Goal: Task Accomplishment & Management: Use online tool/utility

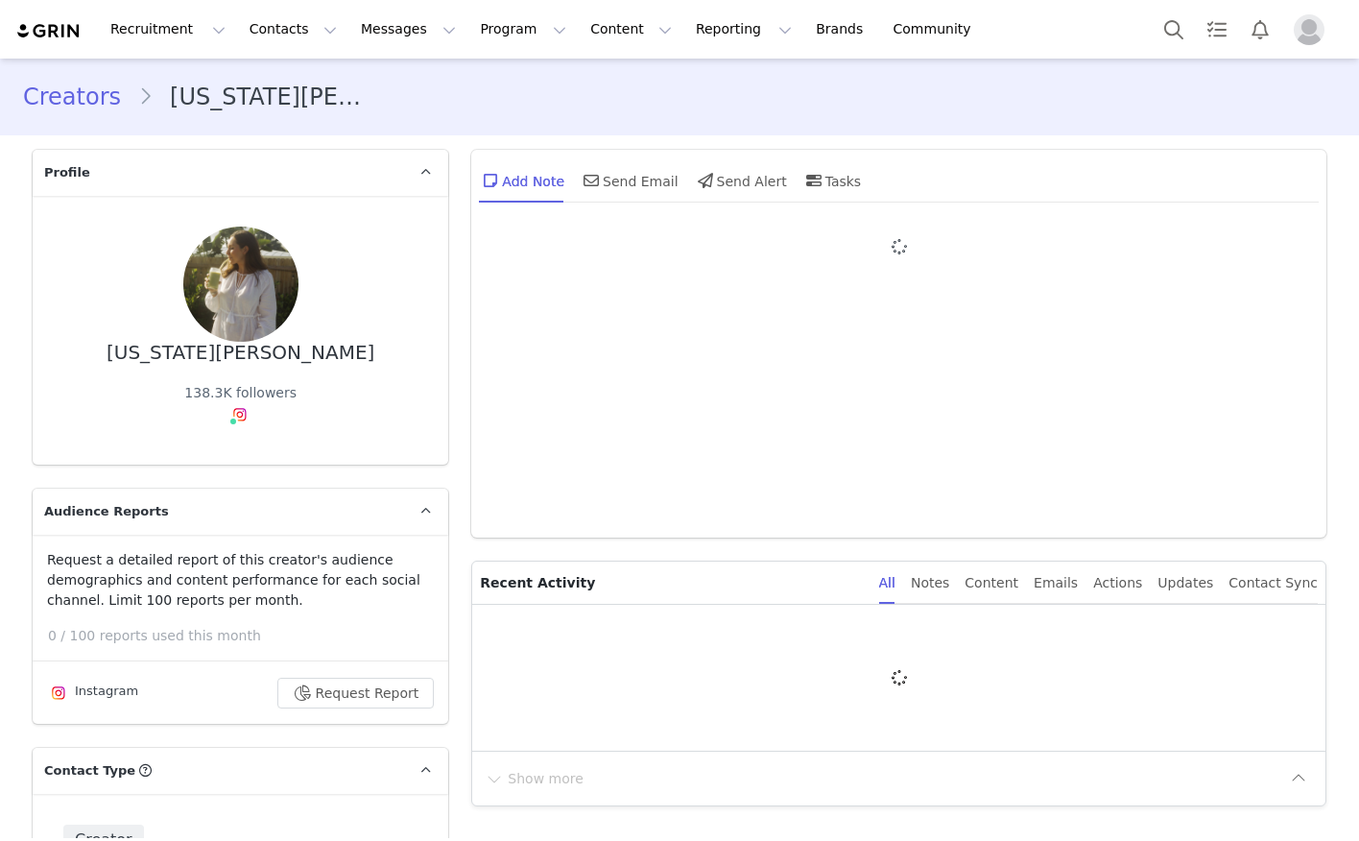
type input "+1 ([GEOGRAPHIC_DATA])"
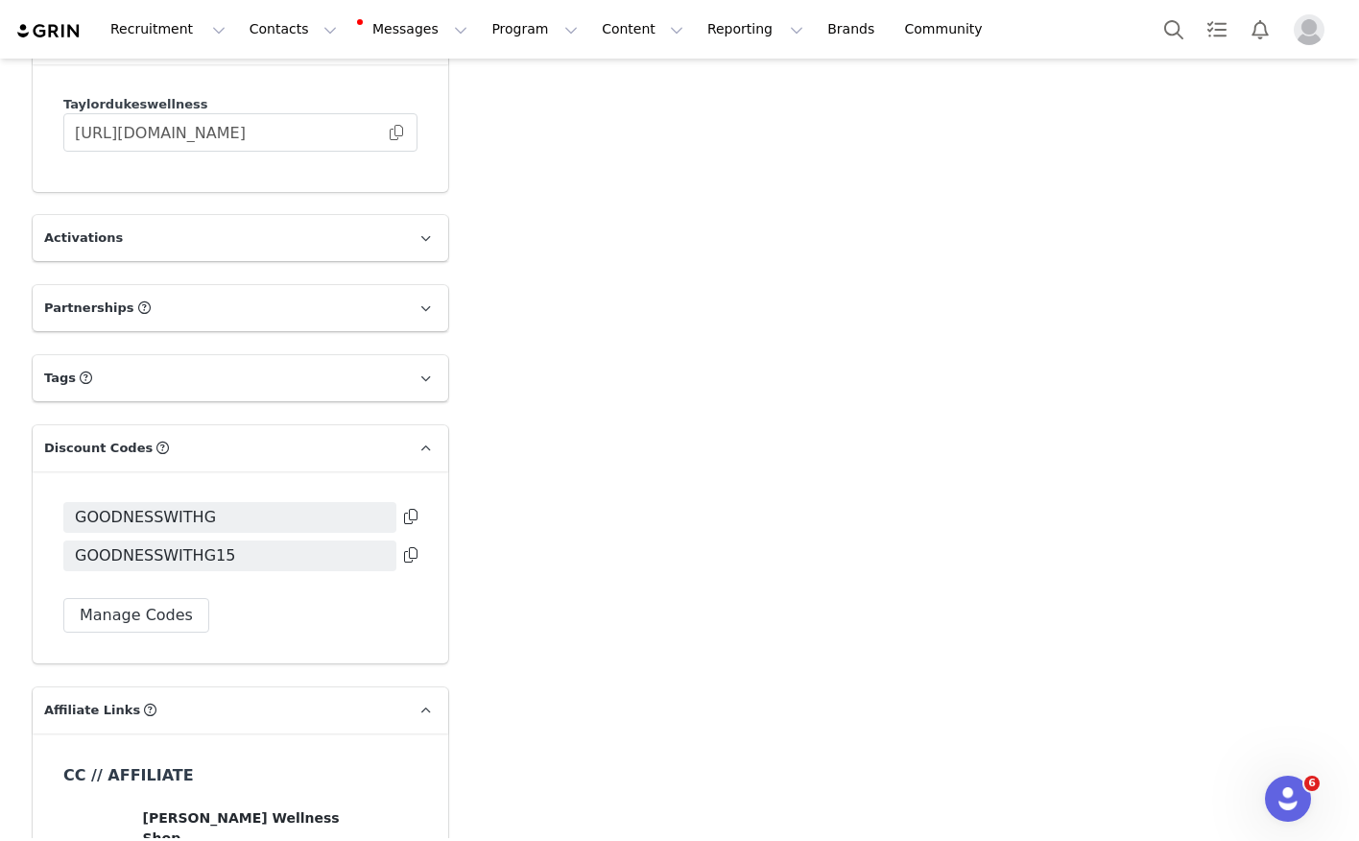
scroll to position [4033, 0]
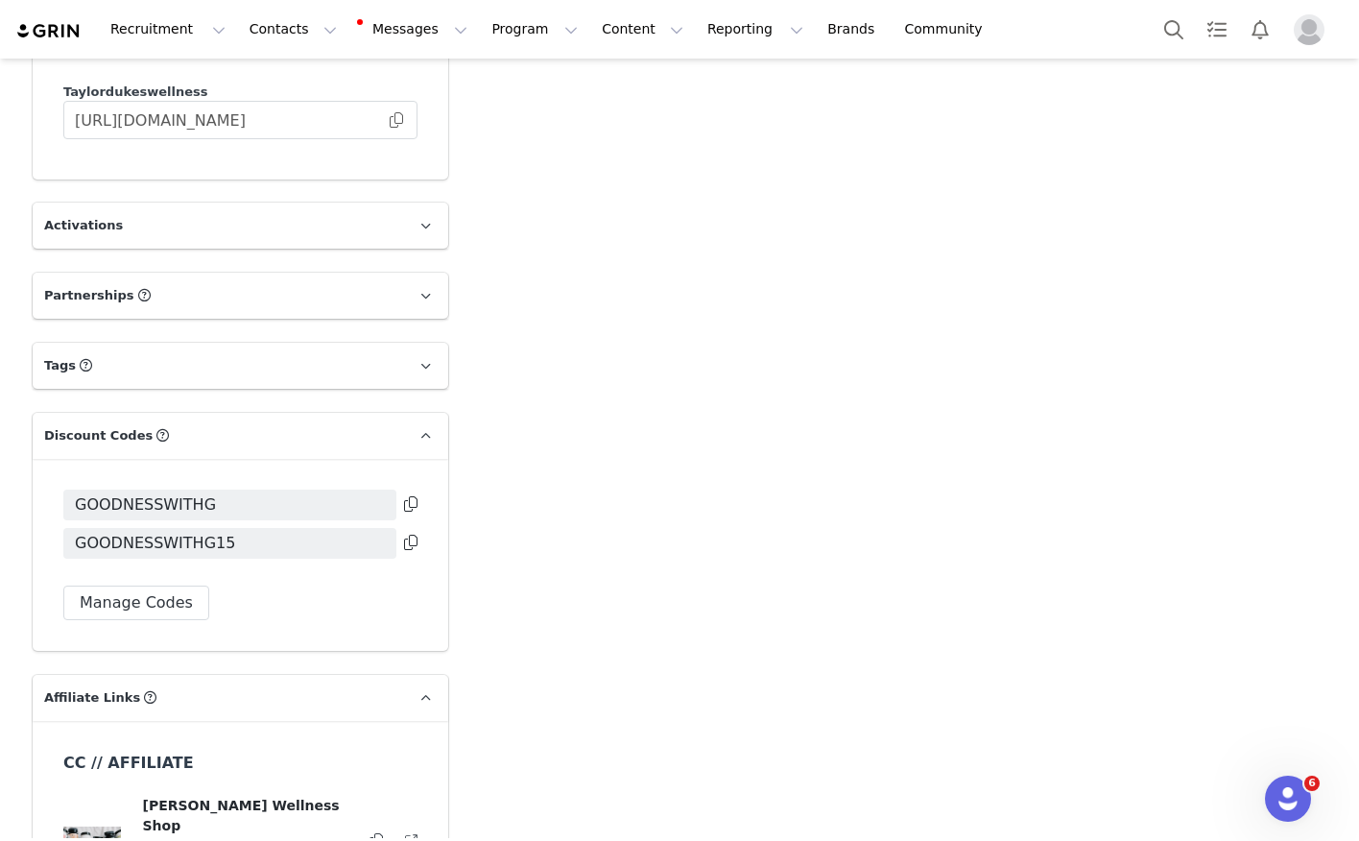
click at [409, 535] on icon at bounding box center [410, 542] width 13 height 15
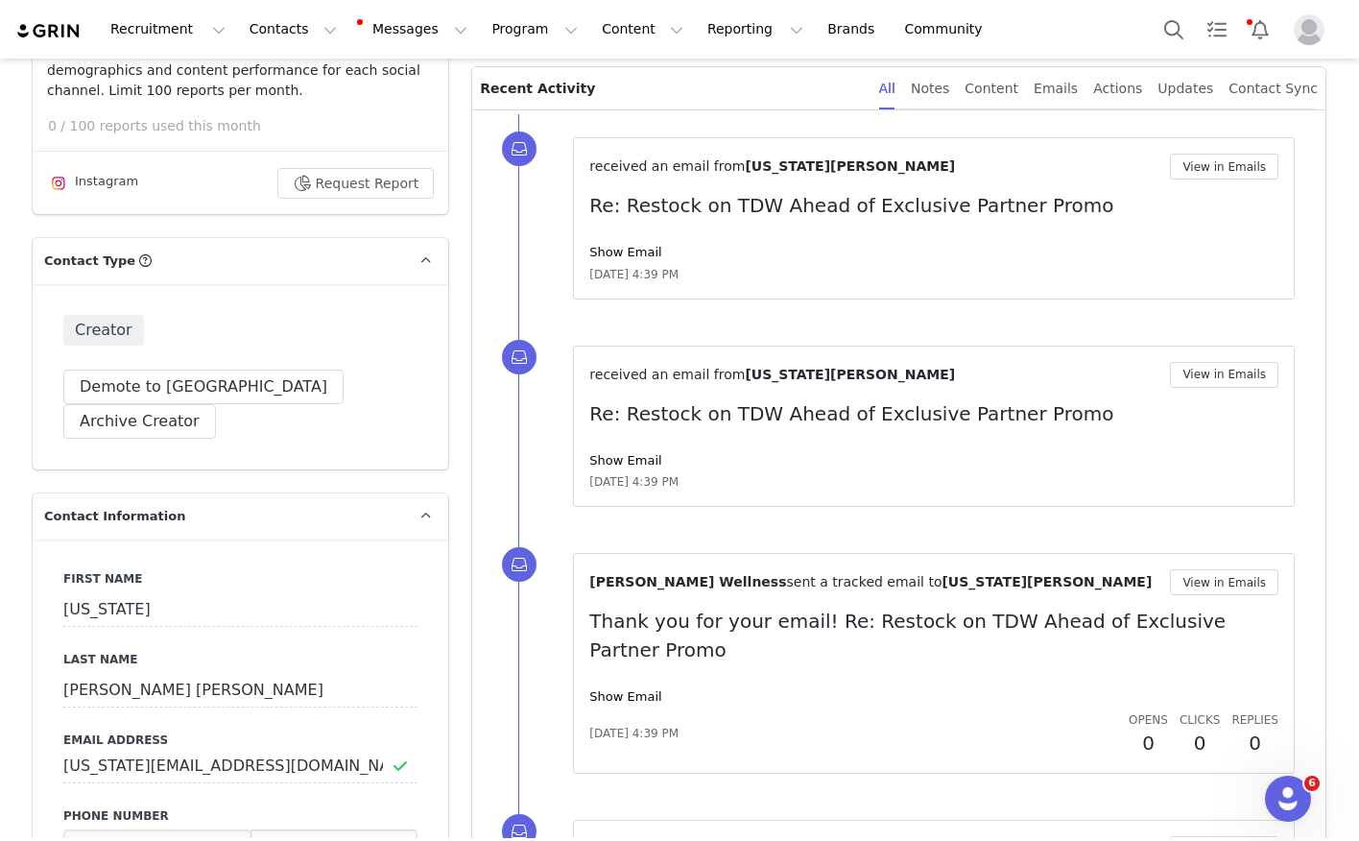
scroll to position [0, 0]
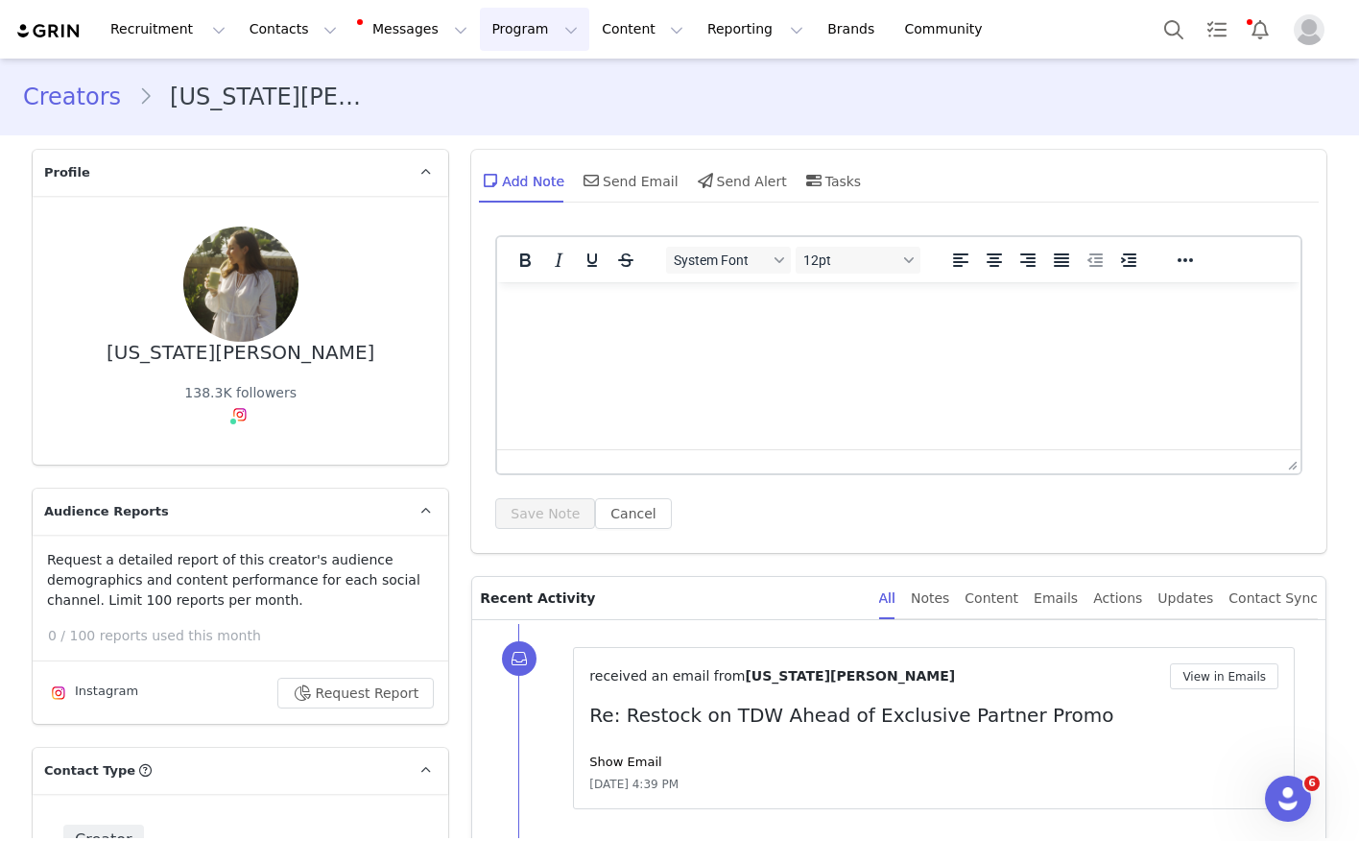
click at [481, 18] on button "Program Program" at bounding box center [534, 29] width 109 height 43
click at [499, 86] on p "Activations" at bounding box center [502, 85] width 74 height 20
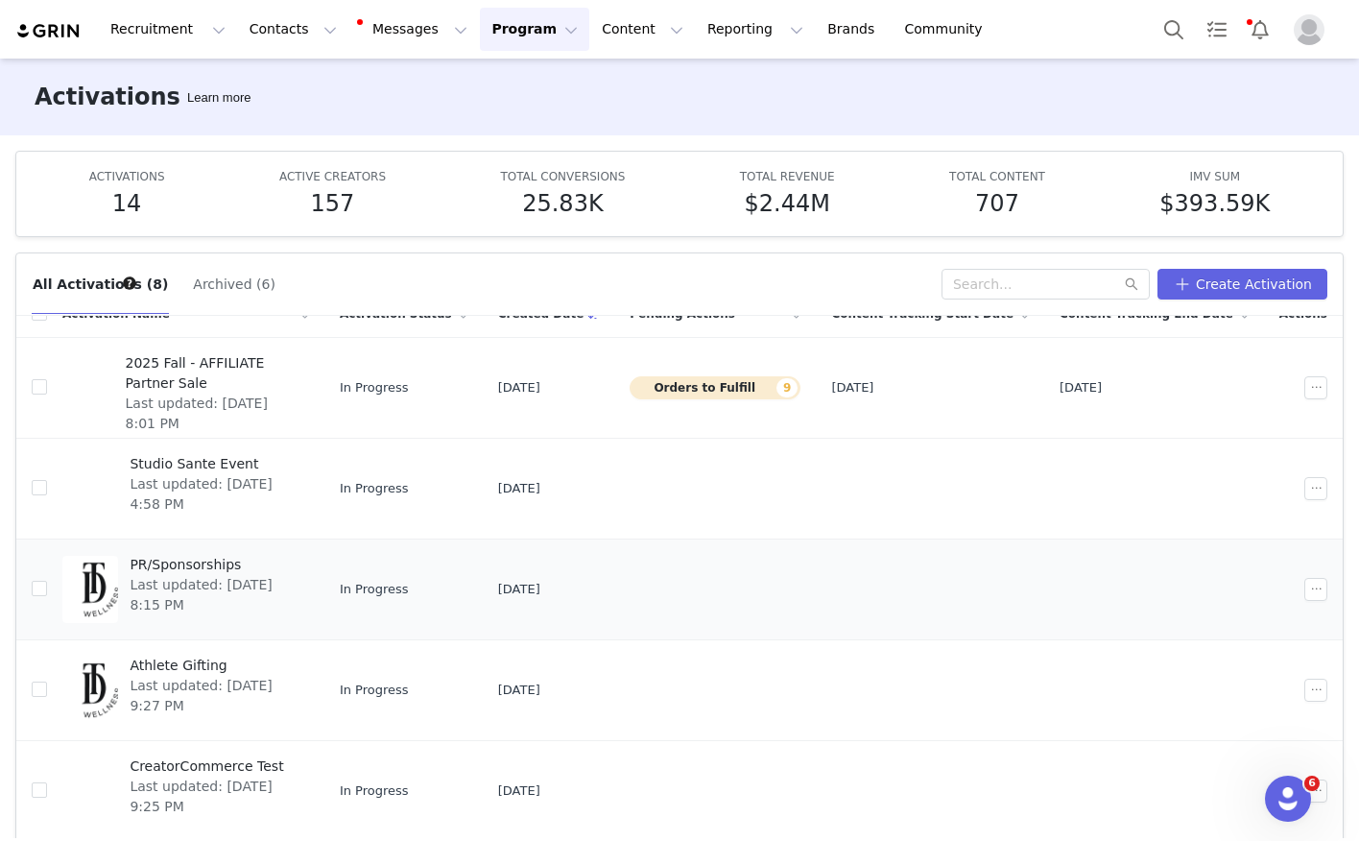
scroll to position [26, 0]
click at [288, 392] on span "Last updated: Sep 29, 2025 8:01 PM" at bounding box center [212, 412] width 172 height 40
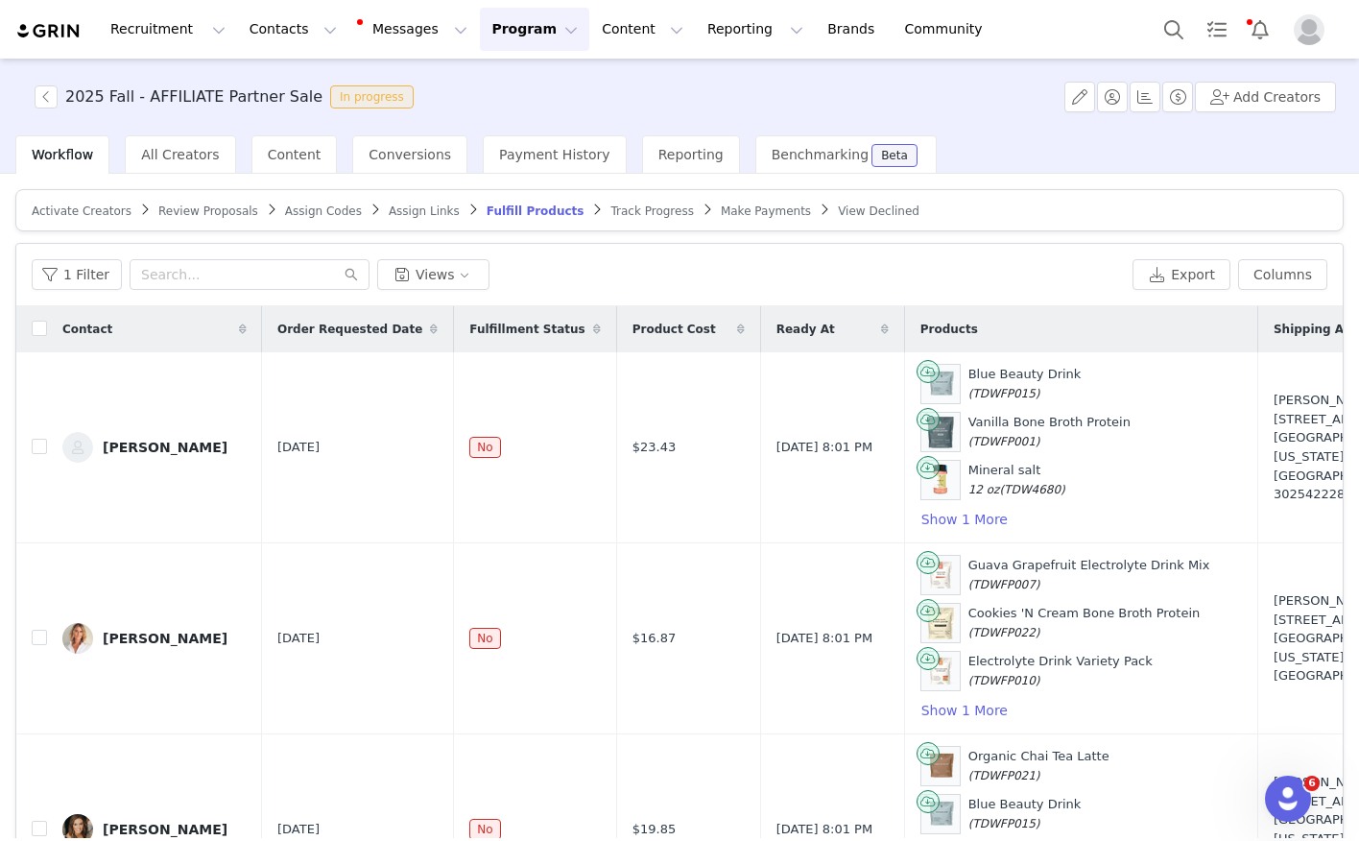
click at [312, 215] on span "Assign Codes" at bounding box center [323, 210] width 77 height 13
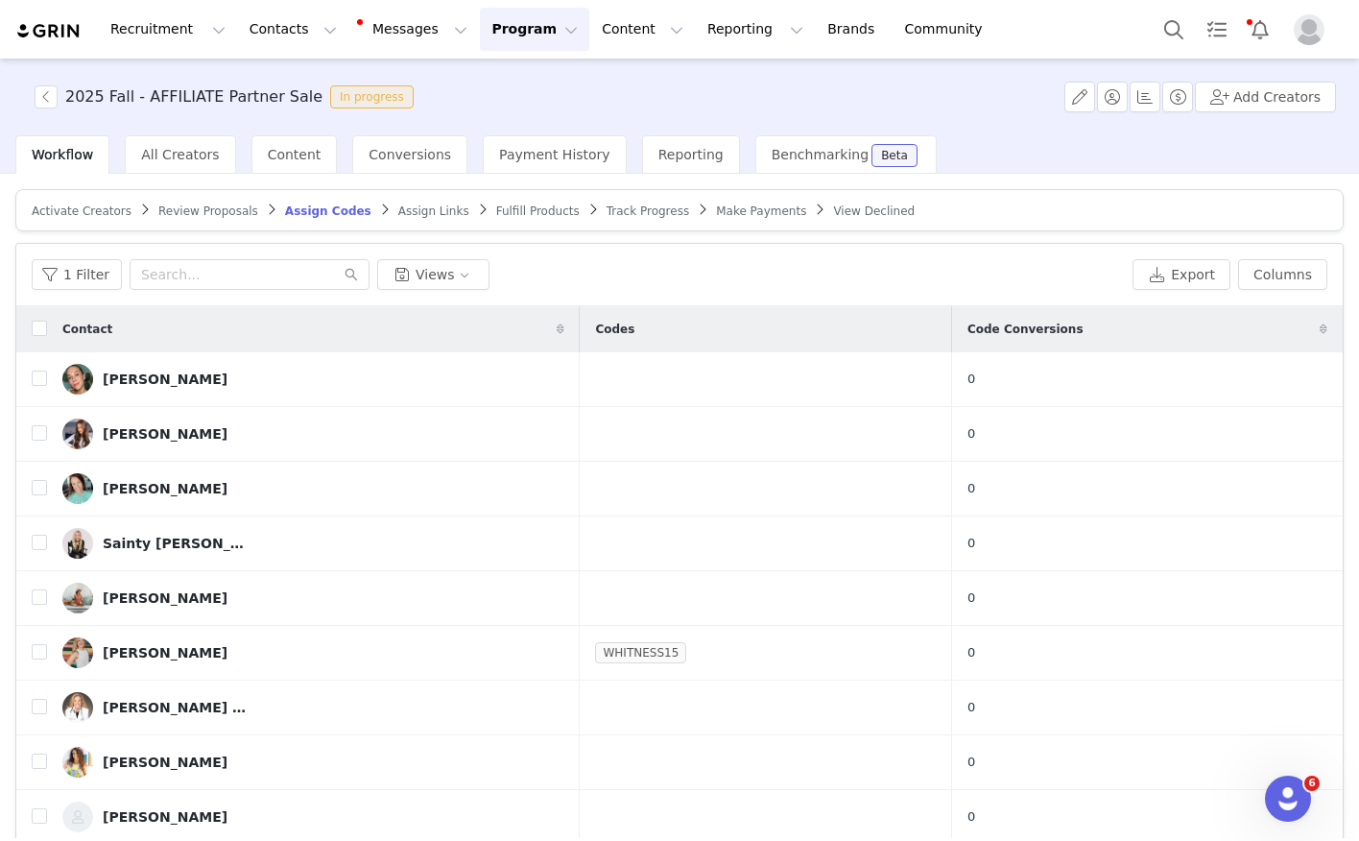
click at [533, 211] on span "Fulfill Products" at bounding box center [537, 210] width 83 height 13
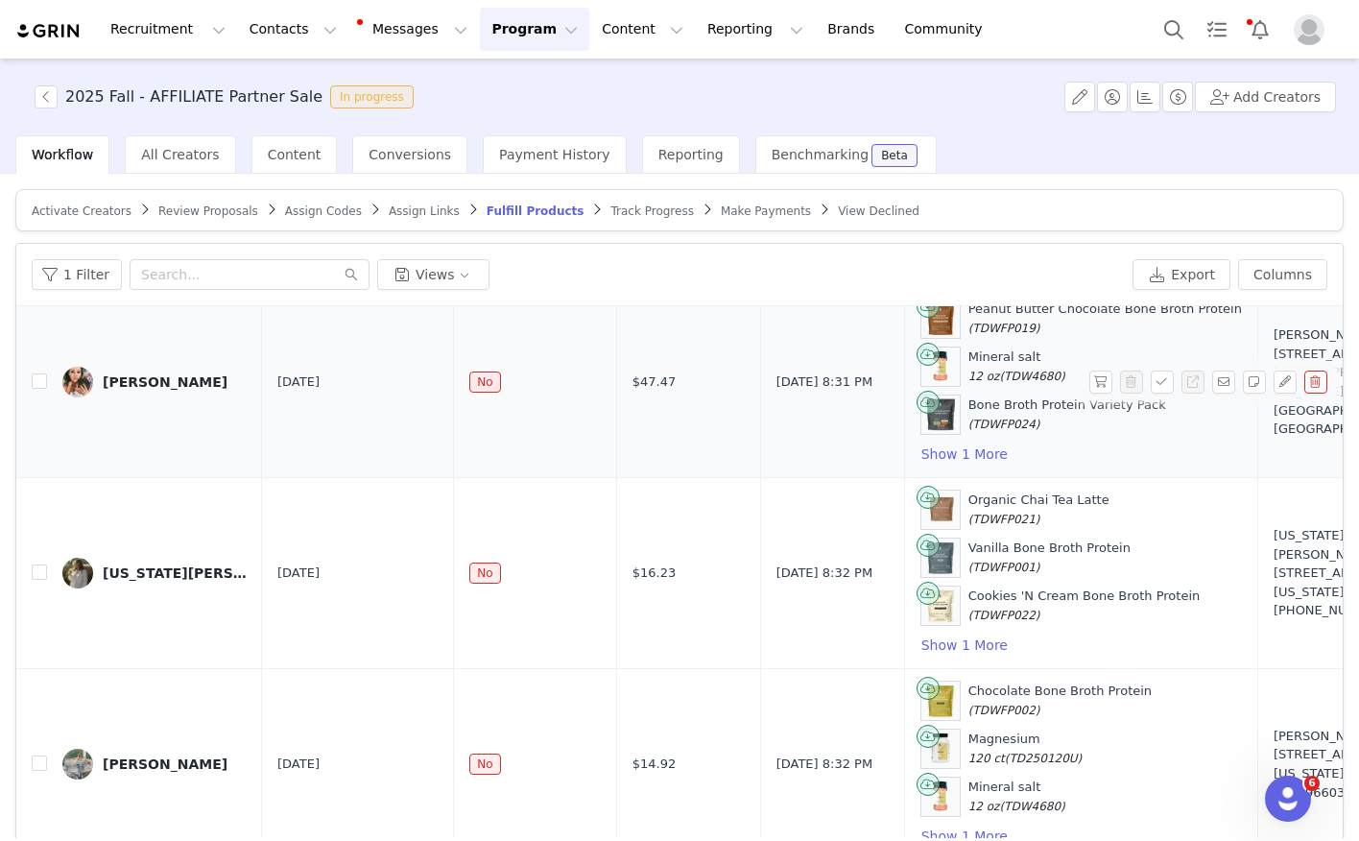
scroll to position [91, 0]
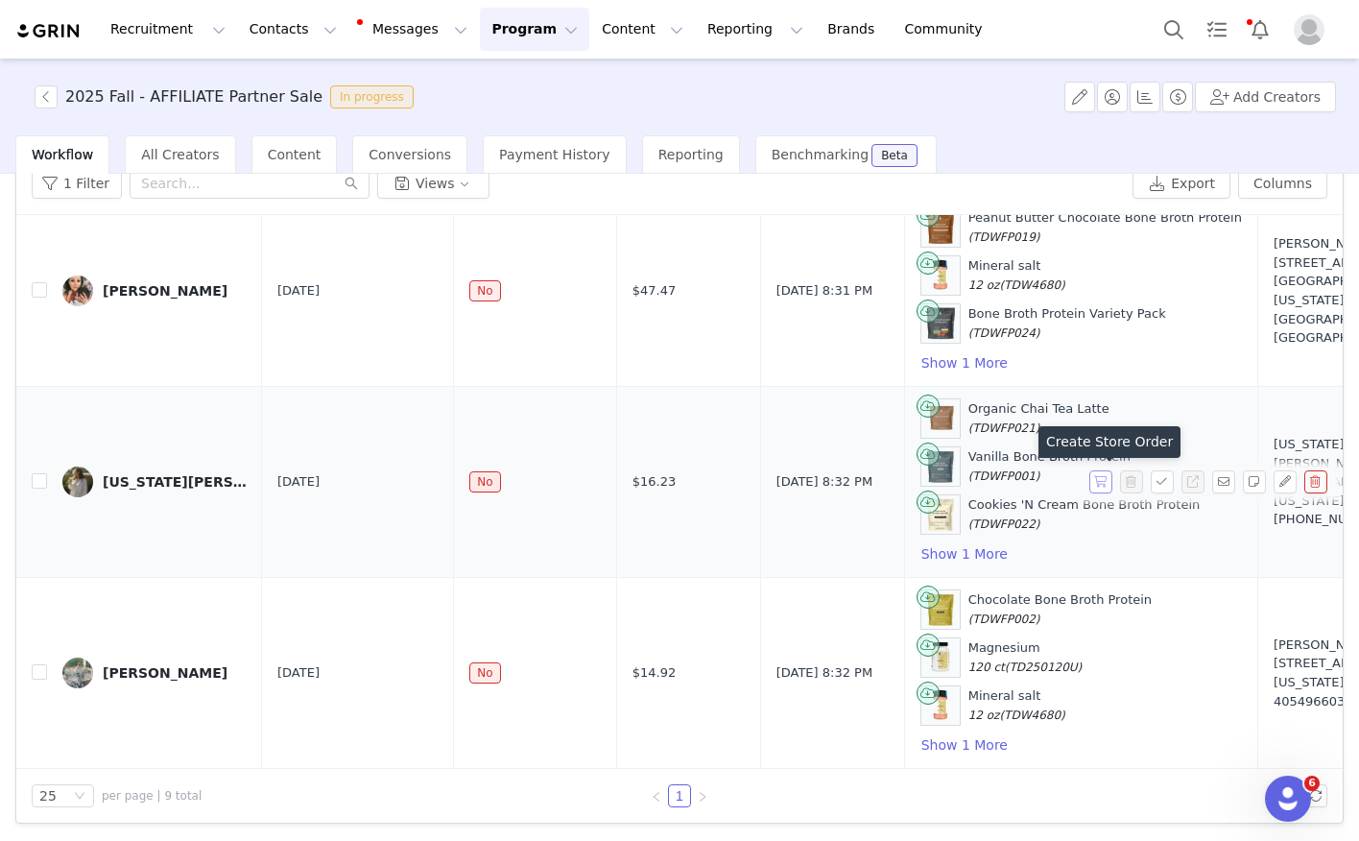
click at [1089, 483] on button "button" at bounding box center [1100, 481] width 23 height 23
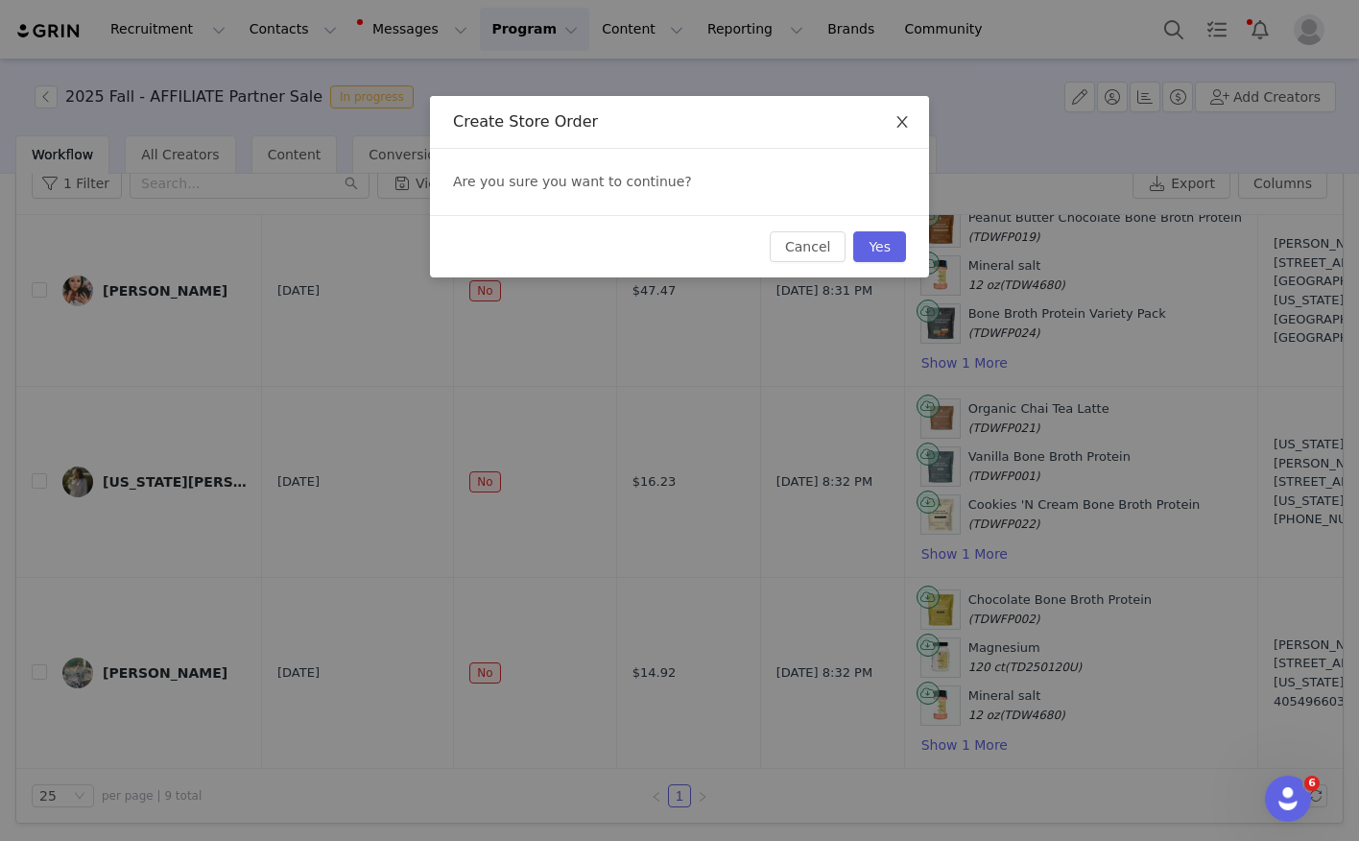
click at [901, 128] on icon "icon: close" at bounding box center [901, 121] width 15 height 15
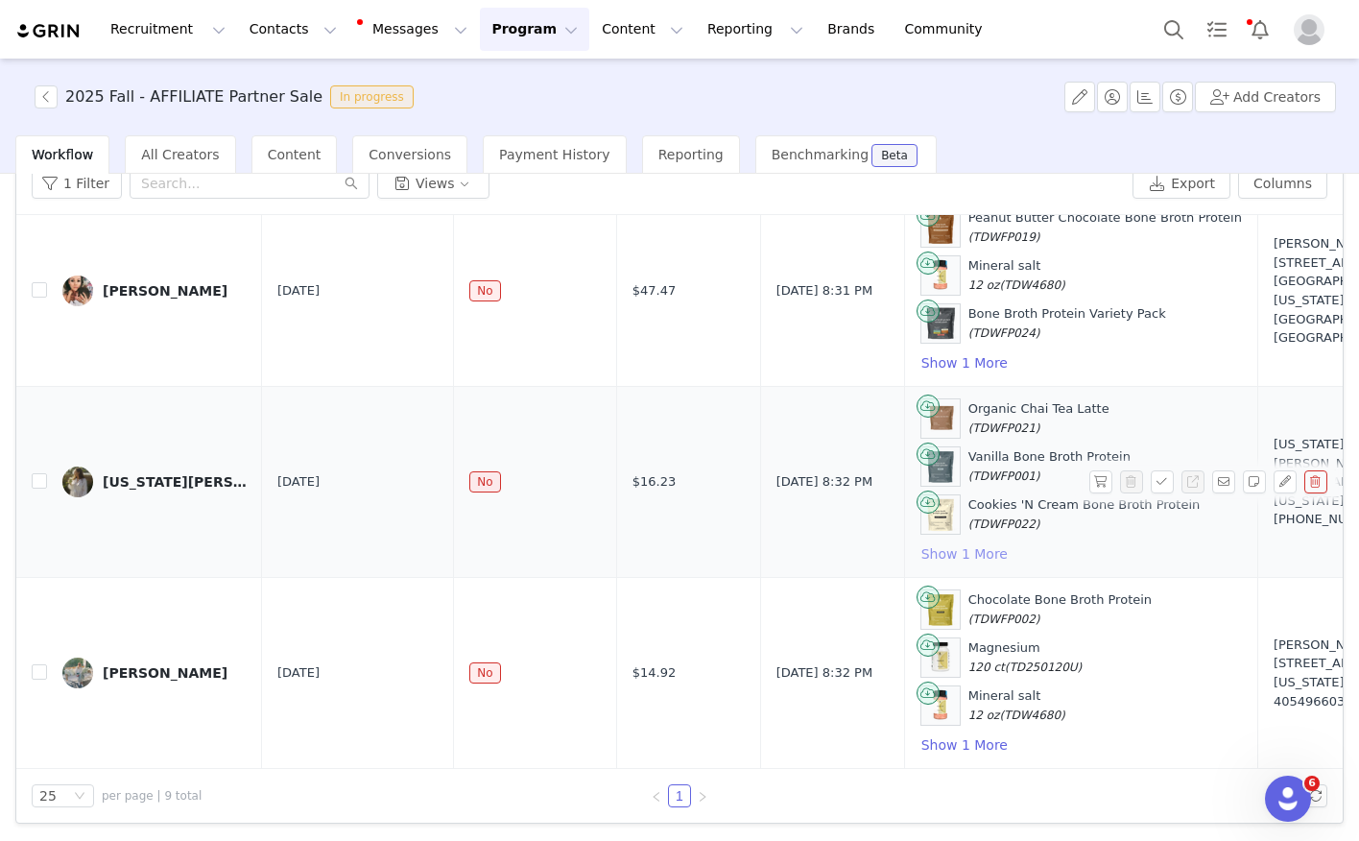
click at [925, 558] on button "Show 1 More" at bounding box center [964, 553] width 88 height 23
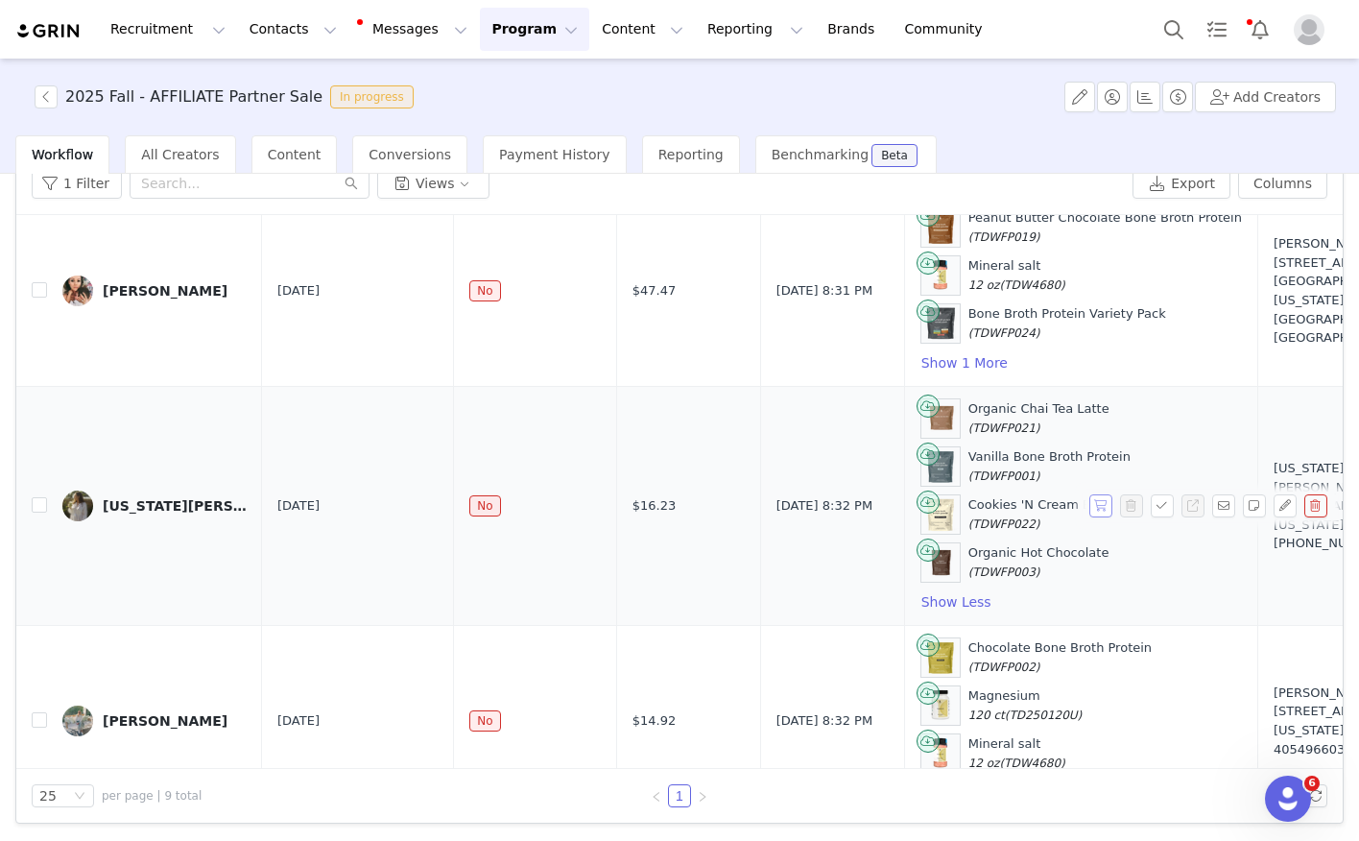
click at [1099, 512] on button "button" at bounding box center [1100, 505] width 23 height 23
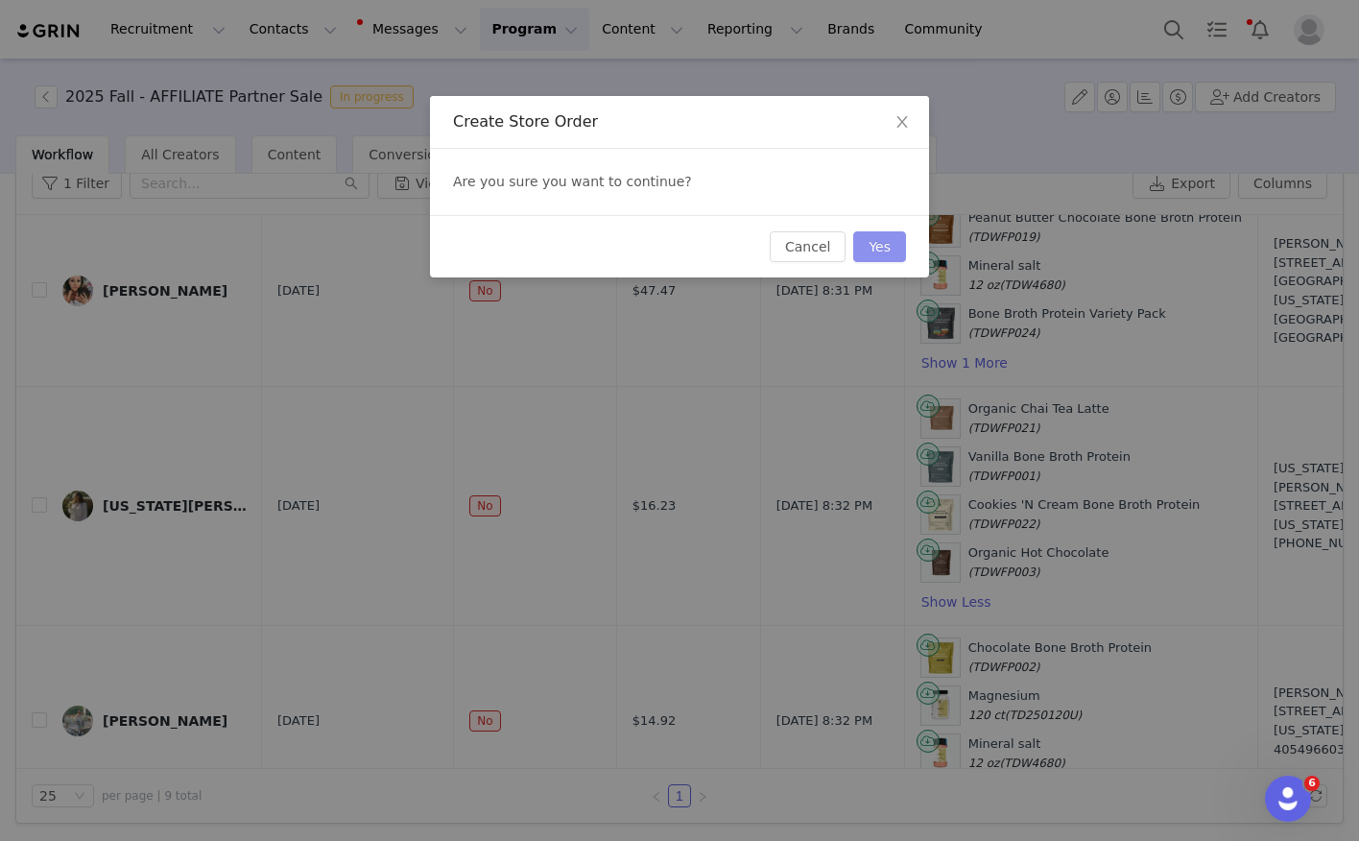
click at [871, 248] on button "Yes" at bounding box center [879, 246] width 53 height 31
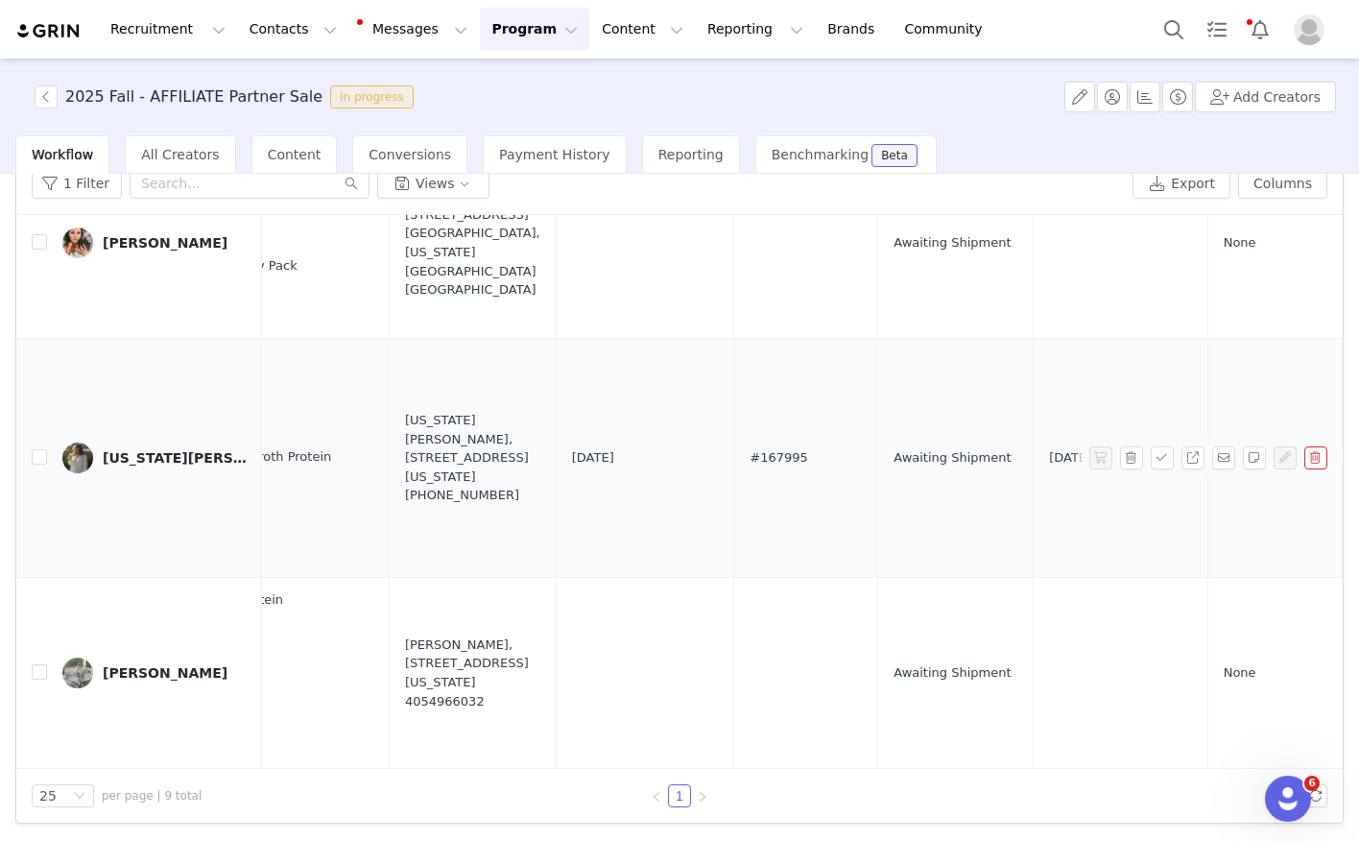
scroll to position [1259, 871]
drag, startPoint x: 655, startPoint y: 459, endPoint x: 726, endPoint y: 459, distance: 71.0
click at [731, 459] on td "#167995" at bounding box center [803, 458] width 144 height 239
copy span "#167995"
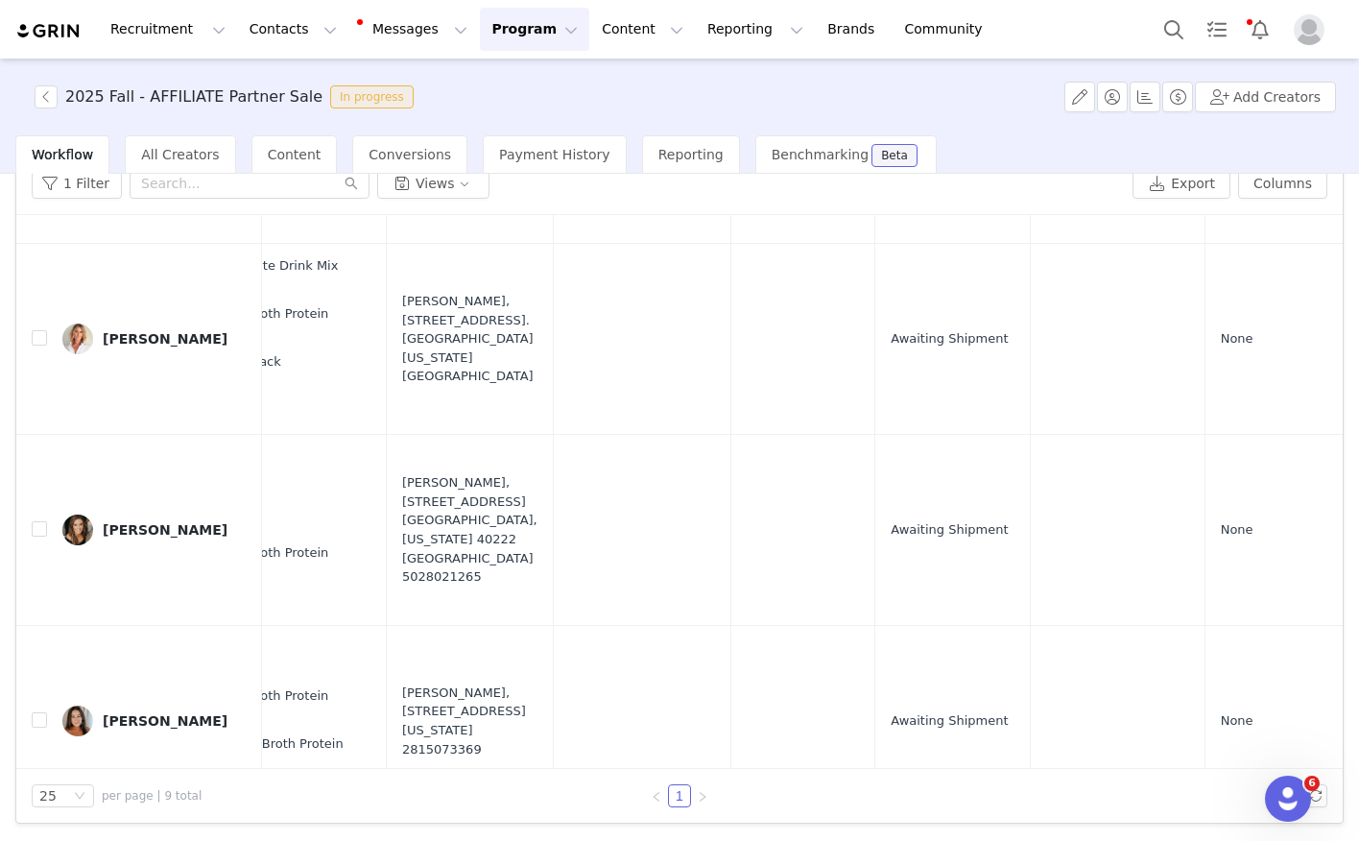
scroll to position [226, 871]
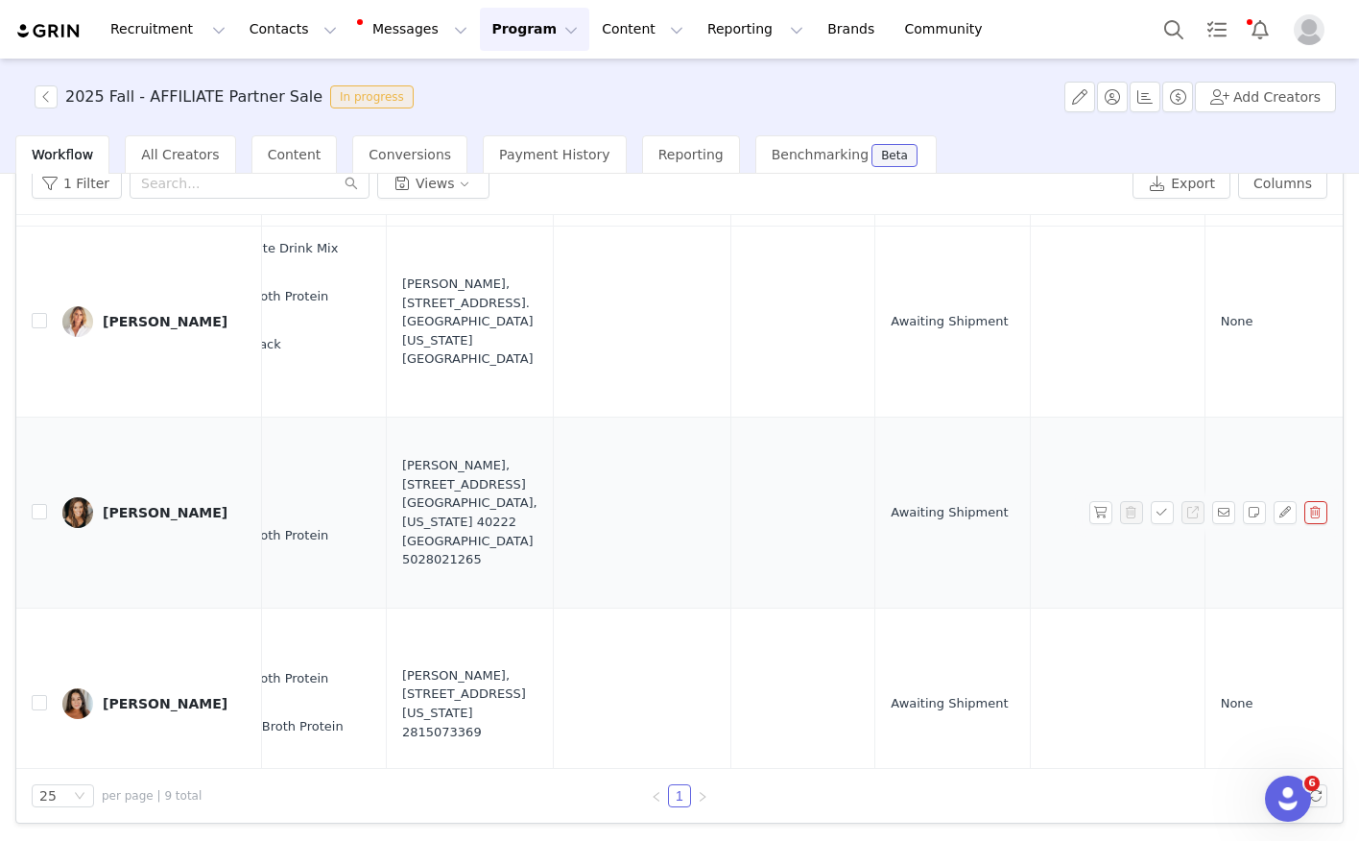
click at [619, 528] on td at bounding box center [642, 512] width 178 height 191
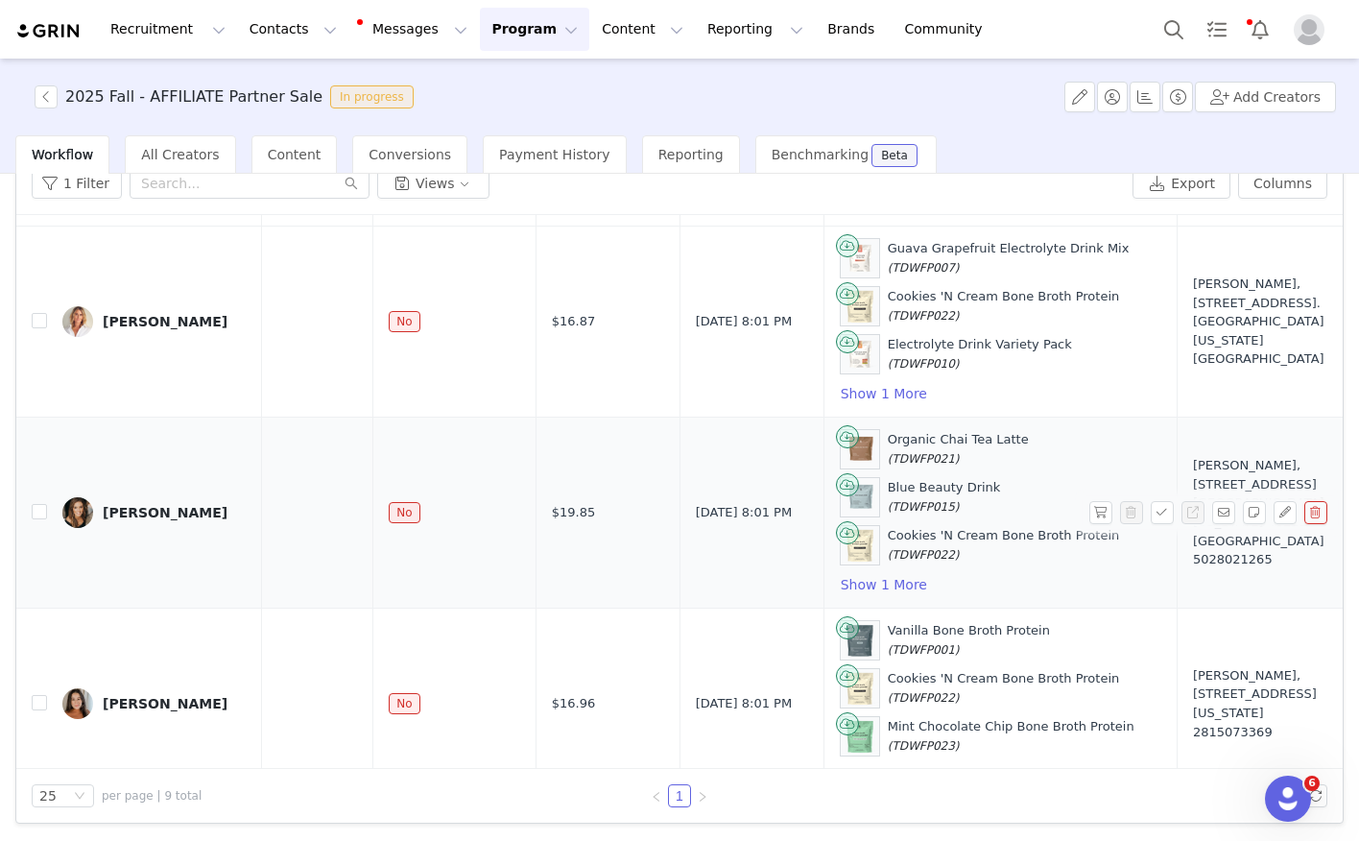
scroll to position [226, 84]
click at [861, 578] on button "Show 1 More" at bounding box center [880, 584] width 88 height 23
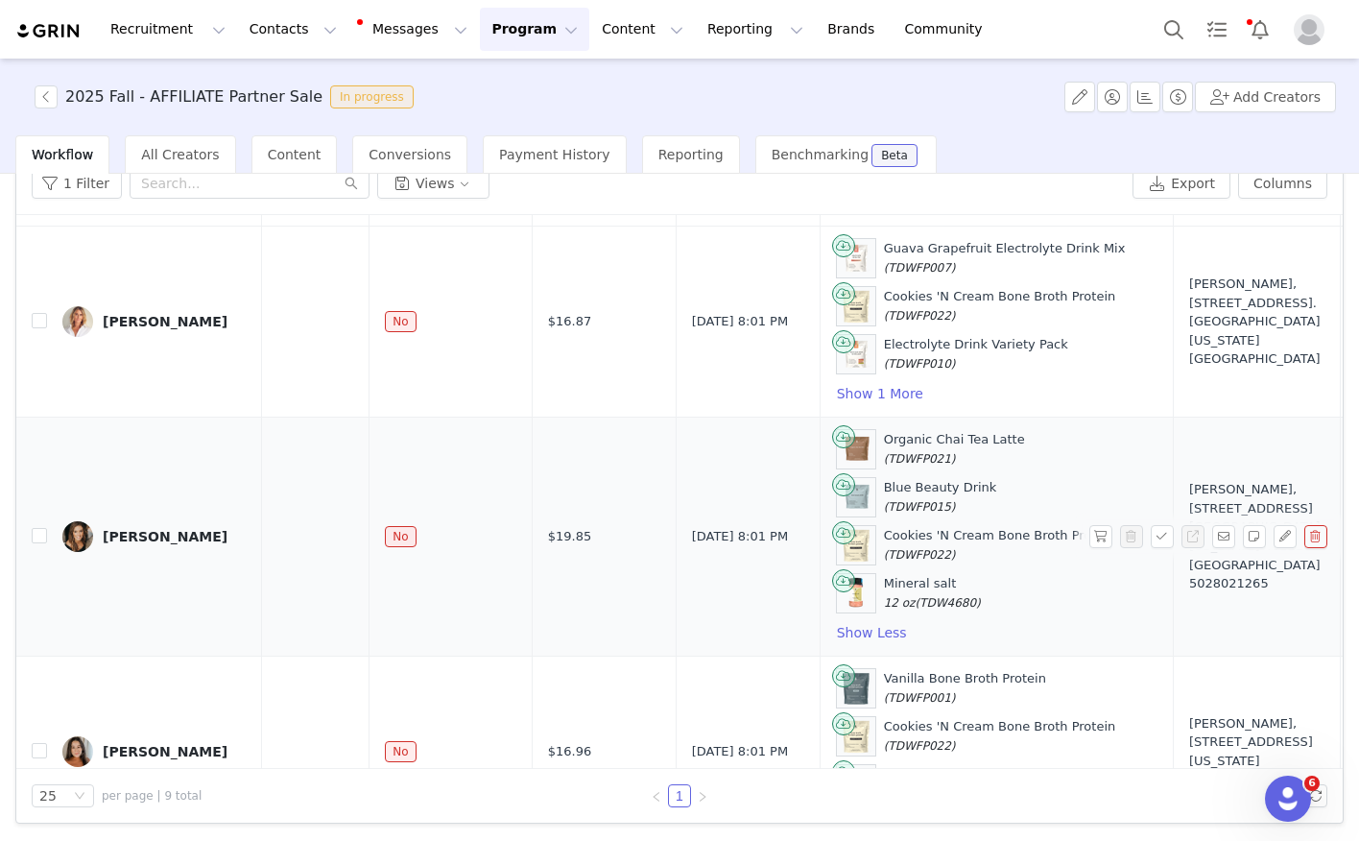
click at [158, 537] on div "Lauren Johnson" at bounding box center [165, 536] width 125 height 15
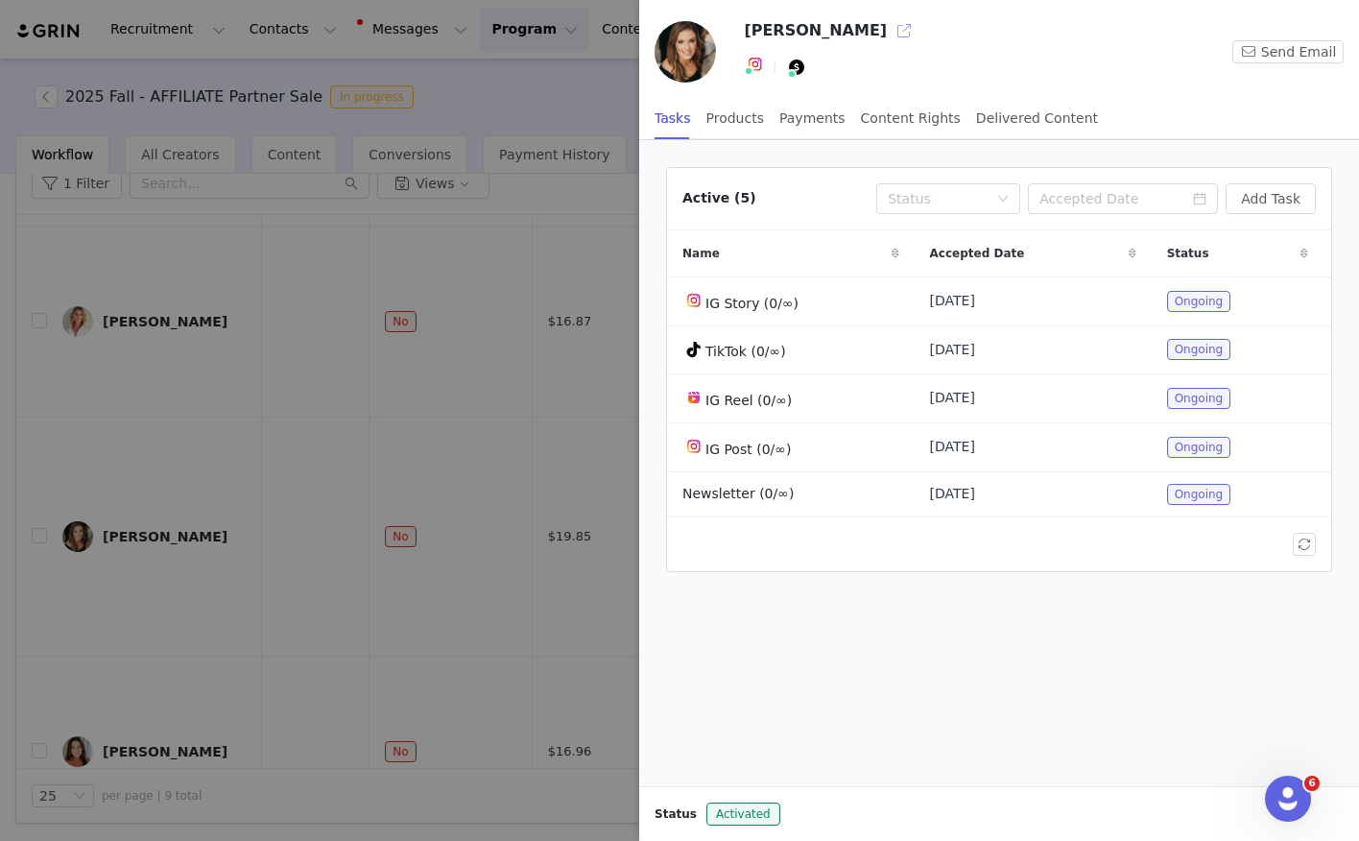
click at [889, 28] on button "button" at bounding box center [904, 30] width 31 height 31
click at [297, 288] on div at bounding box center [679, 420] width 1359 height 841
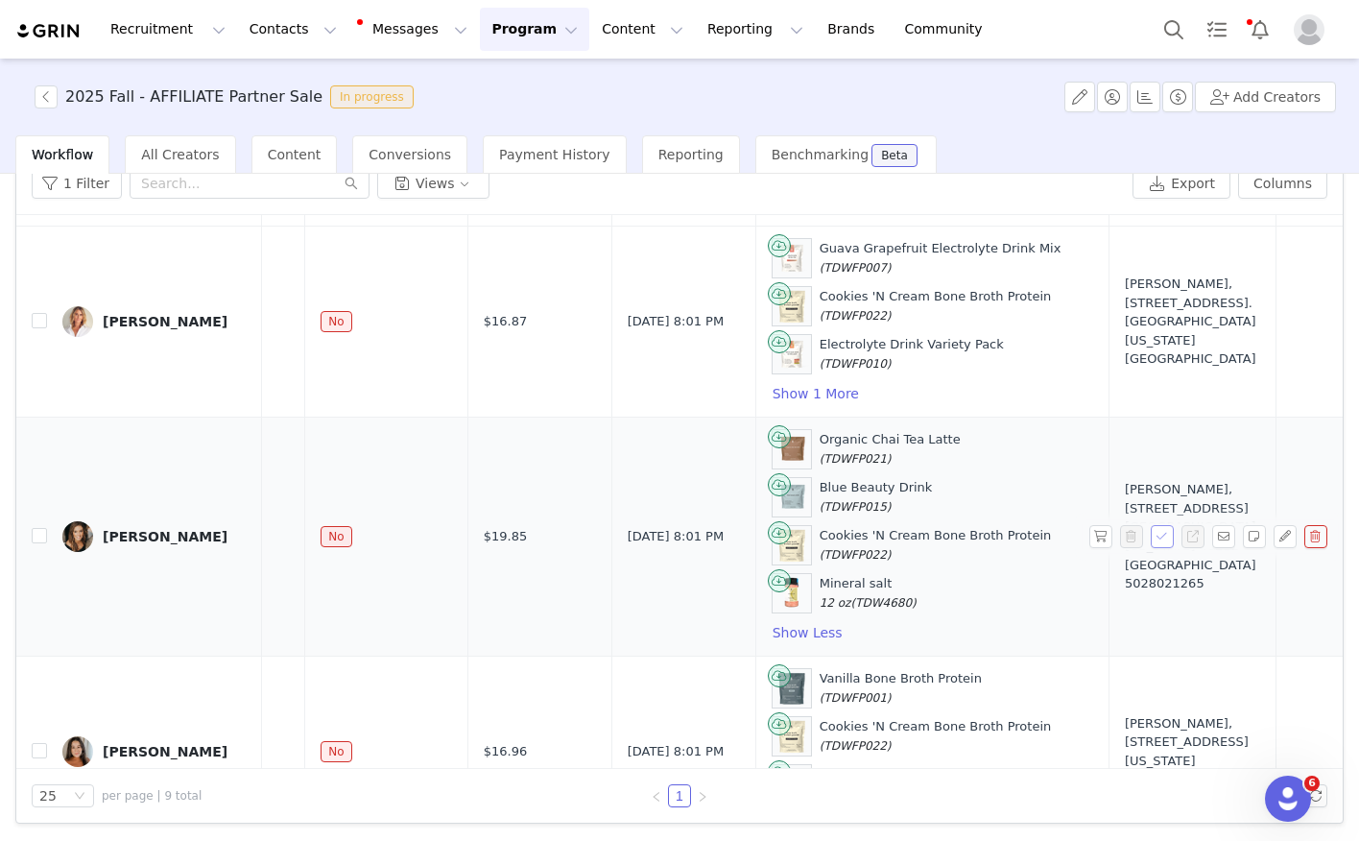
scroll to position [226, 158]
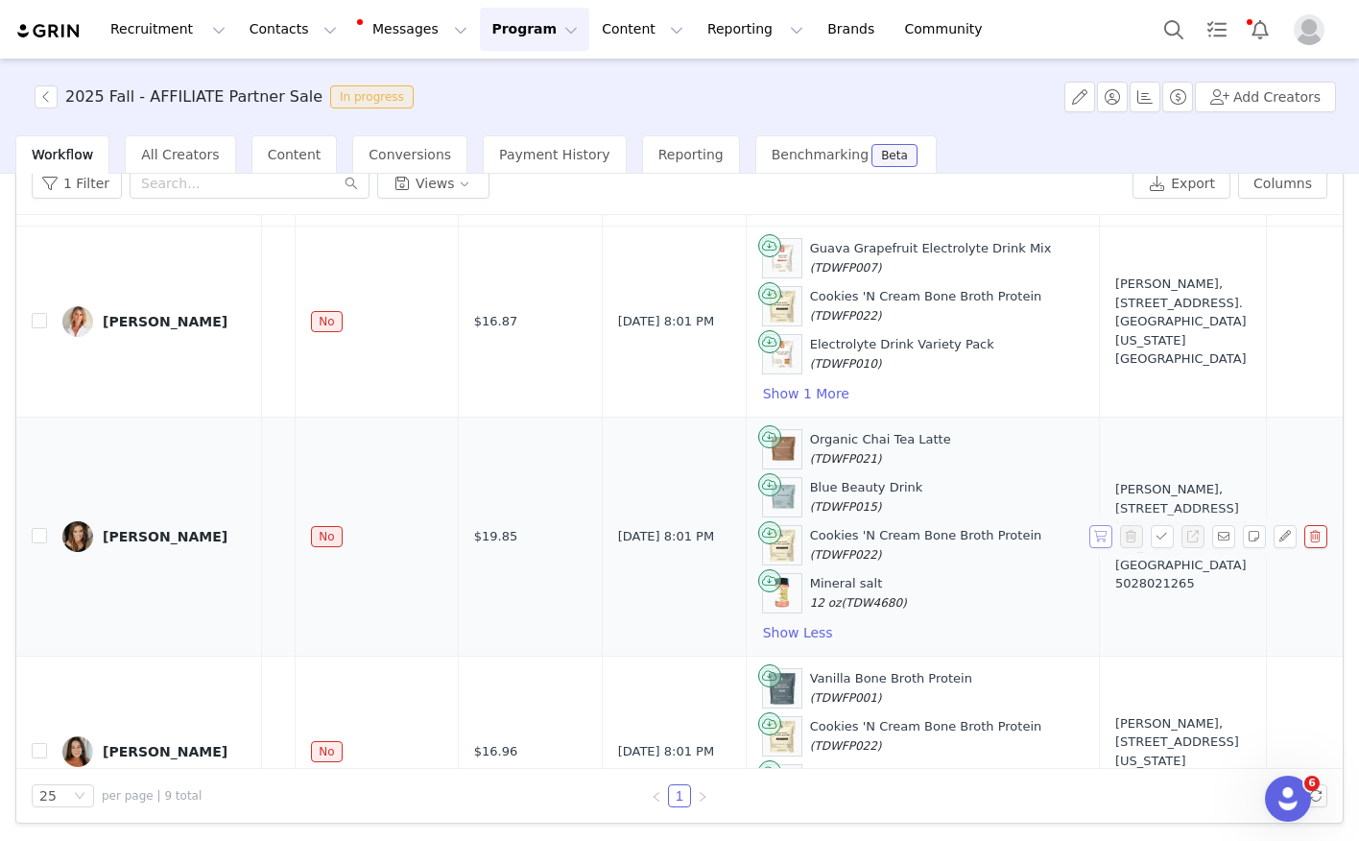
click at [1093, 534] on button "button" at bounding box center [1100, 536] width 23 height 23
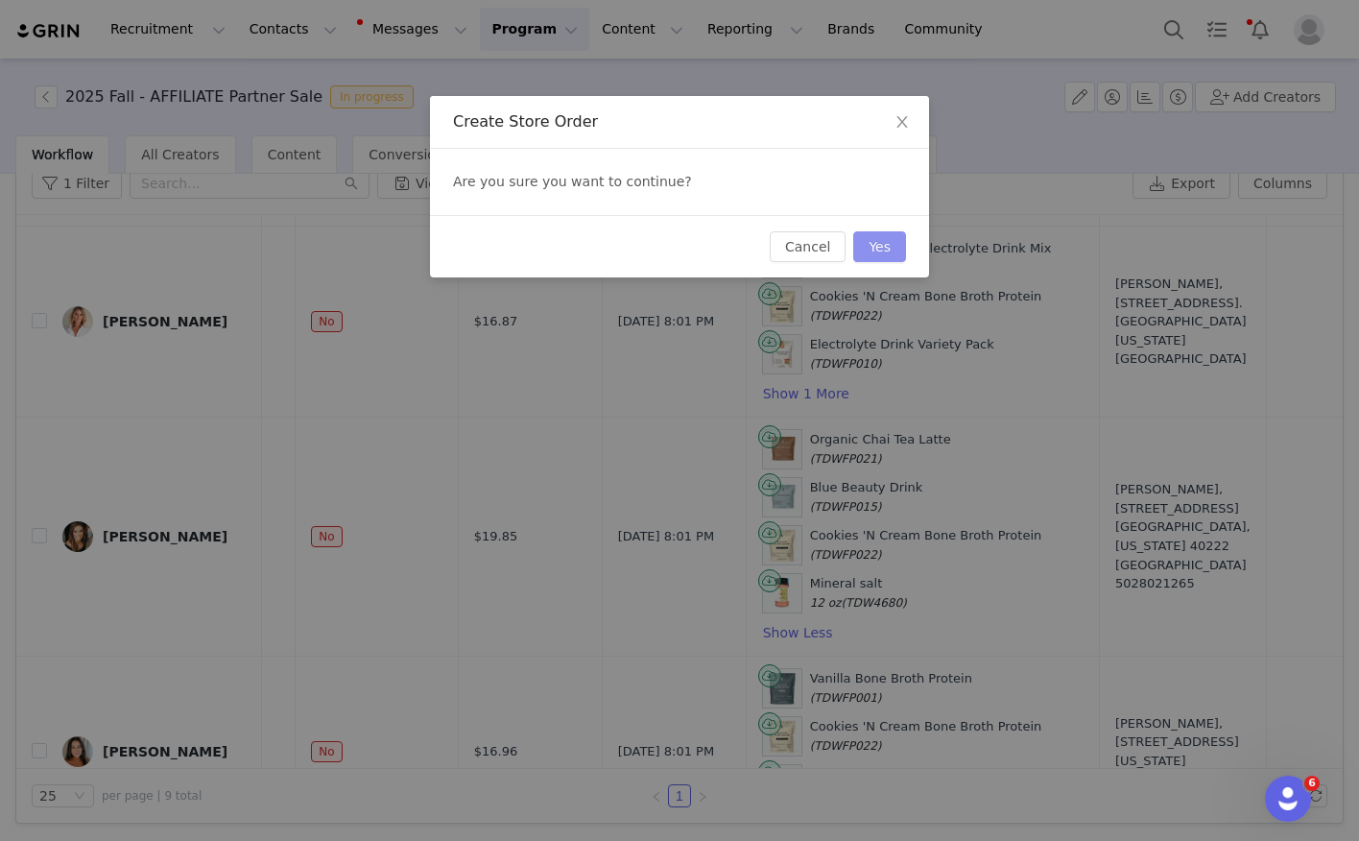
click at [872, 249] on button "Yes" at bounding box center [879, 246] width 53 height 31
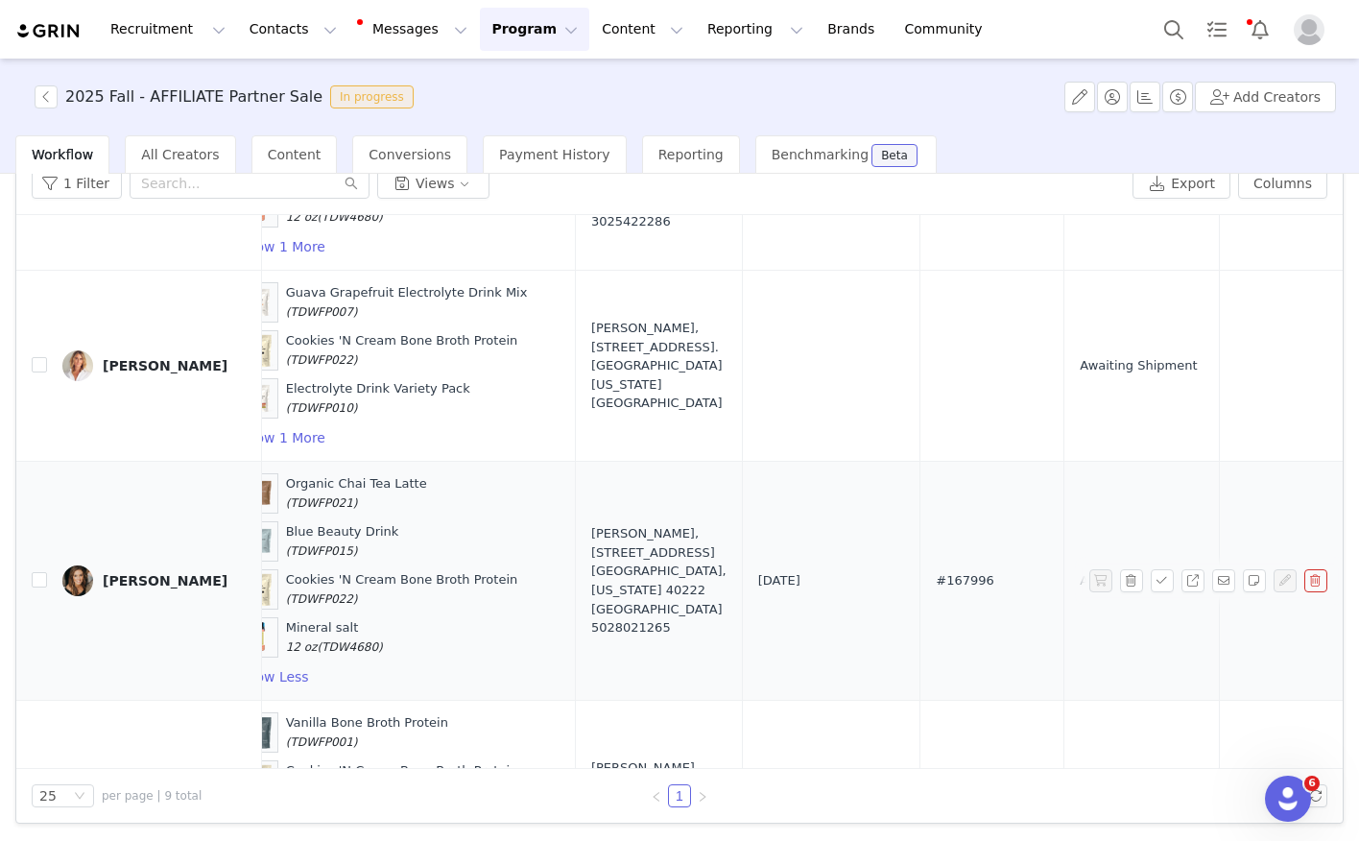
scroll to position [181, 685]
drag, startPoint x: 845, startPoint y: 578, endPoint x: 907, endPoint y: 576, distance: 61.4
click at [917, 576] on td "#167996" at bounding box center [989, 581] width 144 height 239
copy span "#167996"
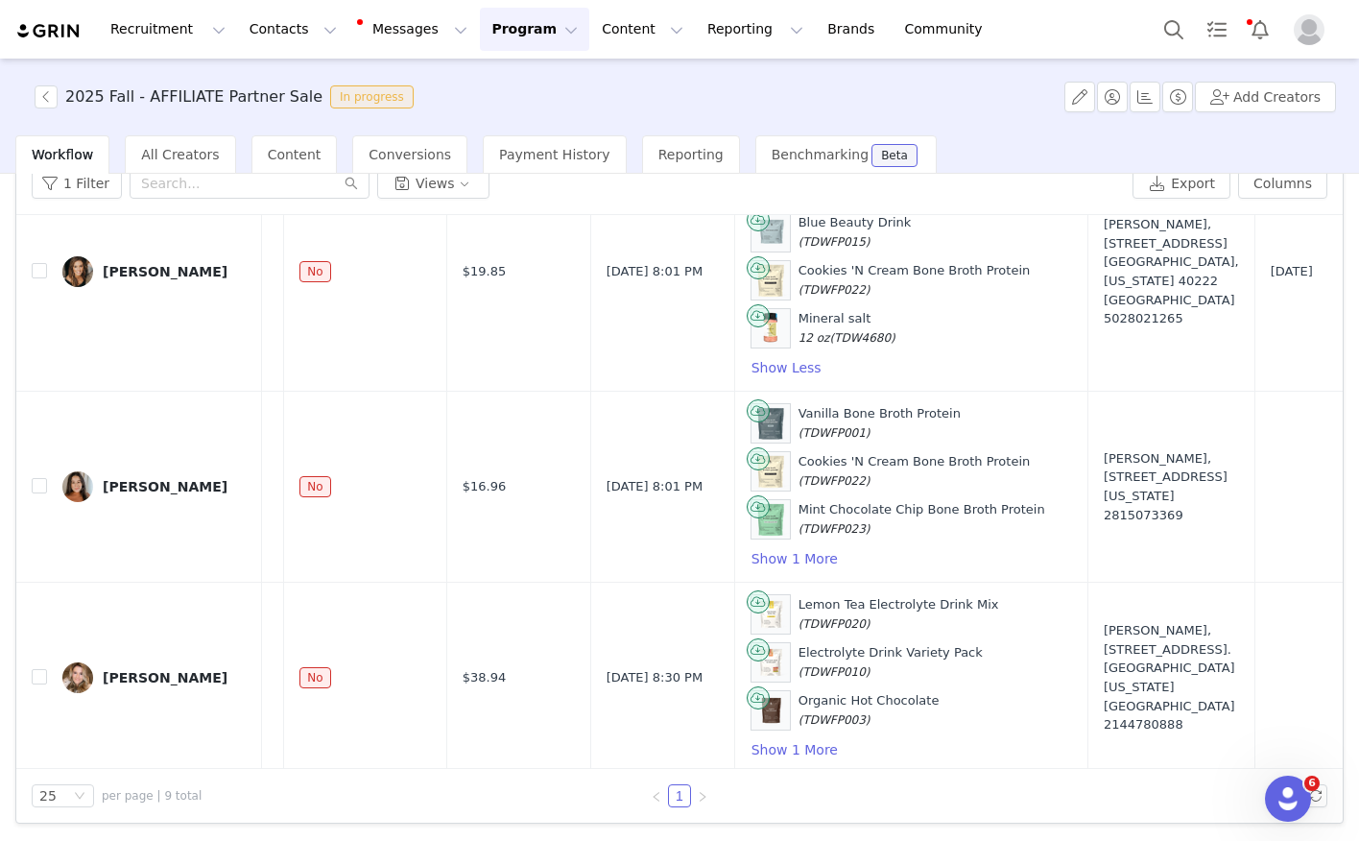
scroll to position [511, 170]
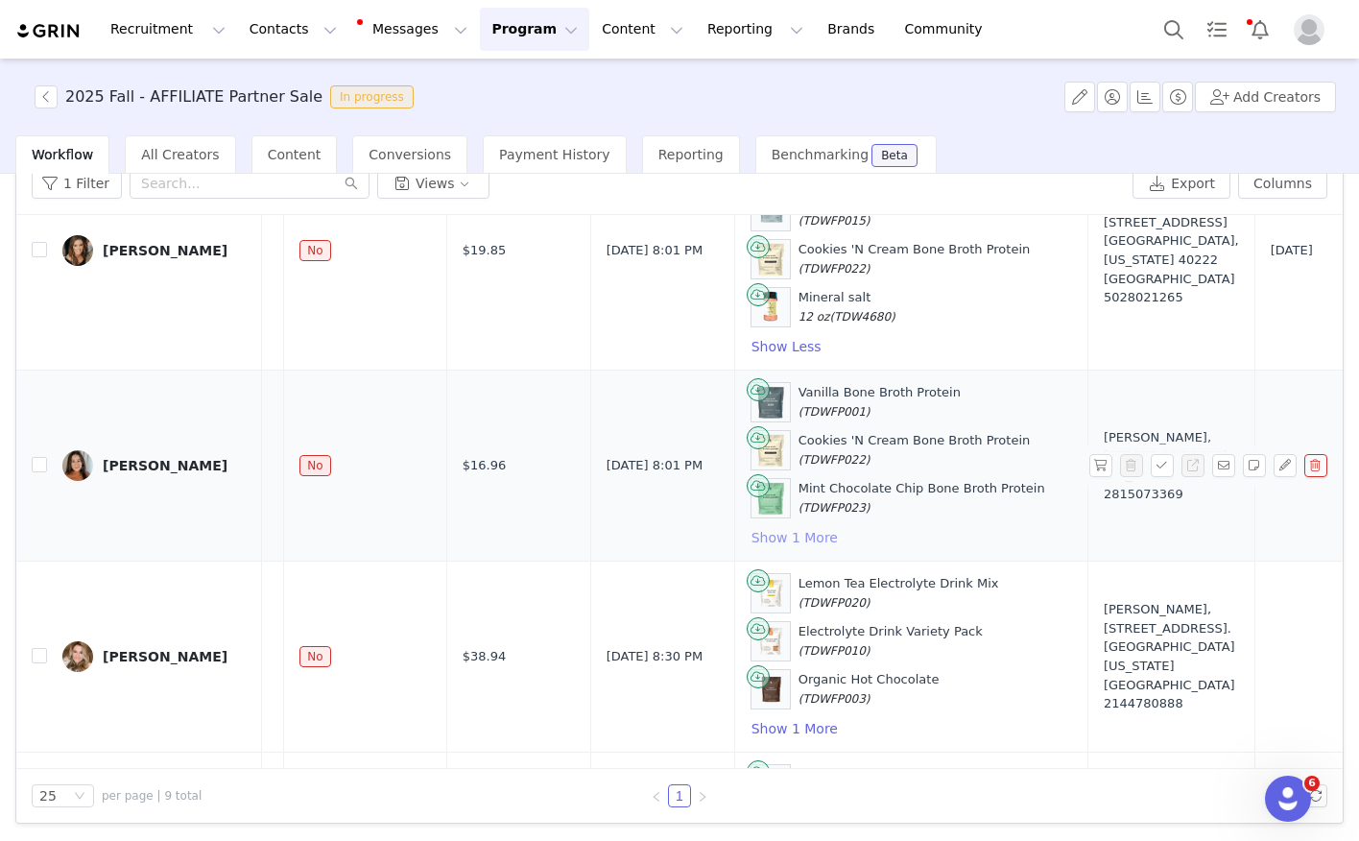
click at [773, 538] on button "Show 1 More" at bounding box center [794, 537] width 88 height 23
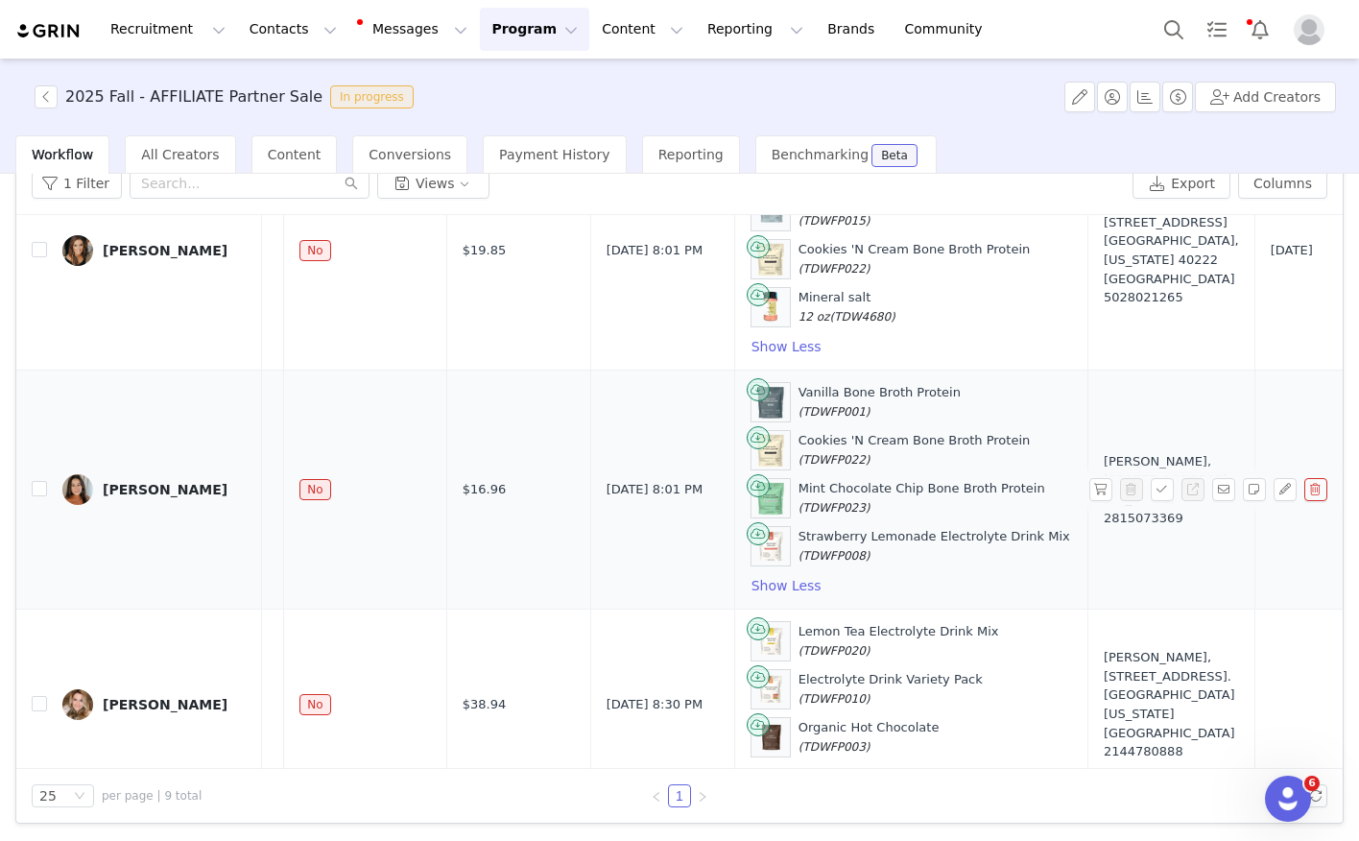
click at [154, 483] on div "Amy Williams" at bounding box center [165, 489] width 125 height 15
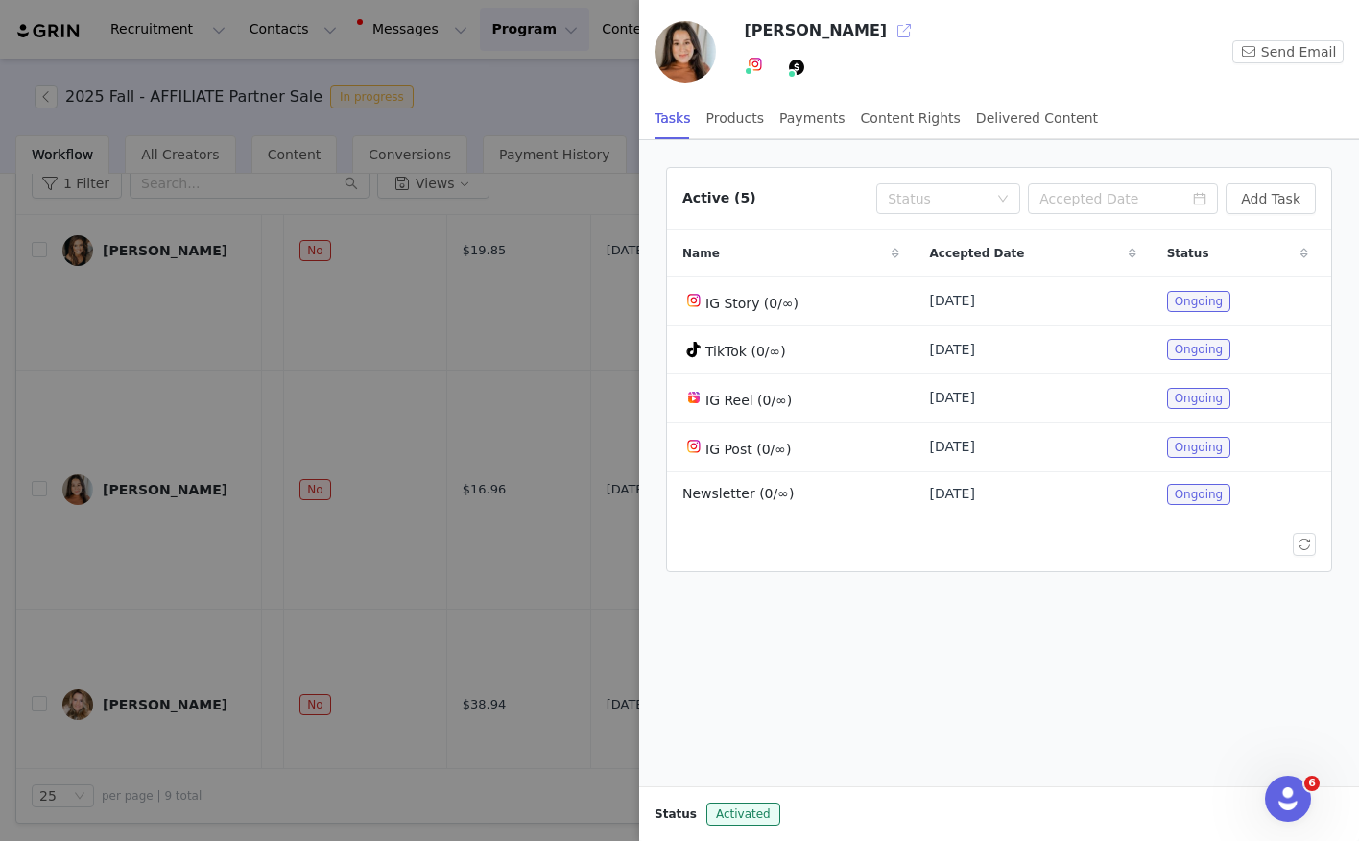
click at [889, 35] on button "button" at bounding box center [904, 30] width 31 height 31
click at [393, 335] on div at bounding box center [679, 420] width 1359 height 841
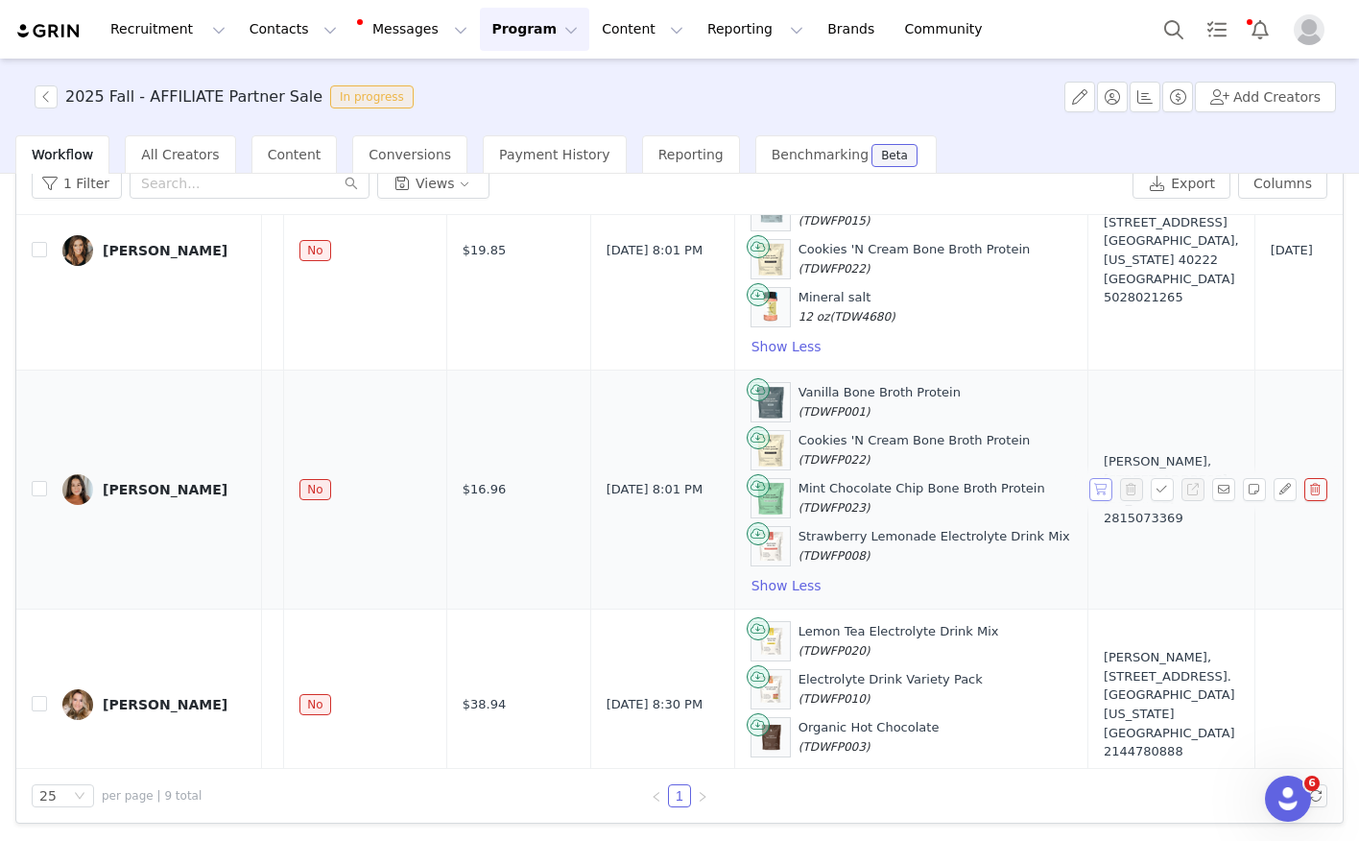
click at [1101, 485] on button "button" at bounding box center [1100, 489] width 23 height 23
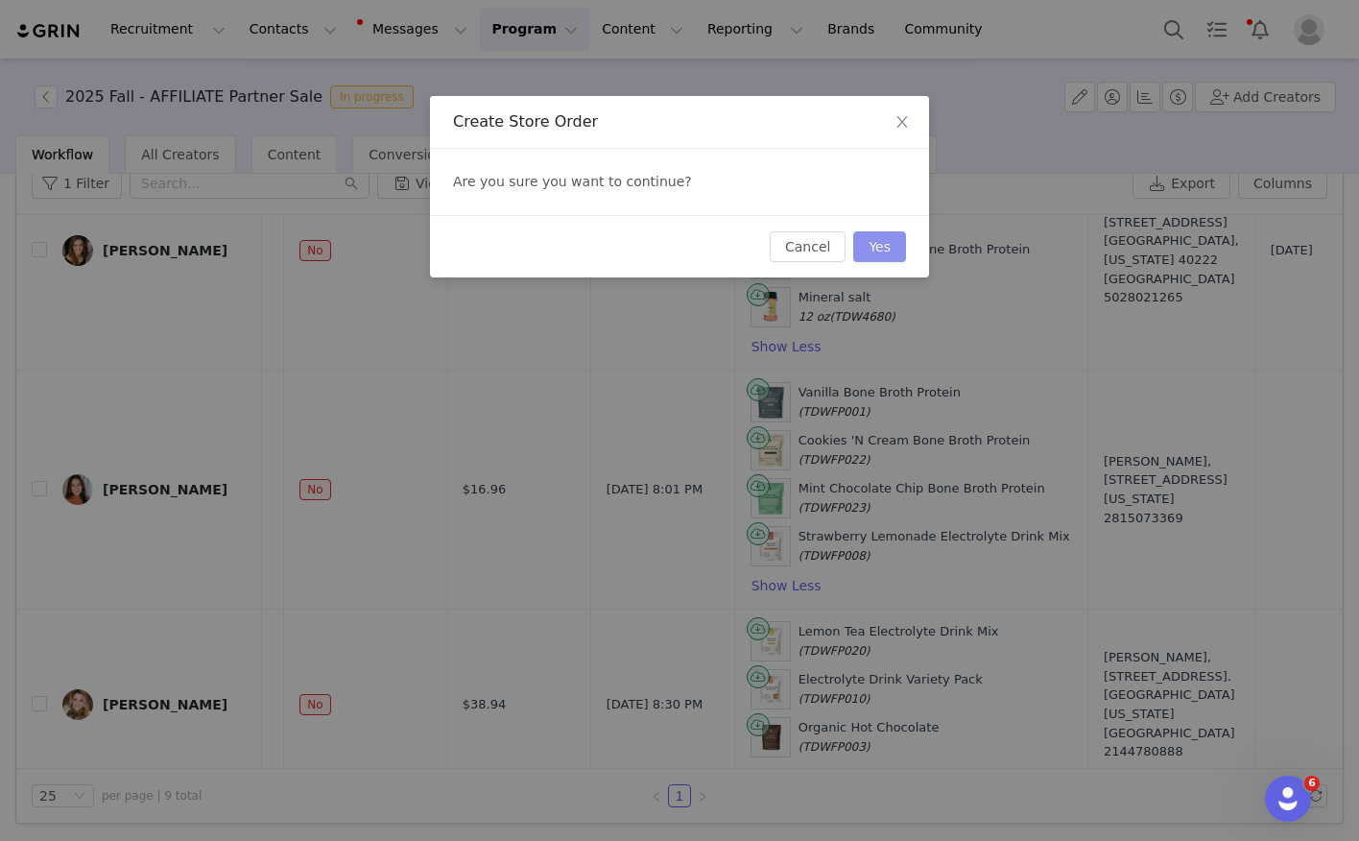
click at [890, 236] on button "Yes" at bounding box center [879, 246] width 53 height 31
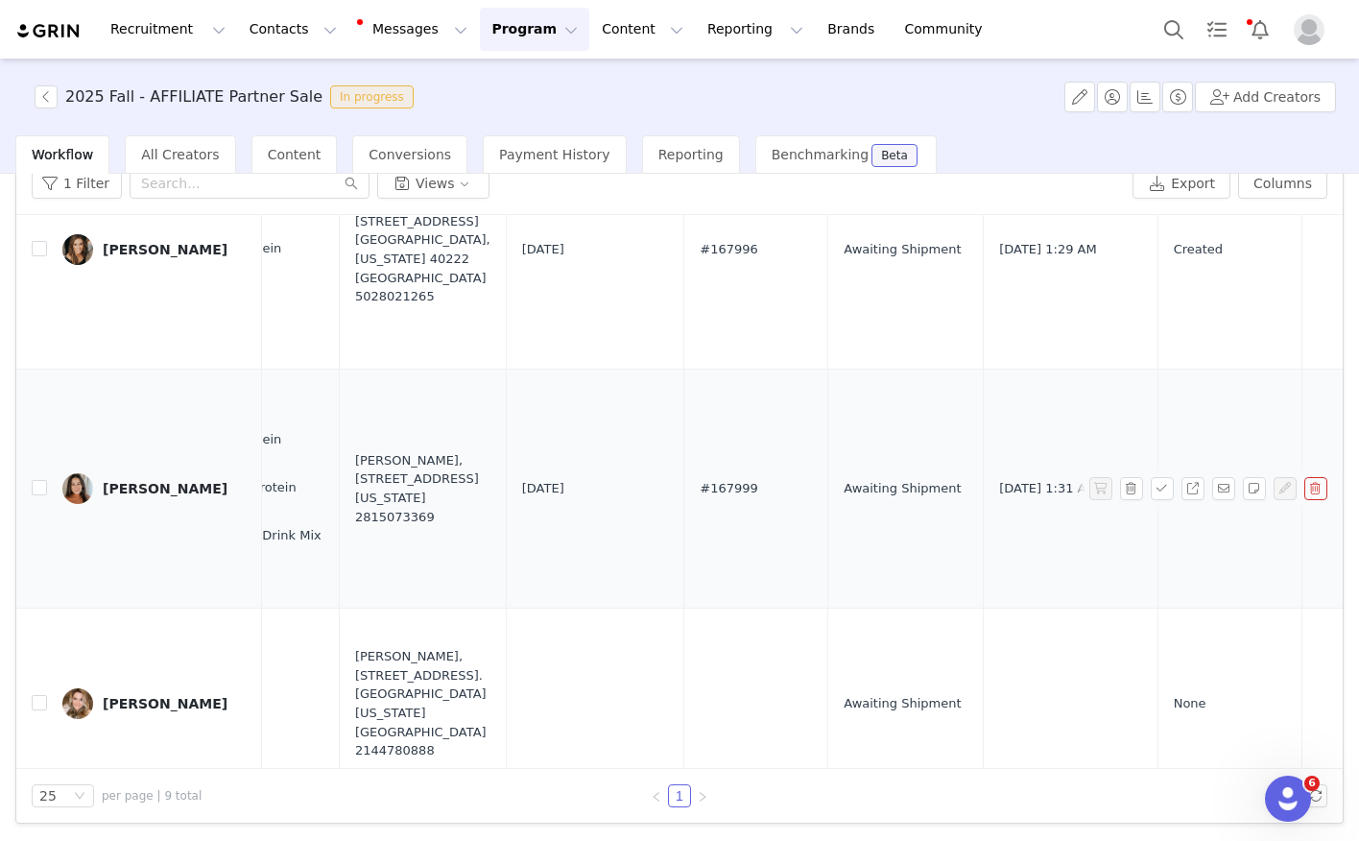
scroll to position [512, 1053]
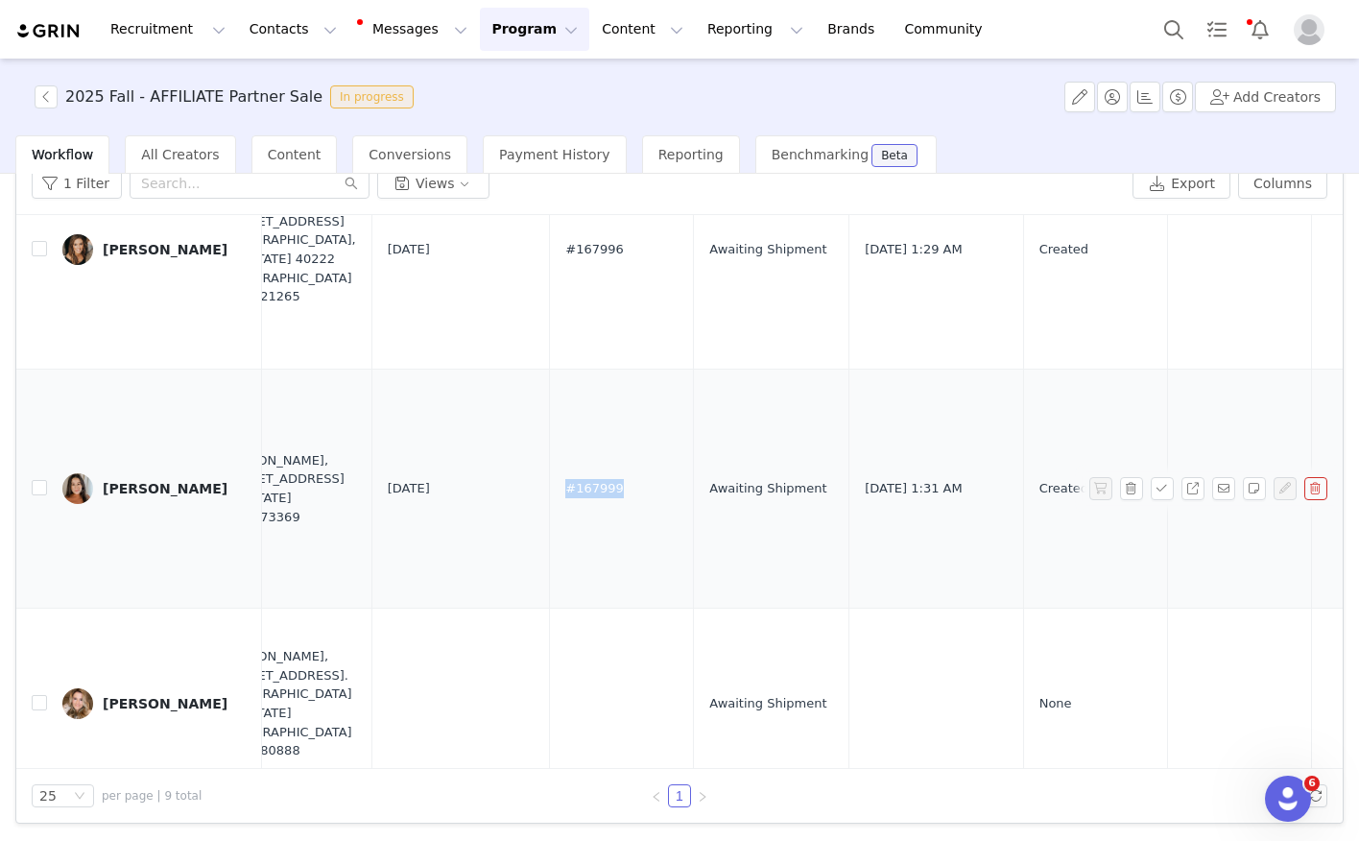
drag, startPoint x: 544, startPoint y: 490, endPoint x: 480, endPoint y: 489, distance: 64.3
click at [550, 489] on td "#167999" at bounding box center [622, 488] width 144 height 239
copy span "#167999"
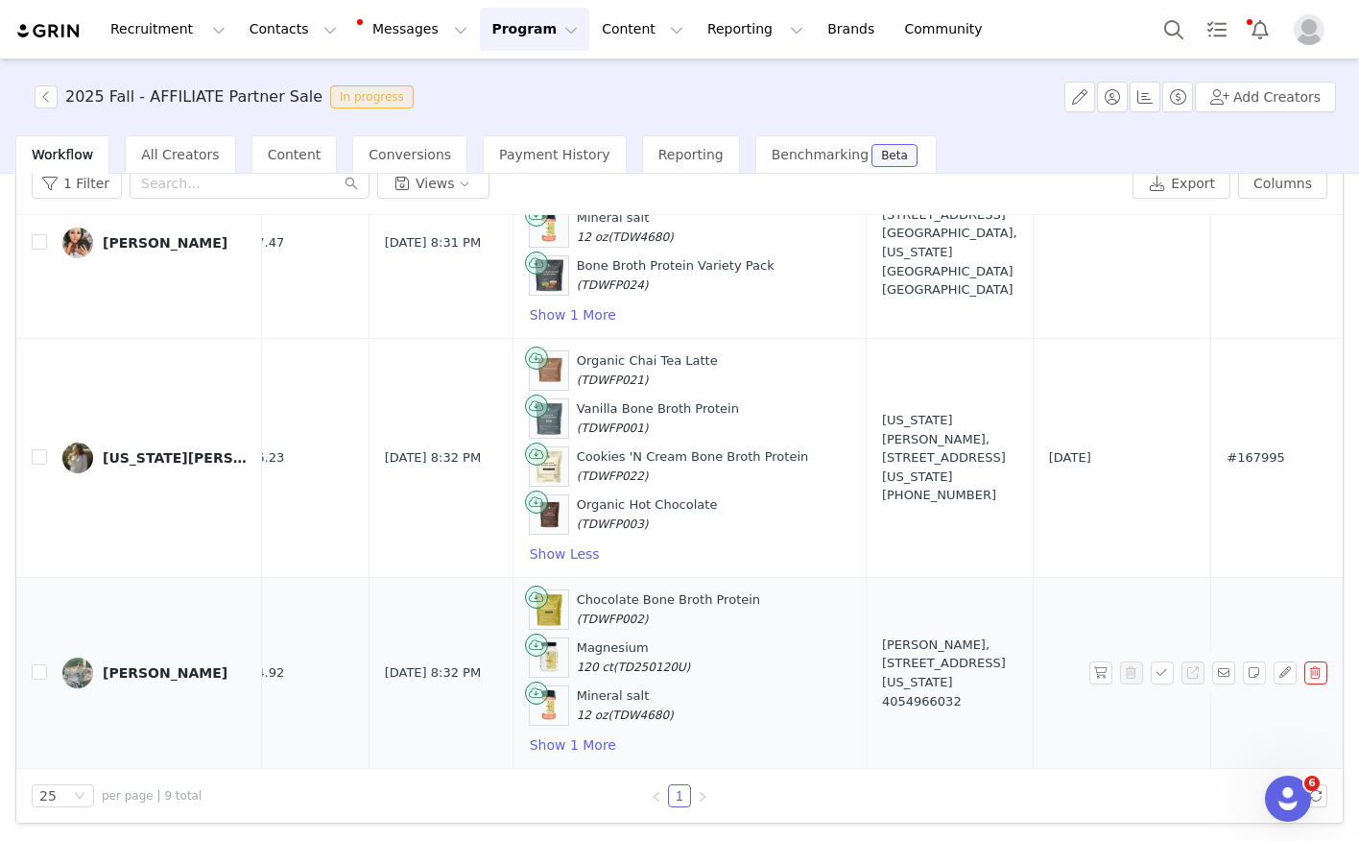
scroll to position [1355, 0]
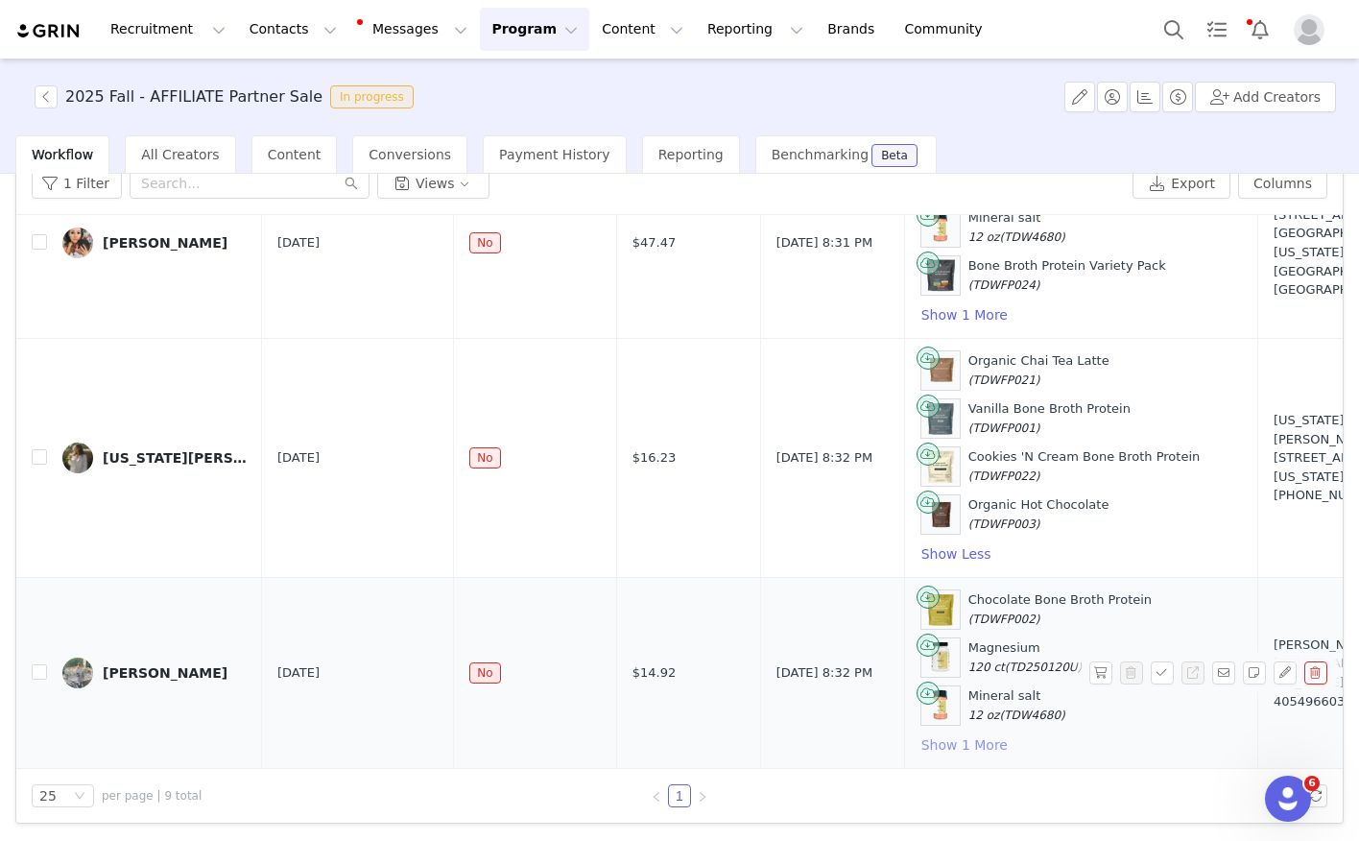
click at [936, 743] on button "Show 1 More" at bounding box center [964, 744] width 88 height 23
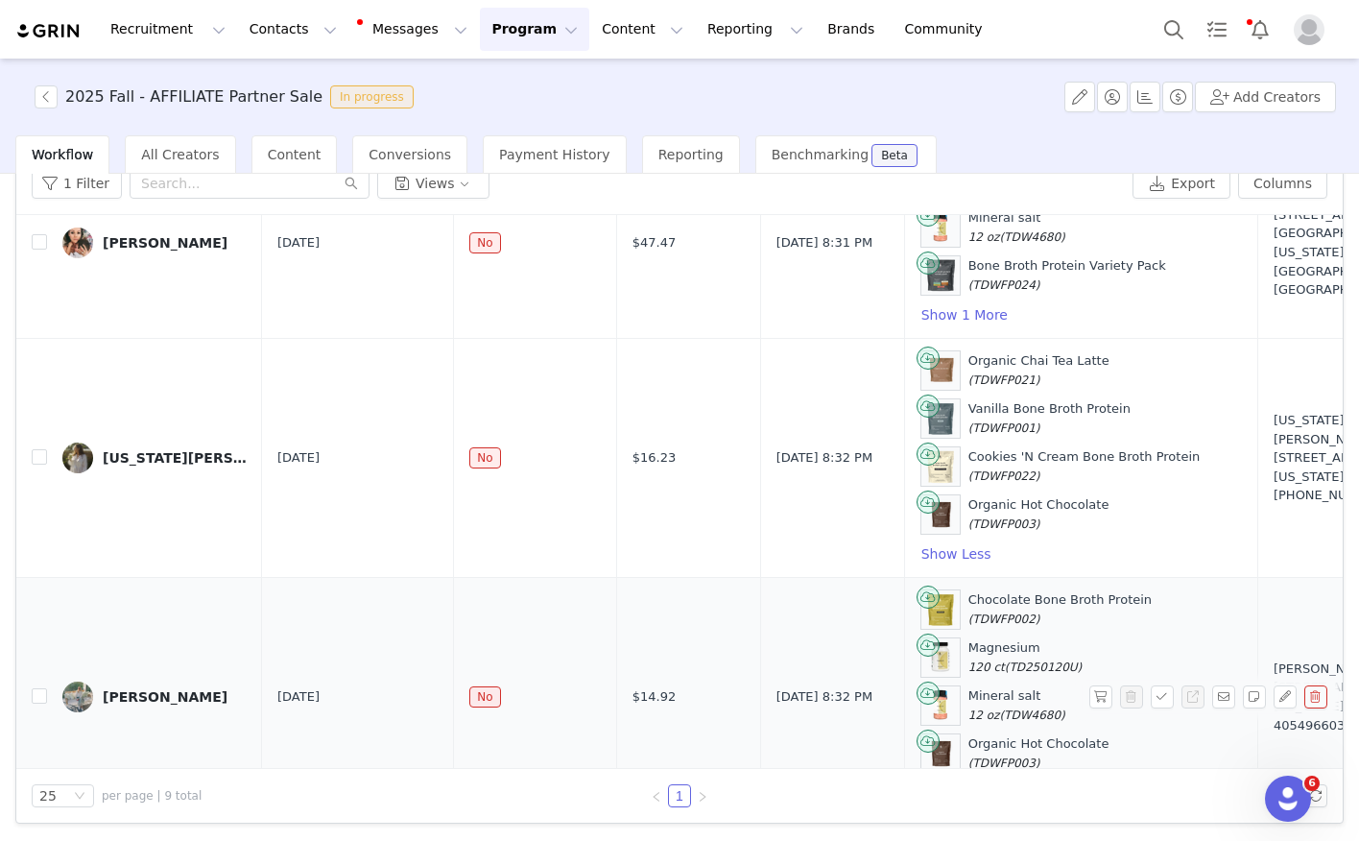
click at [171, 692] on div "Annie Tucker" at bounding box center [165, 696] width 125 height 15
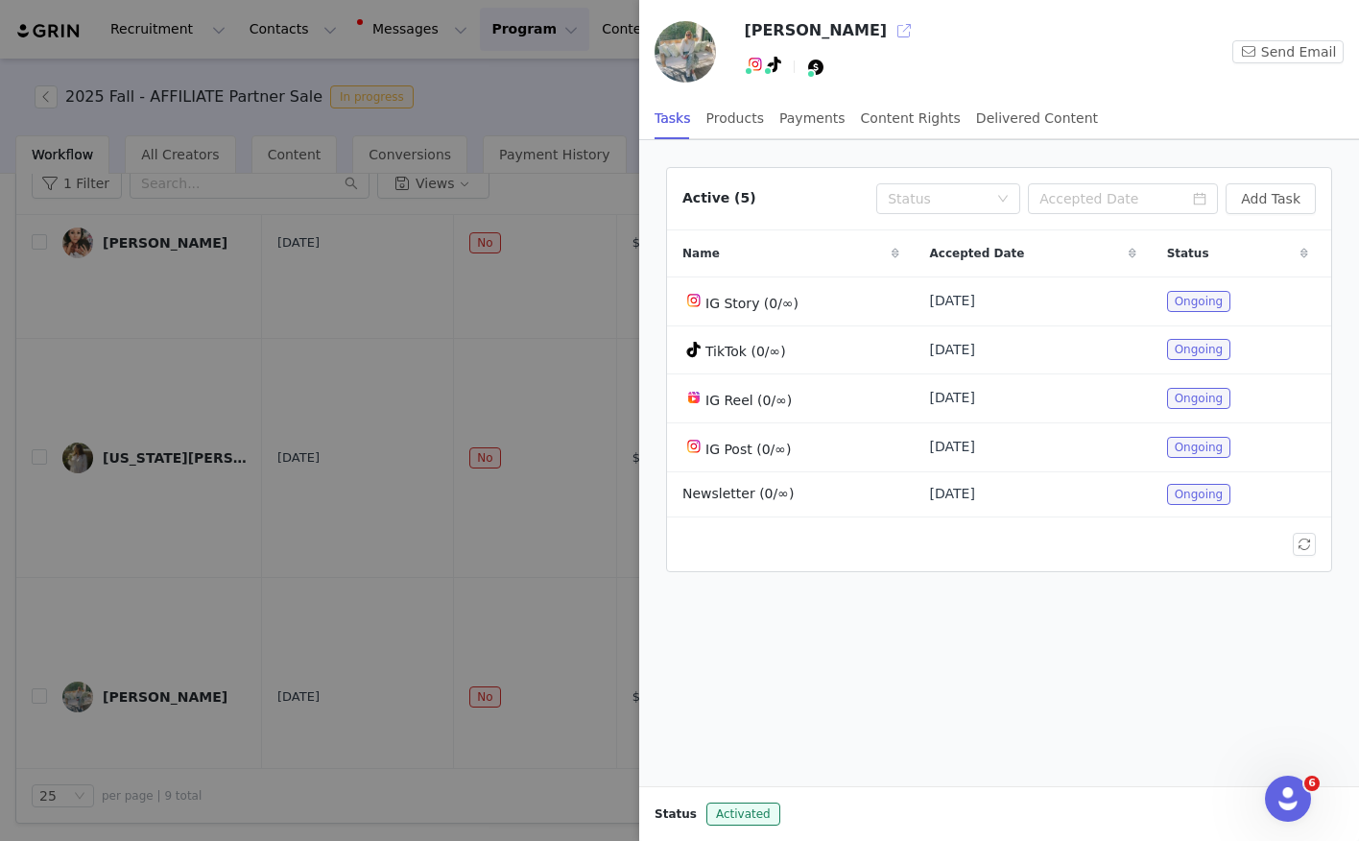
click at [889, 28] on button "button" at bounding box center [904, 30] width 31 height 31
click at [375, 462] on div at bounding box center [679, 420] width 1359 height 841
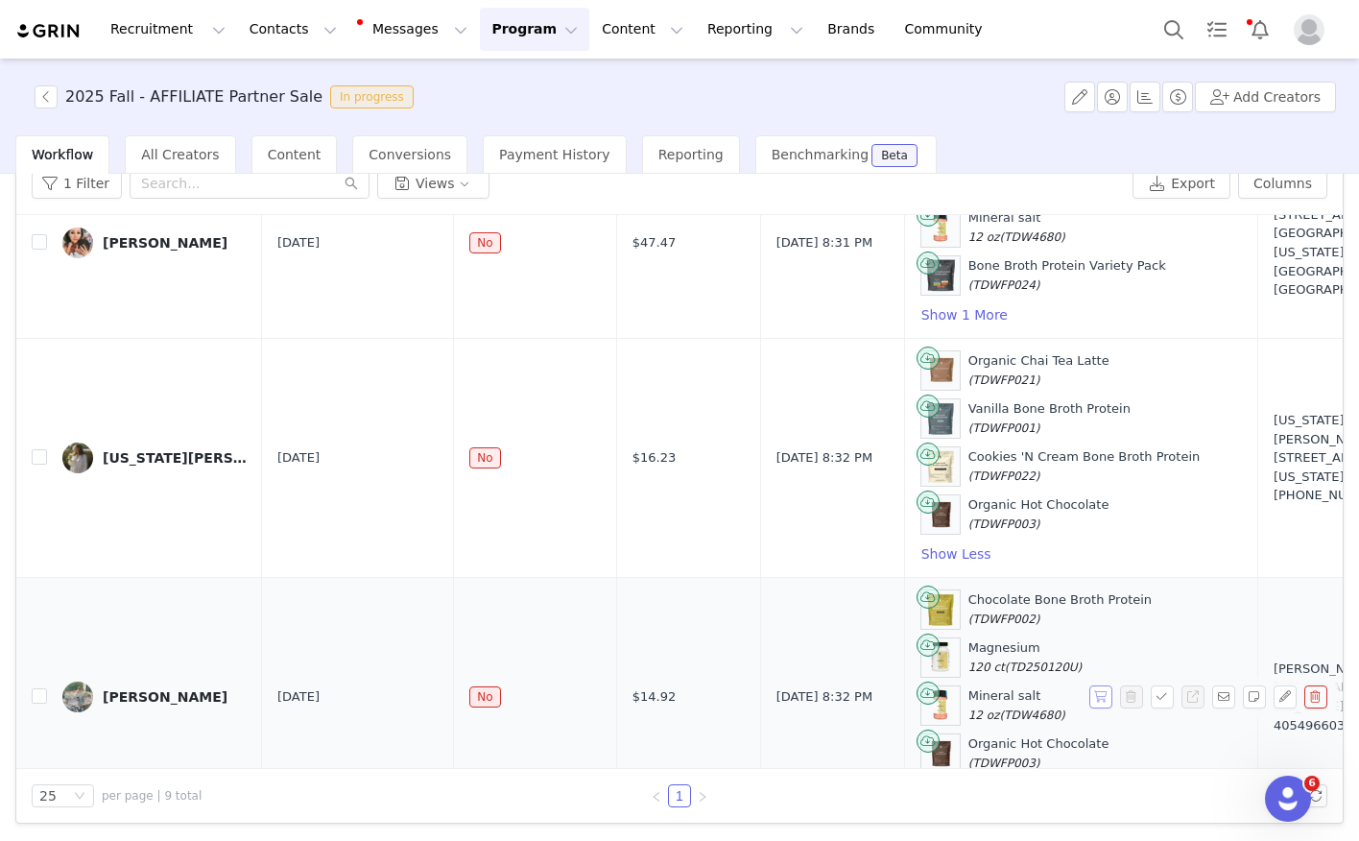
click at [1105, 691] on button "button" at bounding box center [1100, 696] width 23 height 23
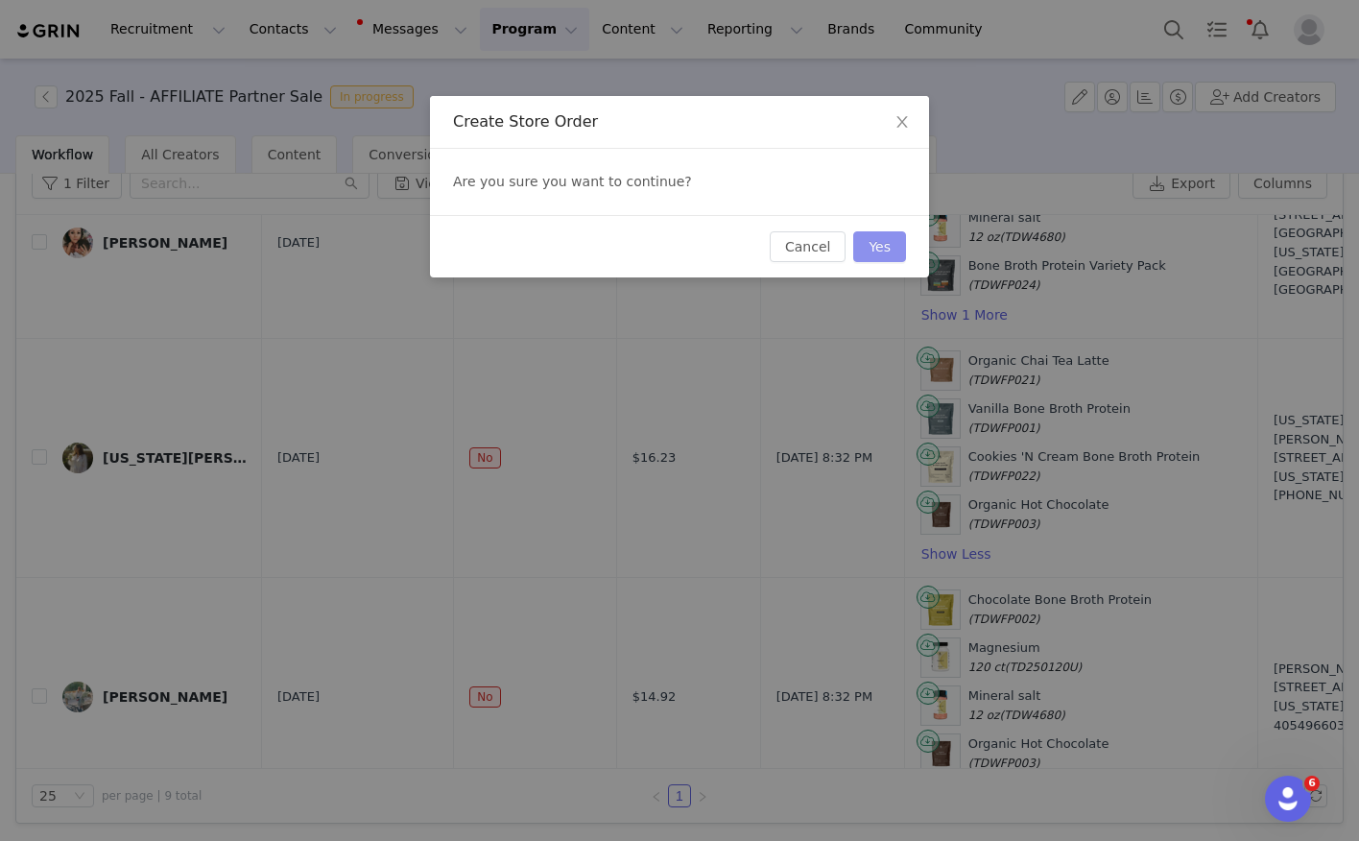
click at [874, 253] on button "Yes" at bounding box center [879, 246] width 53 height 31
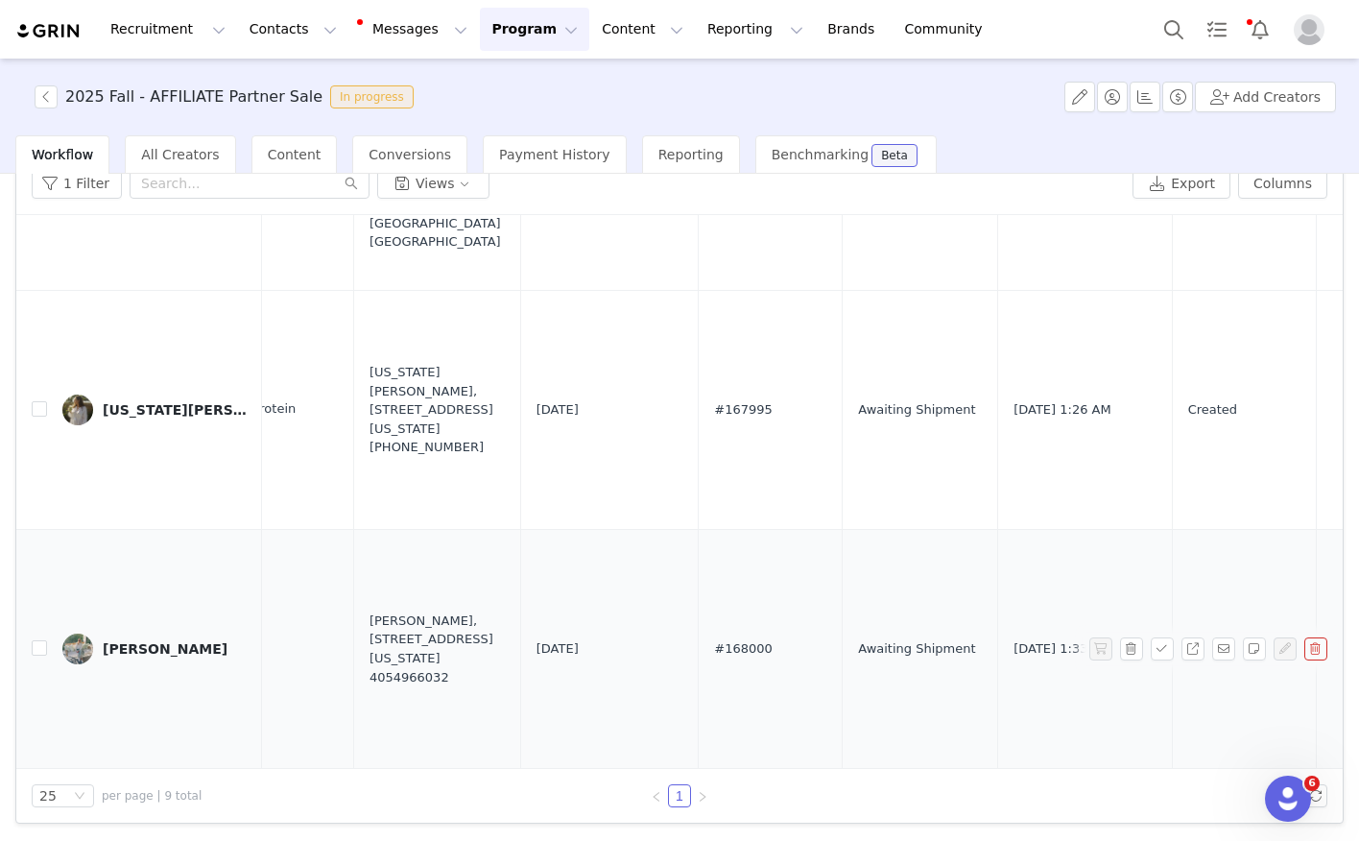
scroll to position [1403, 914]
drag, startPoint x: 672, startPoint y: 651, endPoint x: 612, endPoint y: 651, distance: 59.5
click at [689, 651] on td "#168000" at bounding box center [761, 649] width 144 height 239
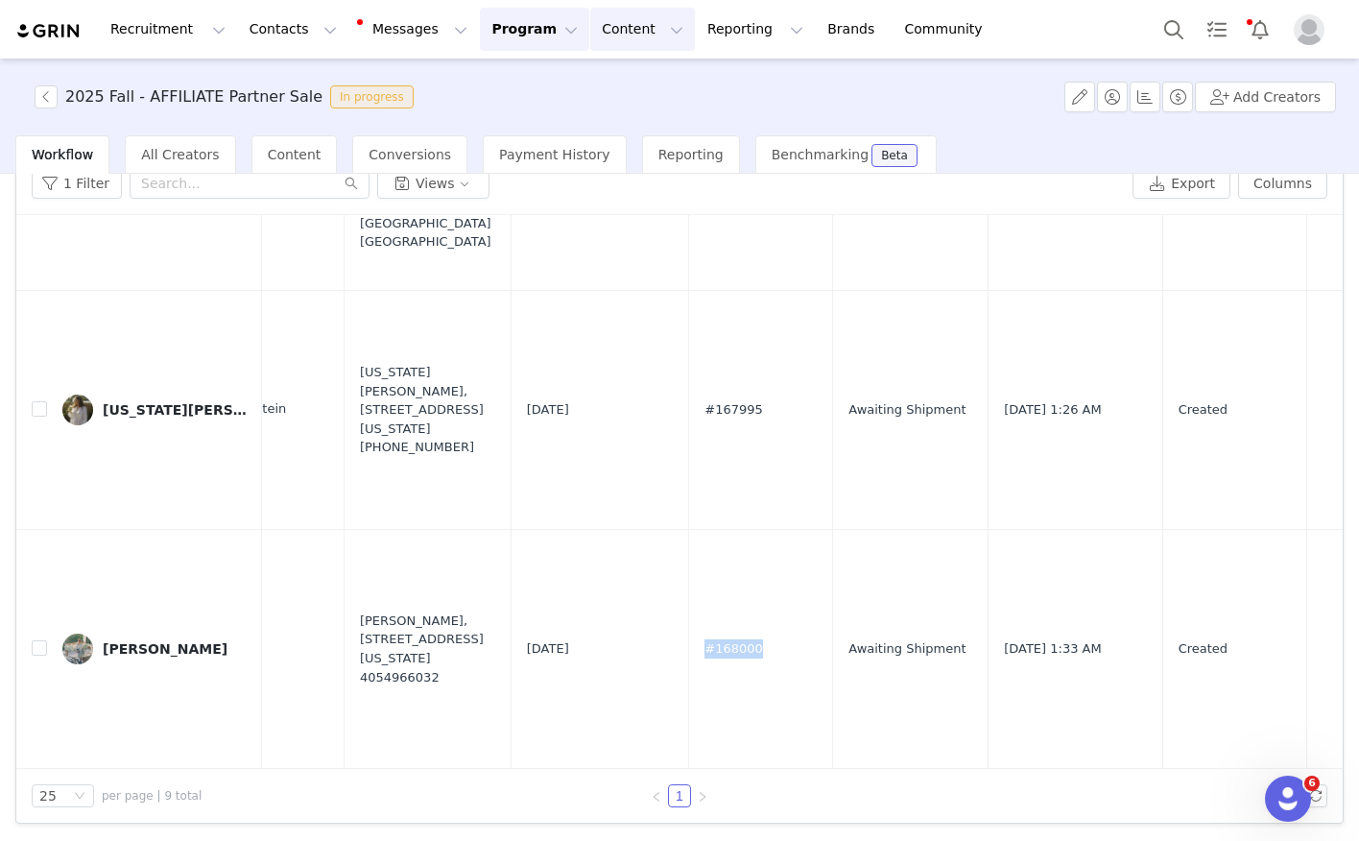
copy span "#168000"
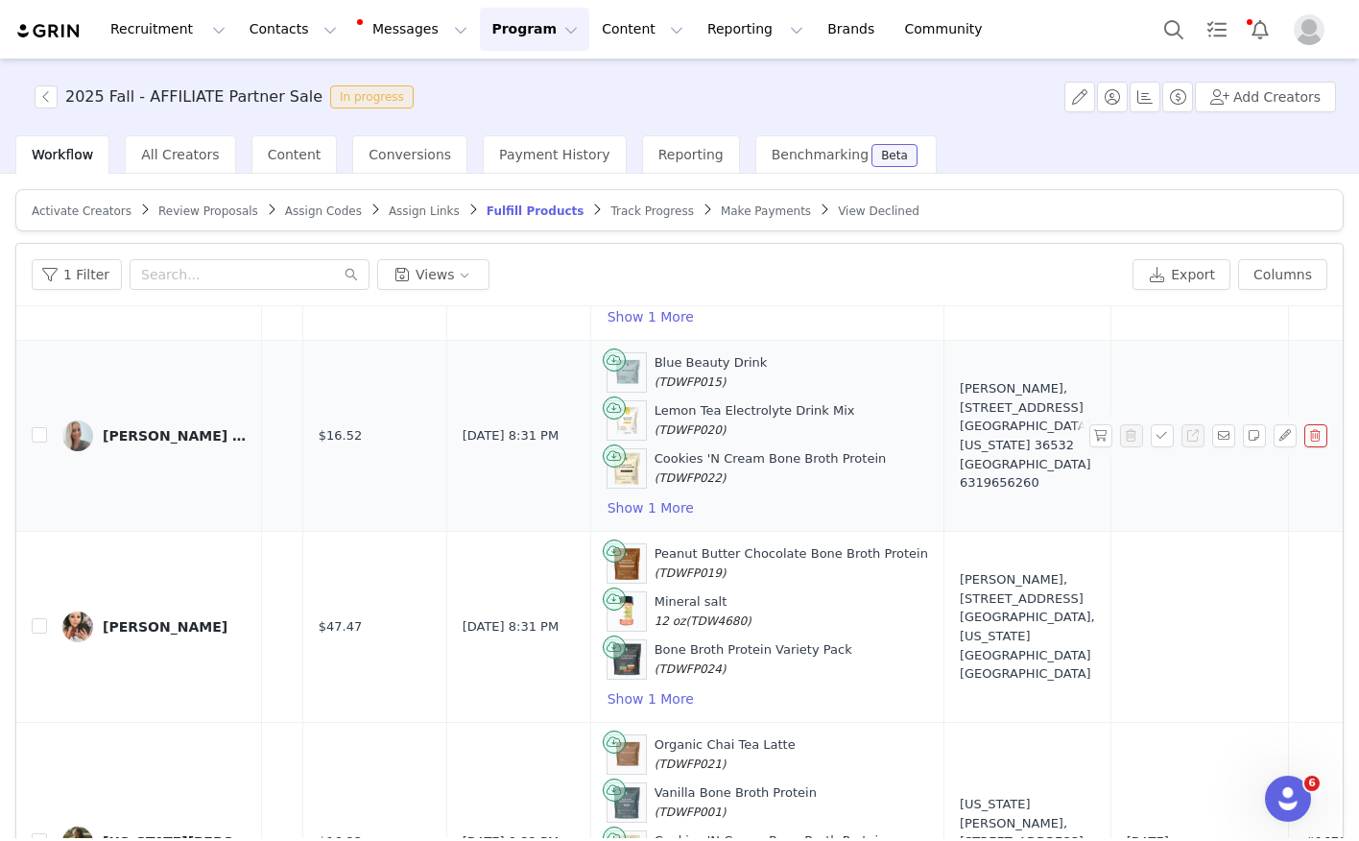
scroll to position [1062, 19]
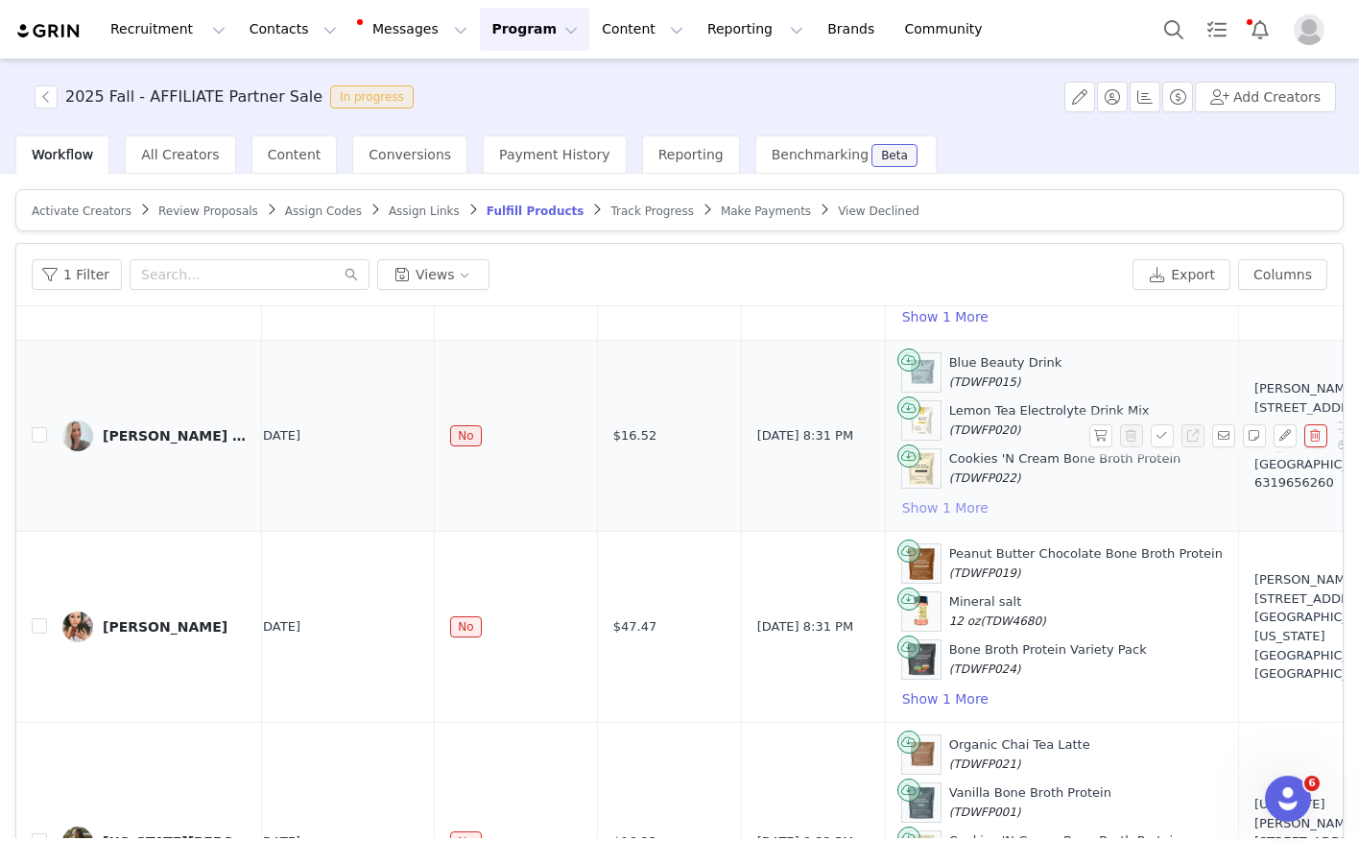
click at [924, 512] on button "Show 1 More" at bounding box center [945, 507] width 88 height 23
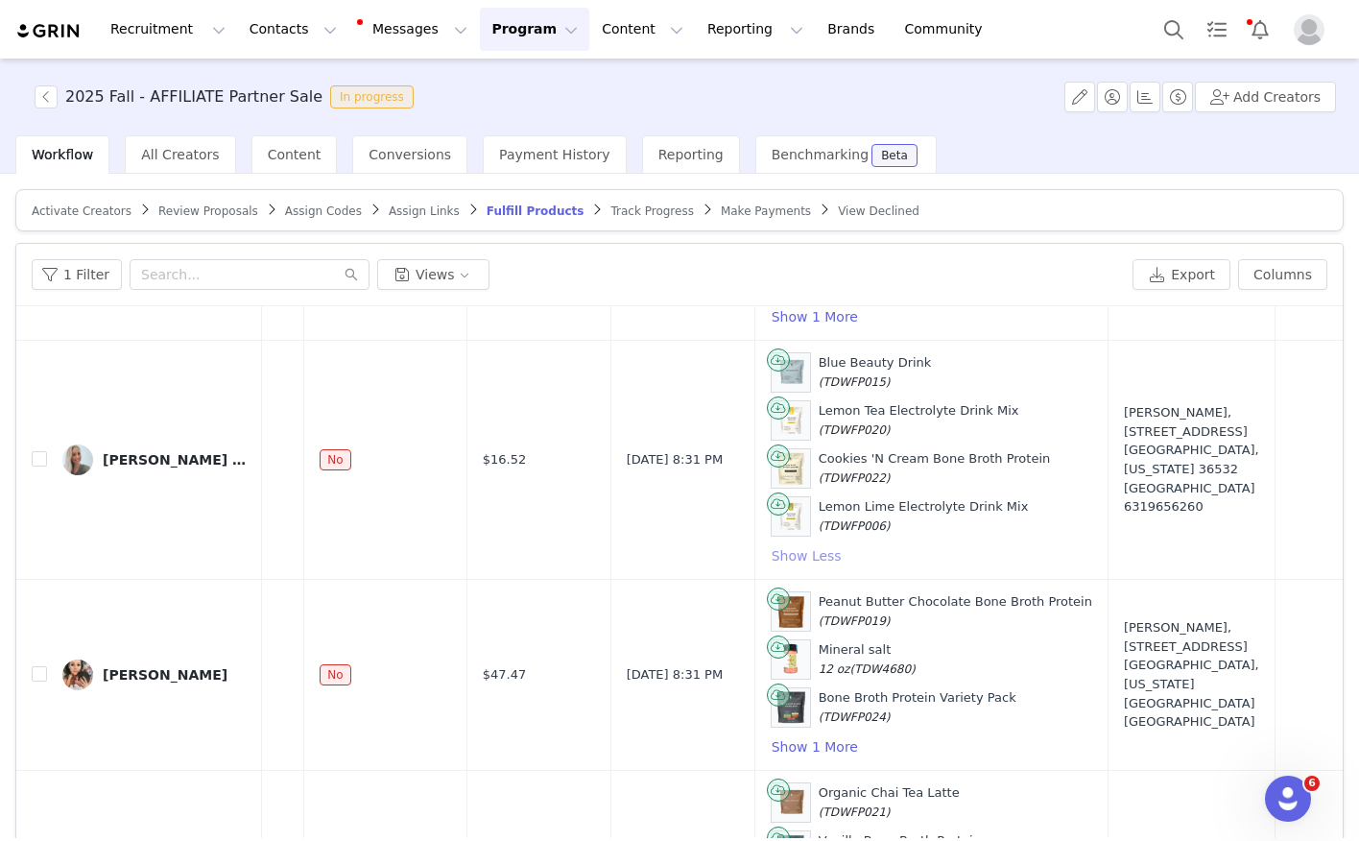
scroll to position [1062, 154]
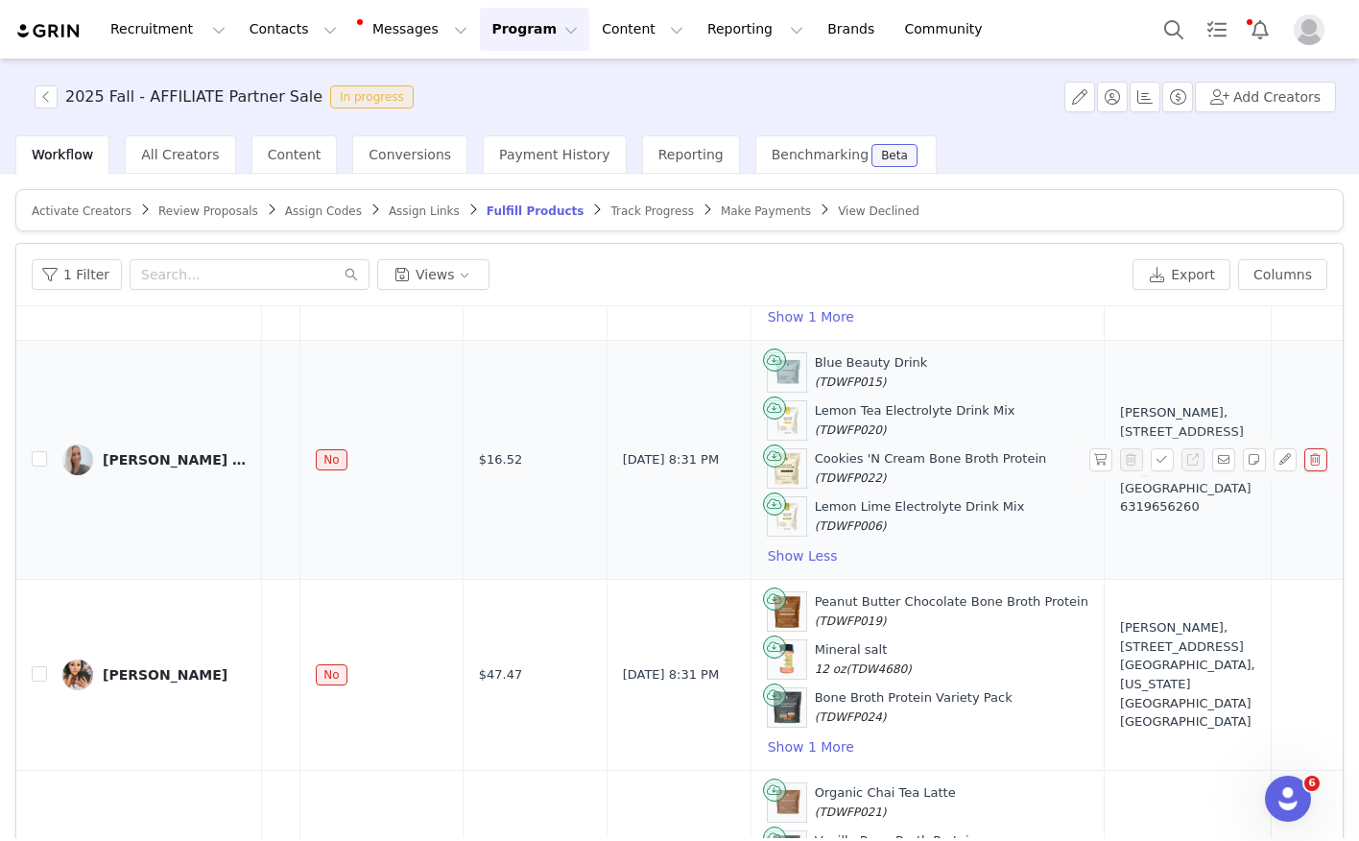
click at [215, 455] on div "ricki slater → health + more aligned living 🕊" at bounding box center [175, 459] width 144 height 15
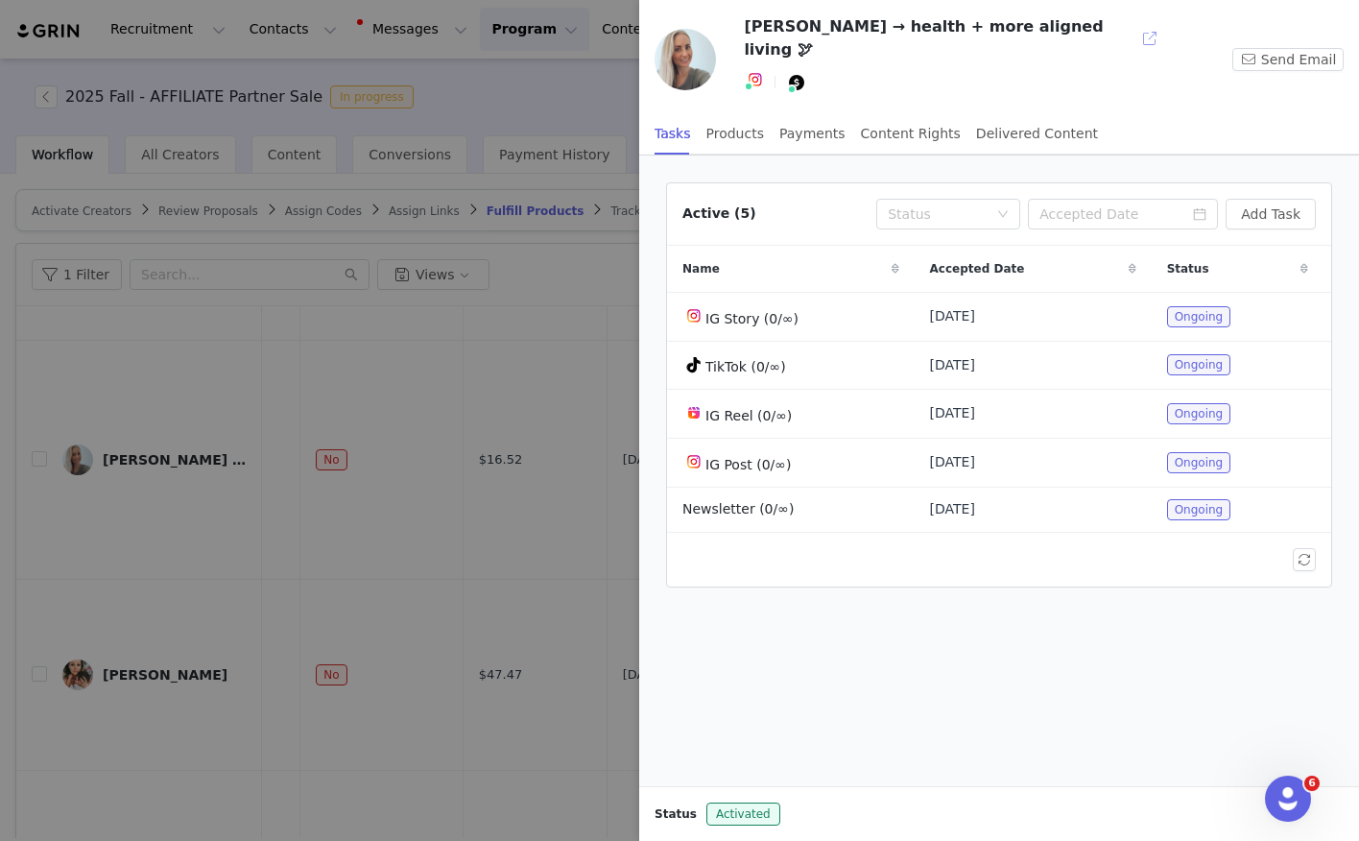
click at [1134, 30] on button "button" at bounding box center [1149, 38] width 31 height 31
click at [297, 374] on div at bounding box center [679, 420] width 1359 height 841
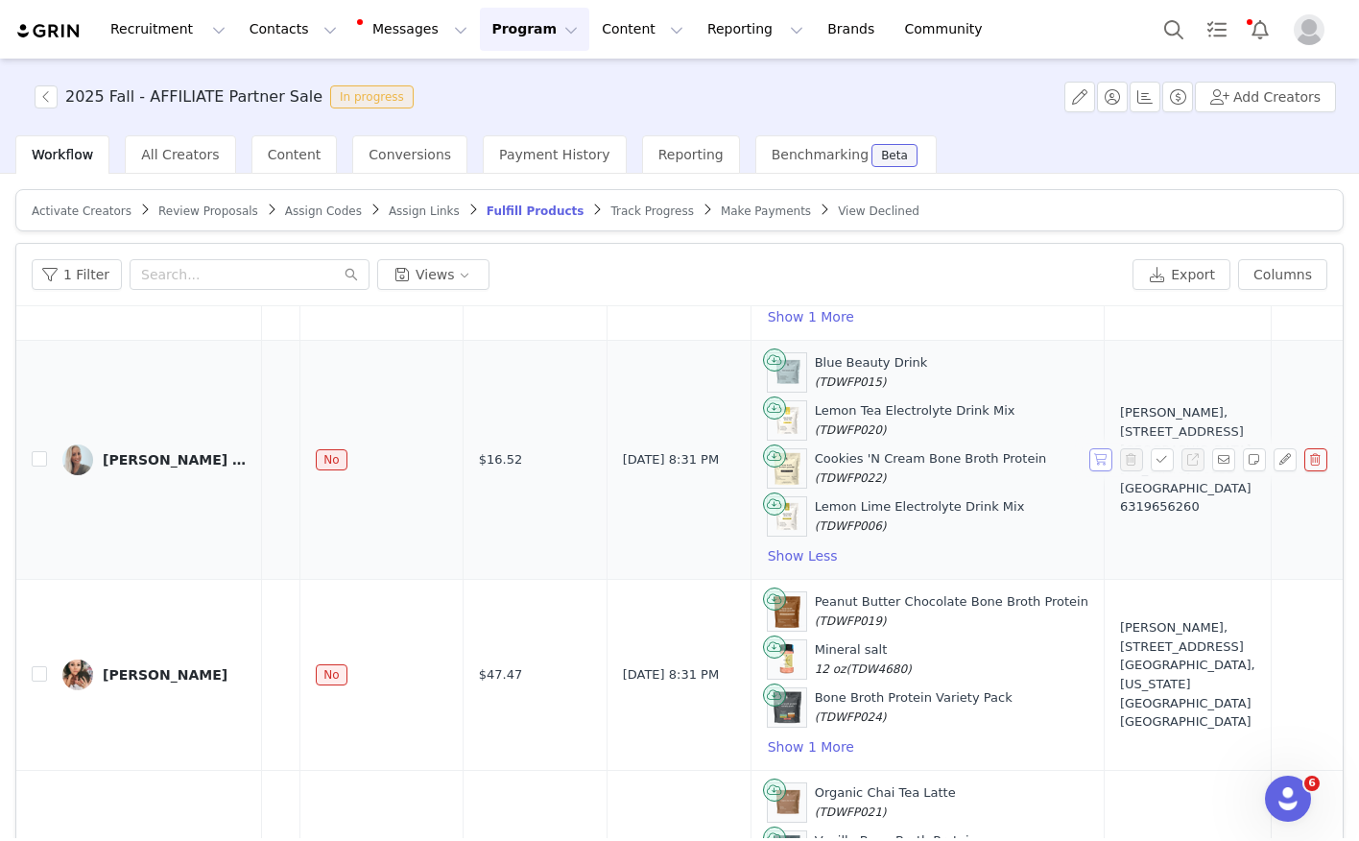
click at [1107, 455] on button "button" at bounding box center [1100, 459] width 23 height 23
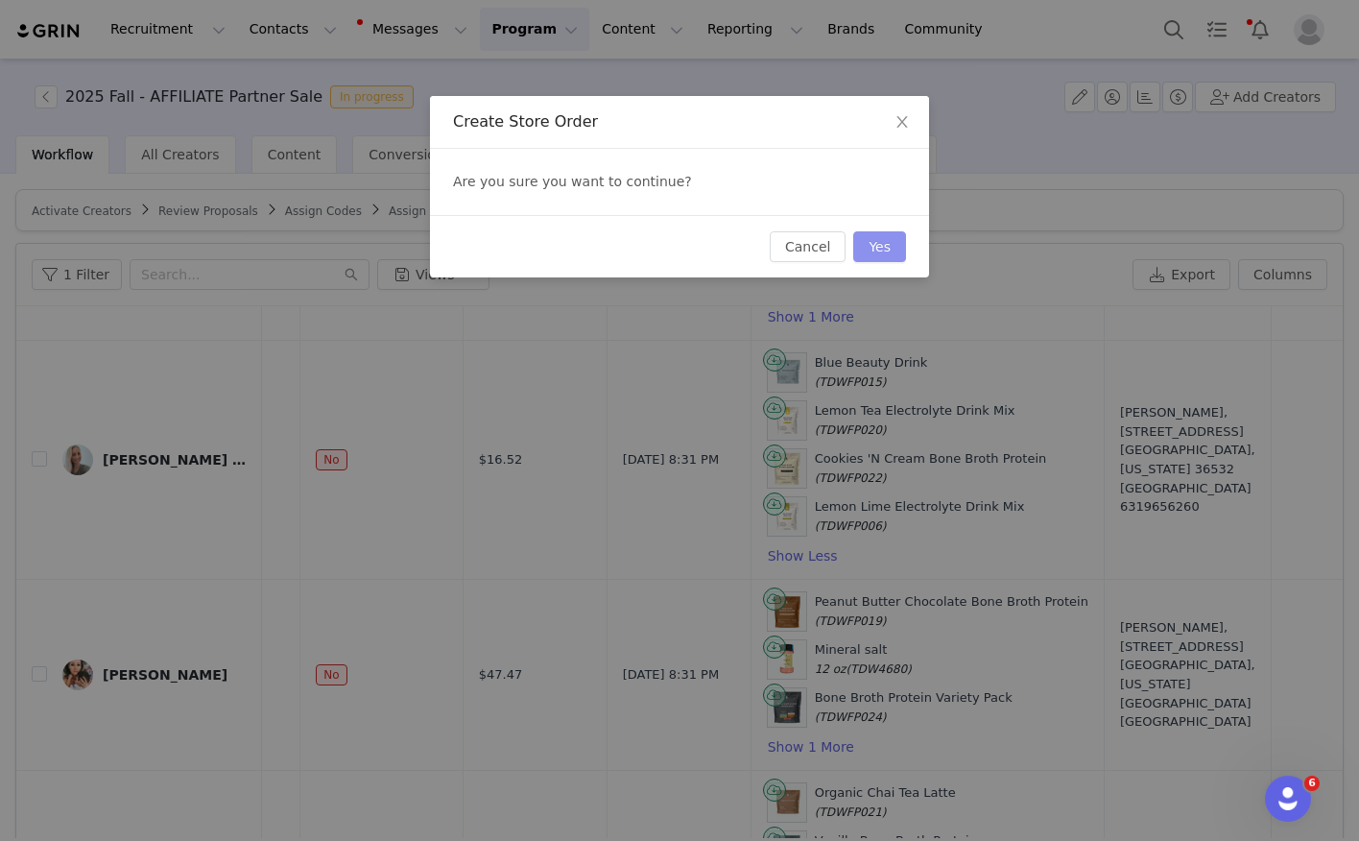
click at [883, 248] on button "Yes" at bounding box center [879, 246] width 53 height 31
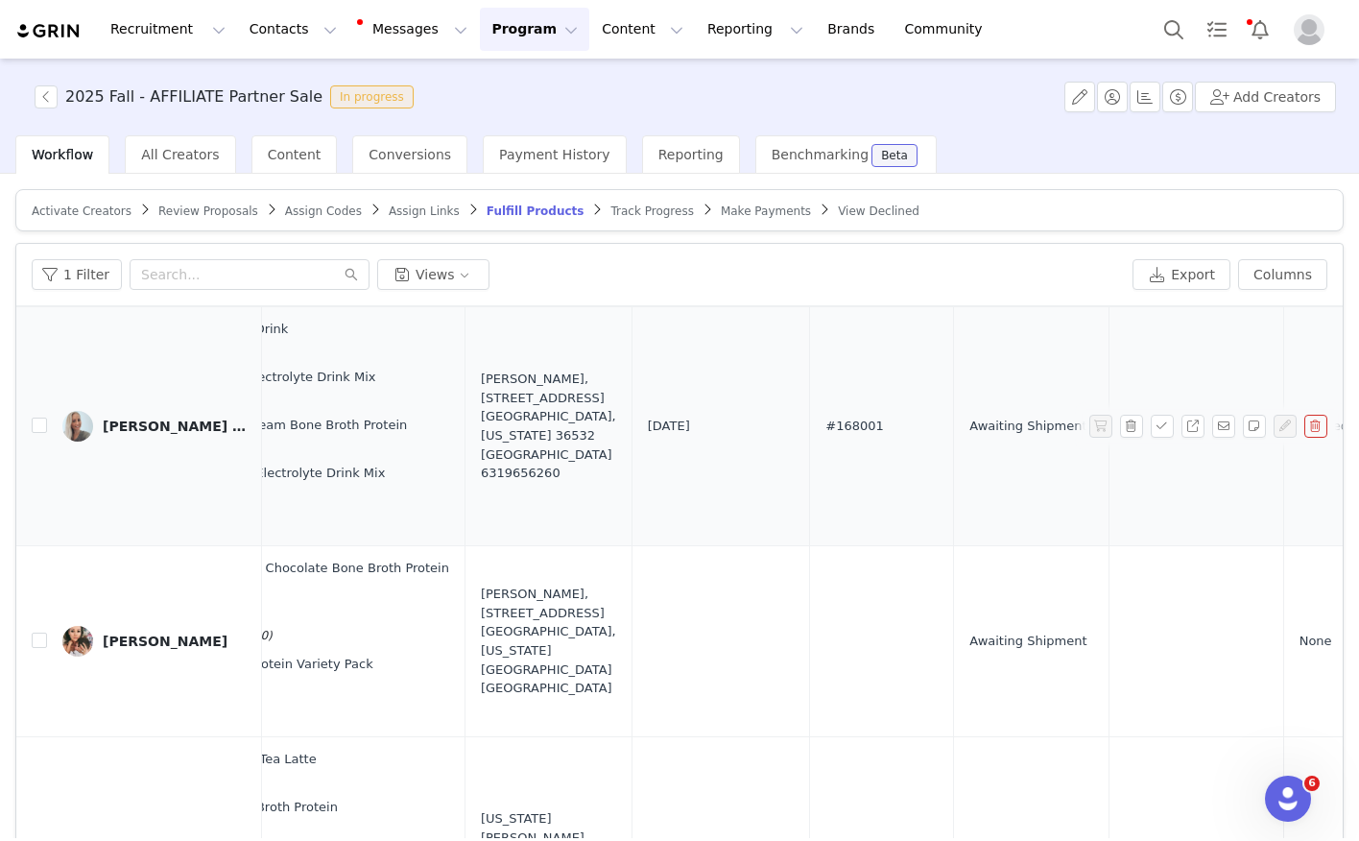
scroll to position [1096, 799]
drag, startPoint x: 792, startPoint y: 427, endPoint x: 726, endPoint y: 432, distance: 65.4
click at [803, 432] on td "#168001" at bounding box center [875, 426] width 144 height 239
copy span "#168001"
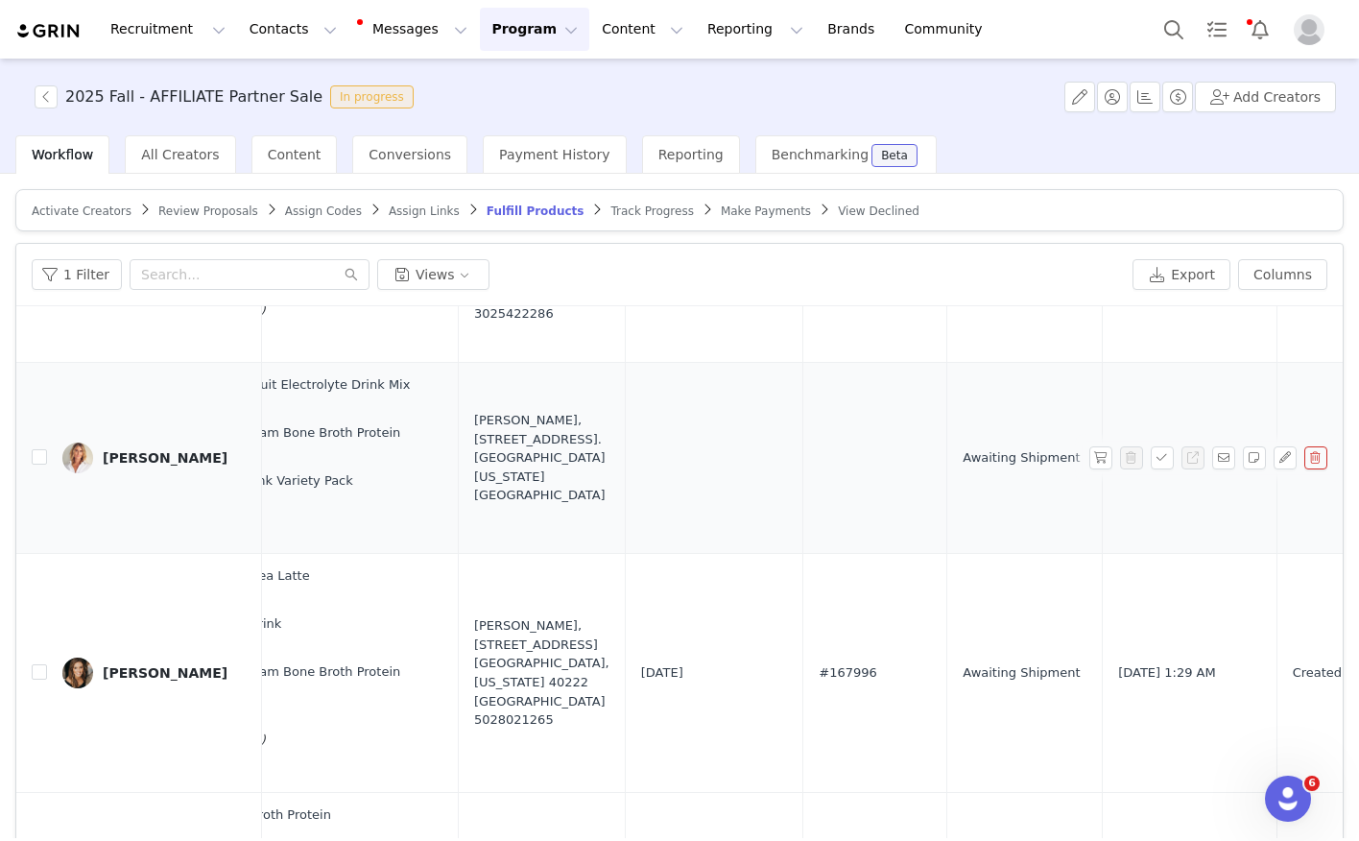
scroll to position [180, 0]
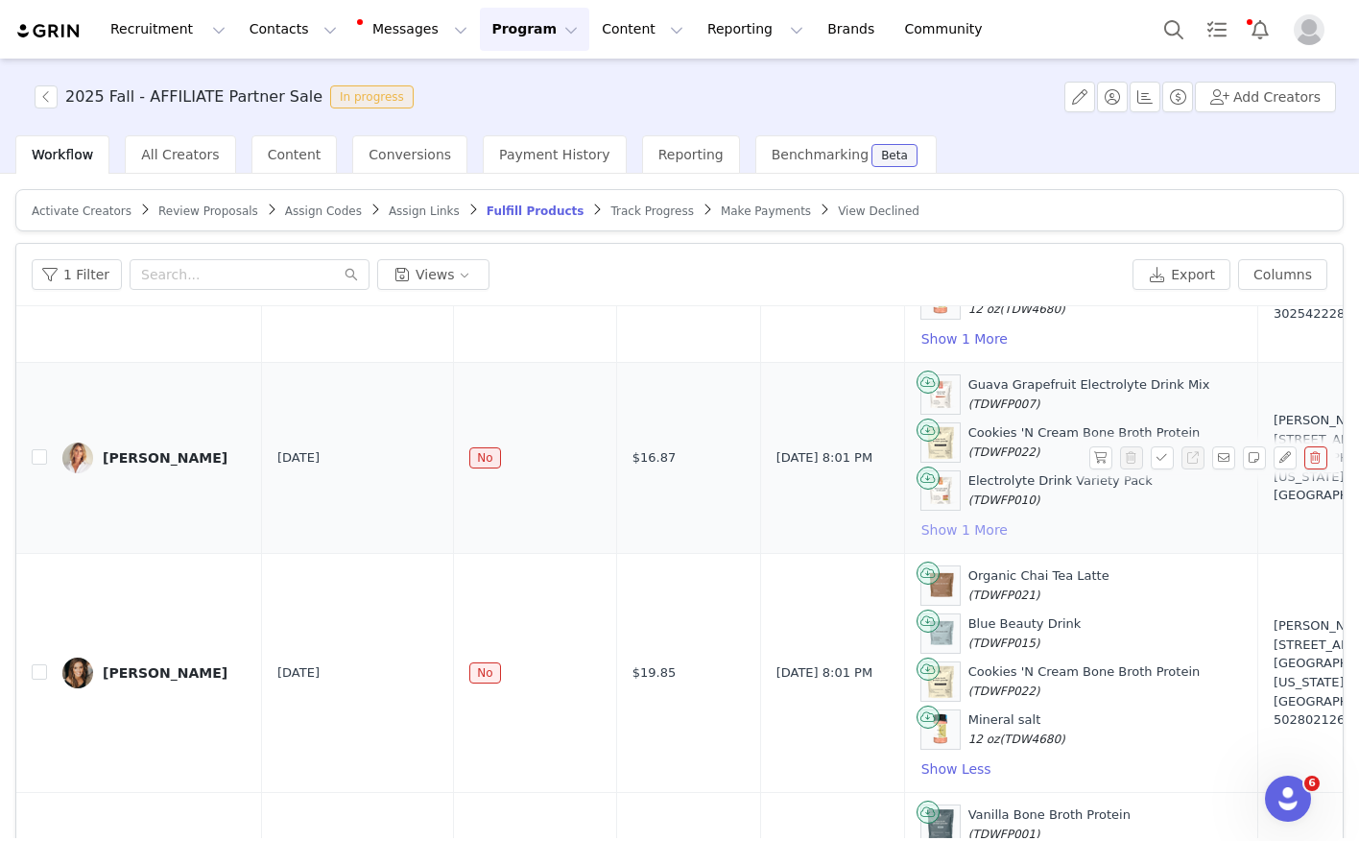
click at [950, 528] on button "Show 1 More" at bounding box center [964, 529] width 88 height 23
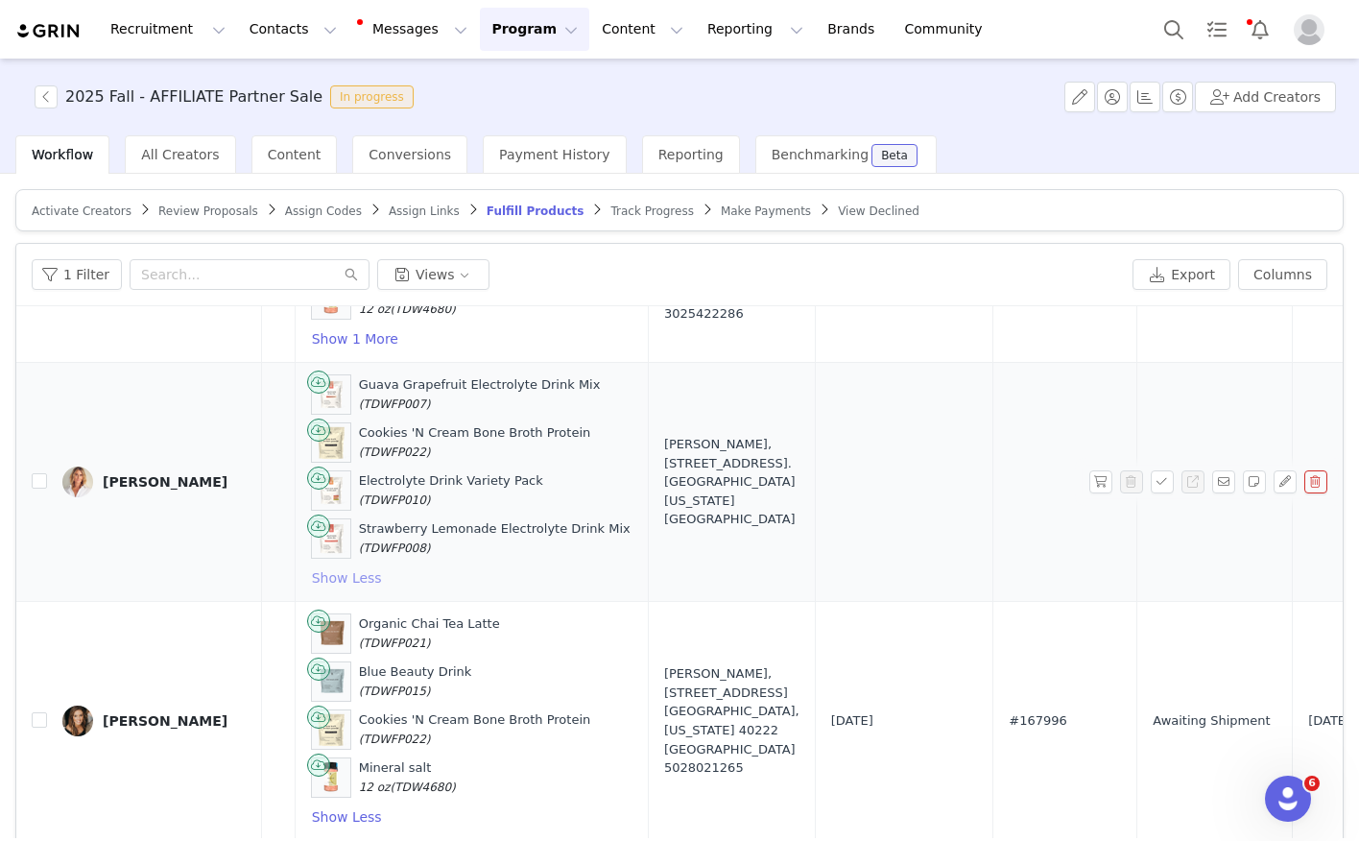
scroll to position [180, 621]
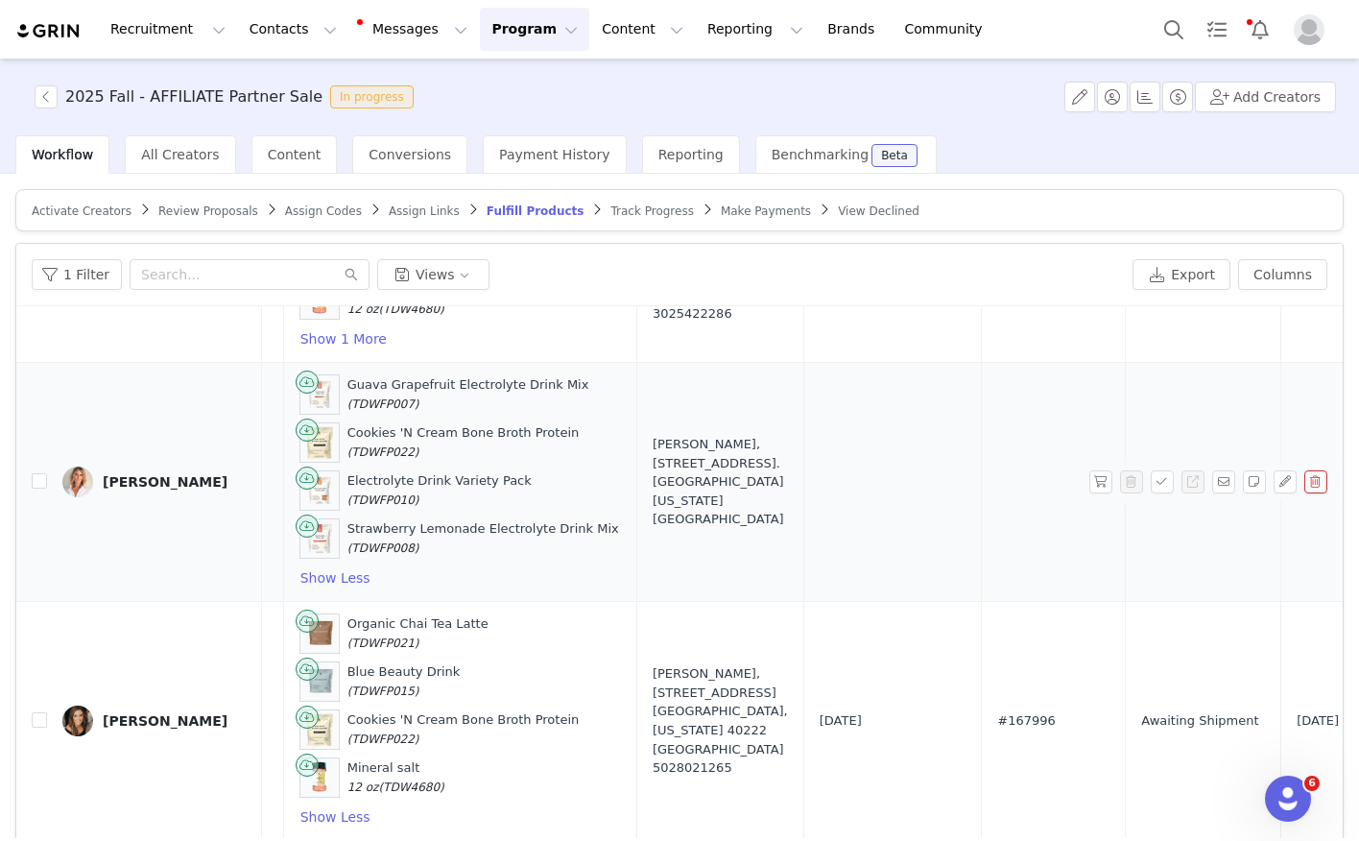
click at [157, 483] on div "Abbie Crane" at bounding box center [165, 481] width 125 height 15
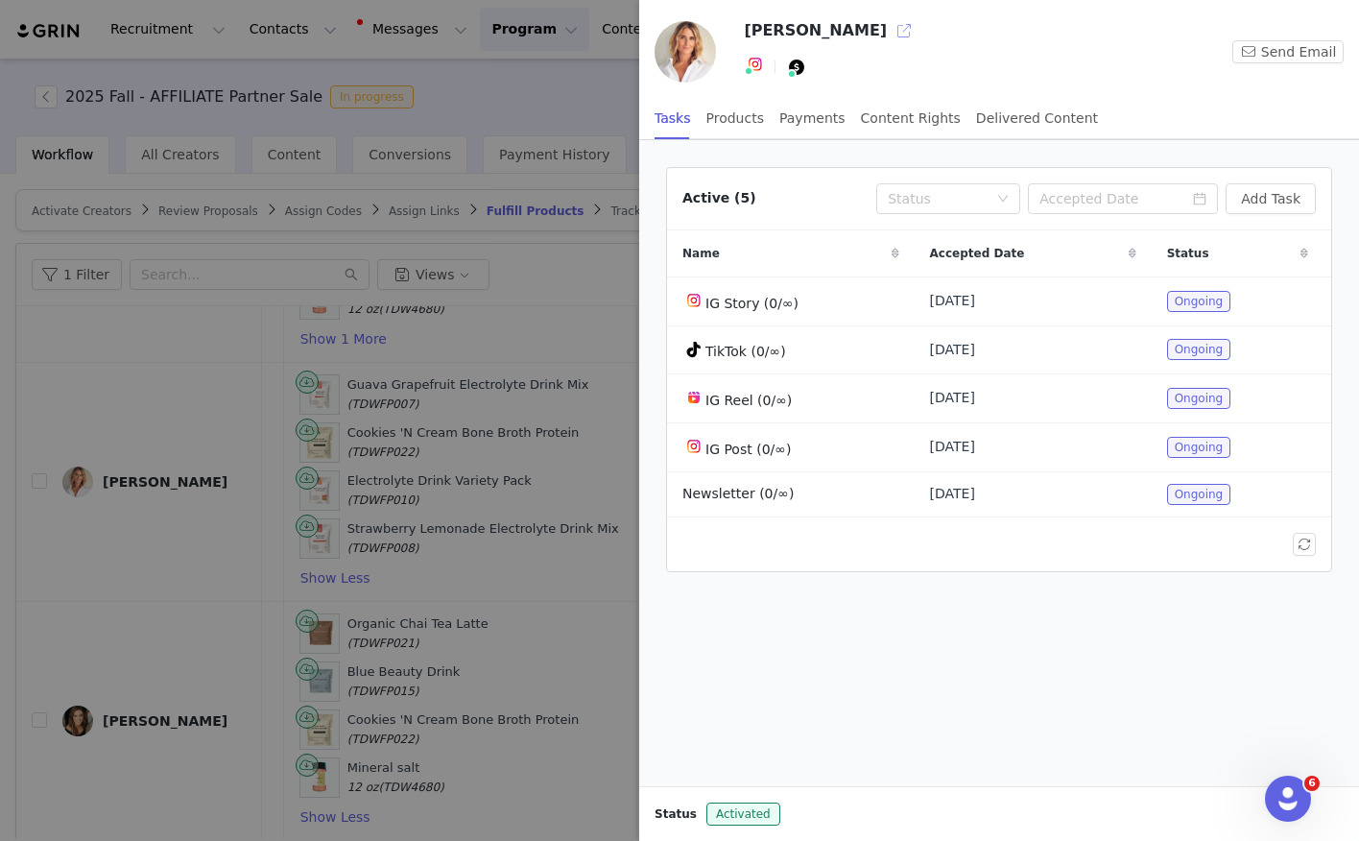
click at [889, 25] on button "button" at bounding box center [904, 30] width 31 height 31
click at [308, 419] on div at bounding box center [679, 420] width 1359 height 841
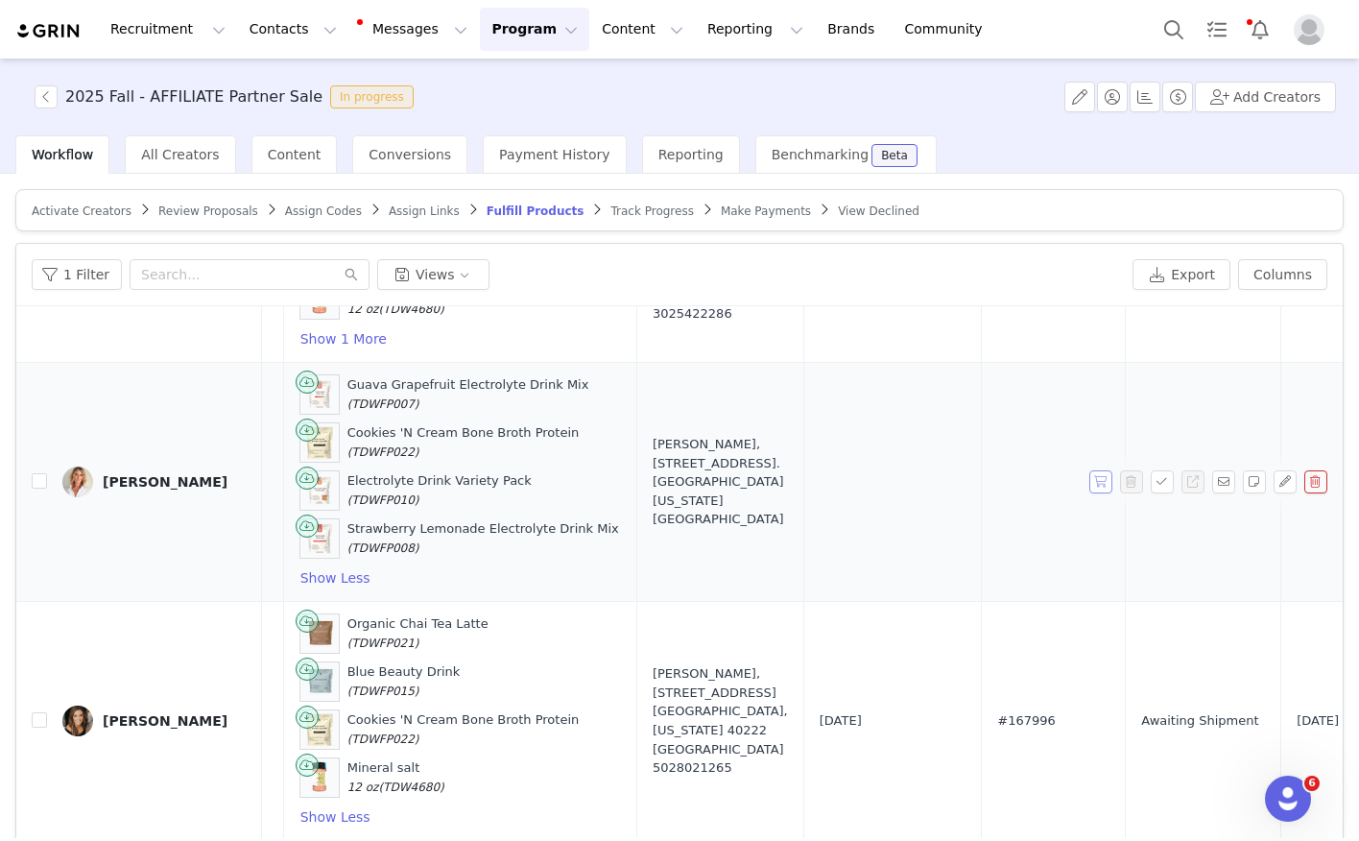
click at [1091, 477] on button "button" at bounding box center [1100, 481] width 23 height 23
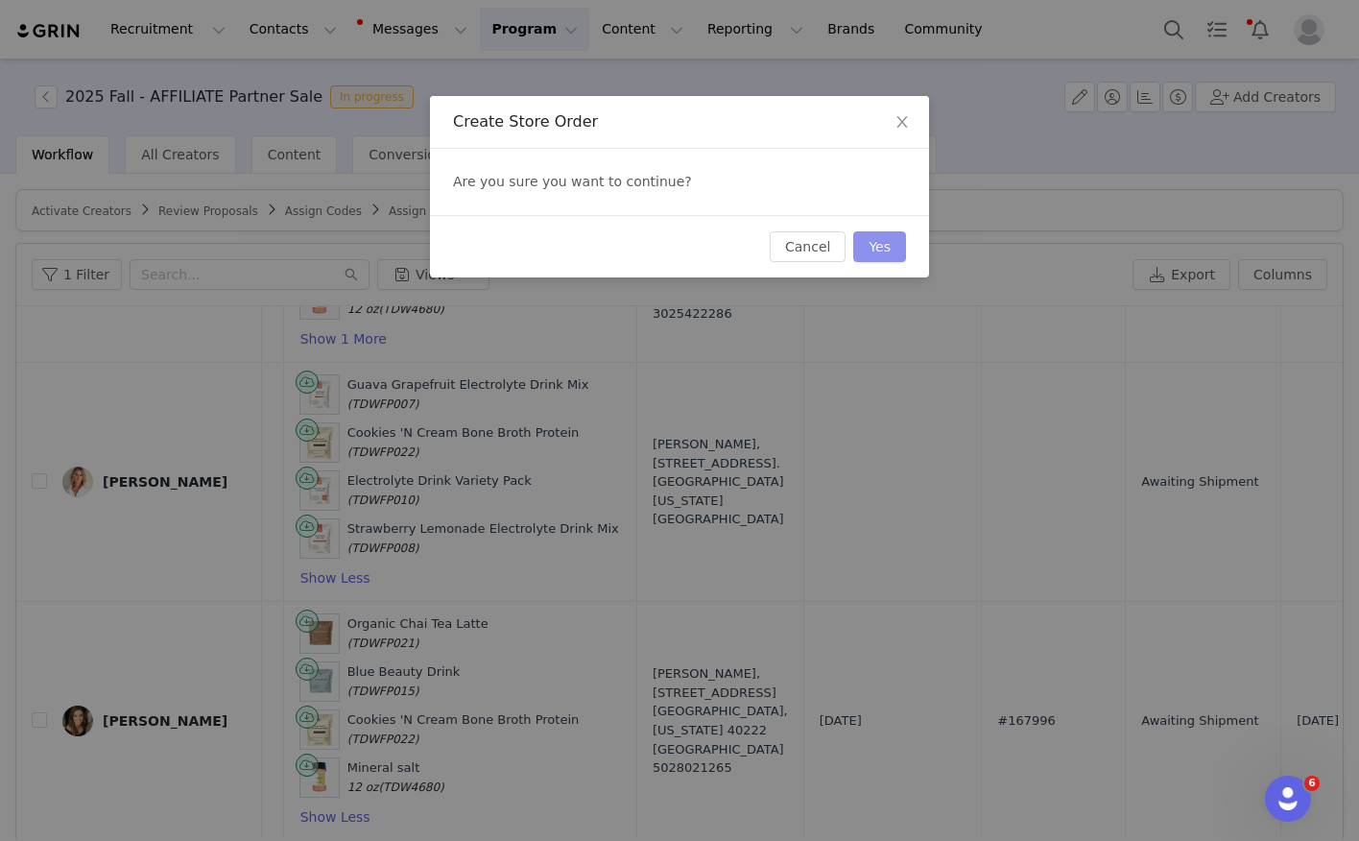
click at [876, 243] on button "Yes" at bounding box center [879, 246] width 53 height 31
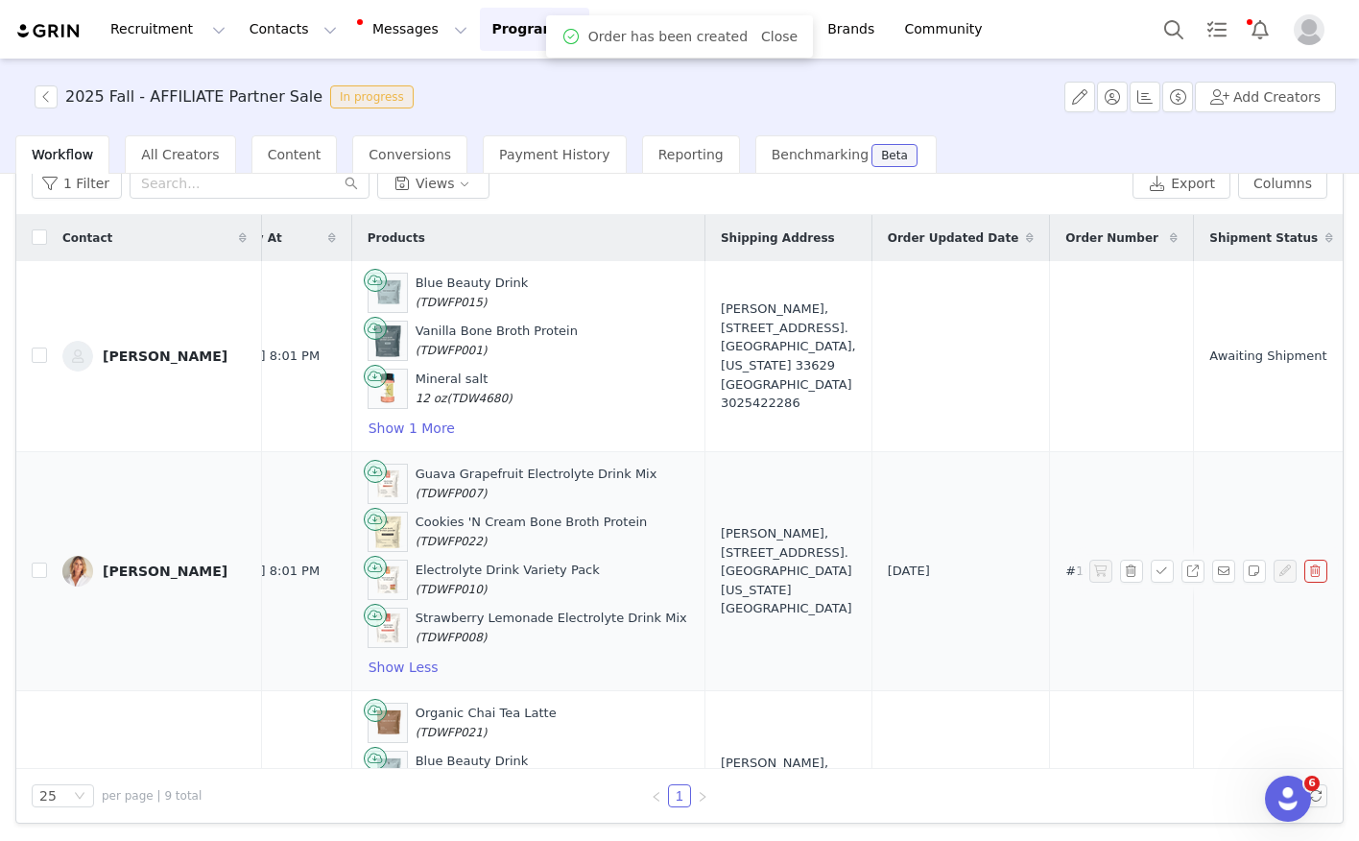
scroll to position [0, 1053]
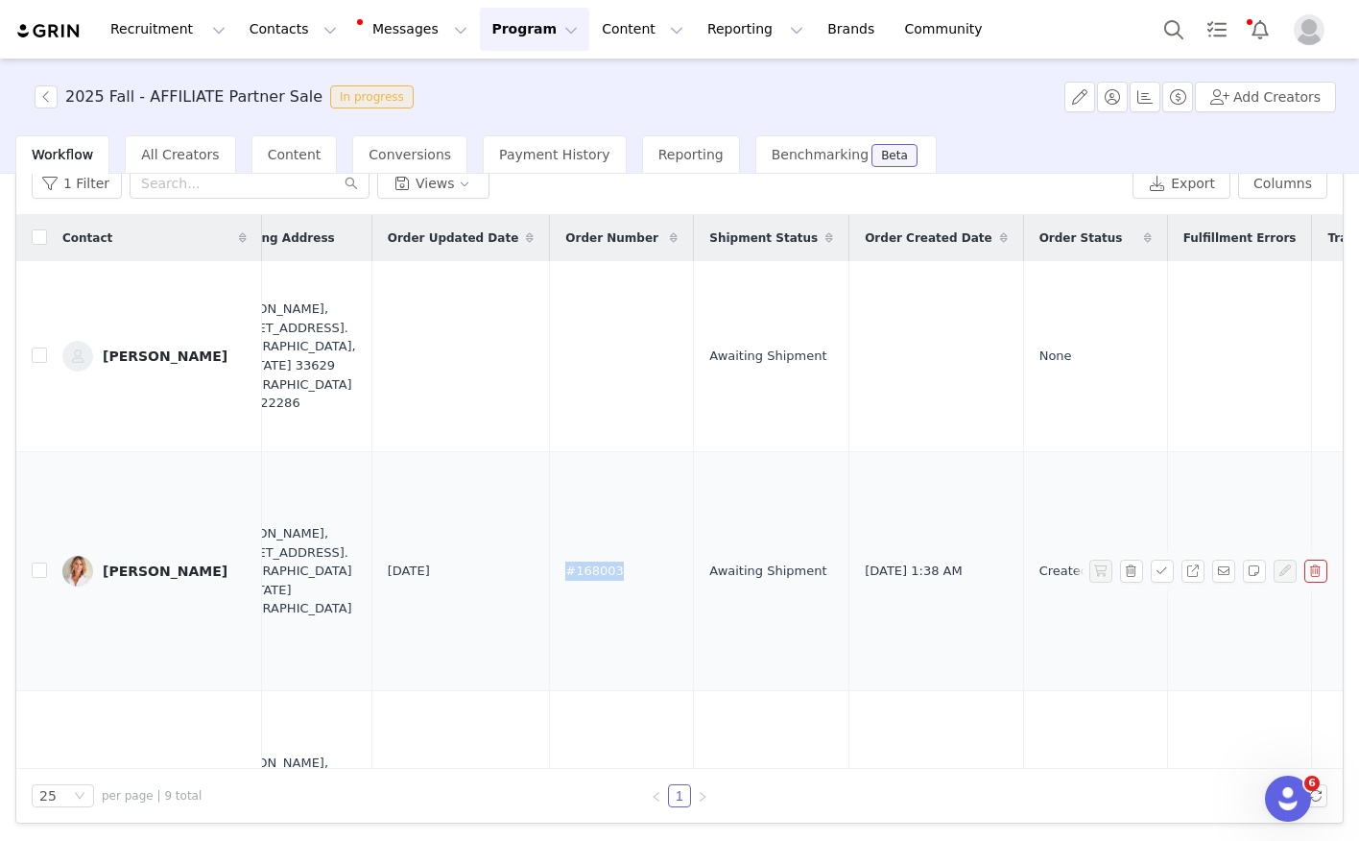
drag, startPoint x: 547, startPoint y: 571, endPoint x: 476, endPoint y: 572, distance: 71.0
click at [550, 572] on td "#168003" at bounding box center [622, 571] width 144 height 239
copy span "#168003"
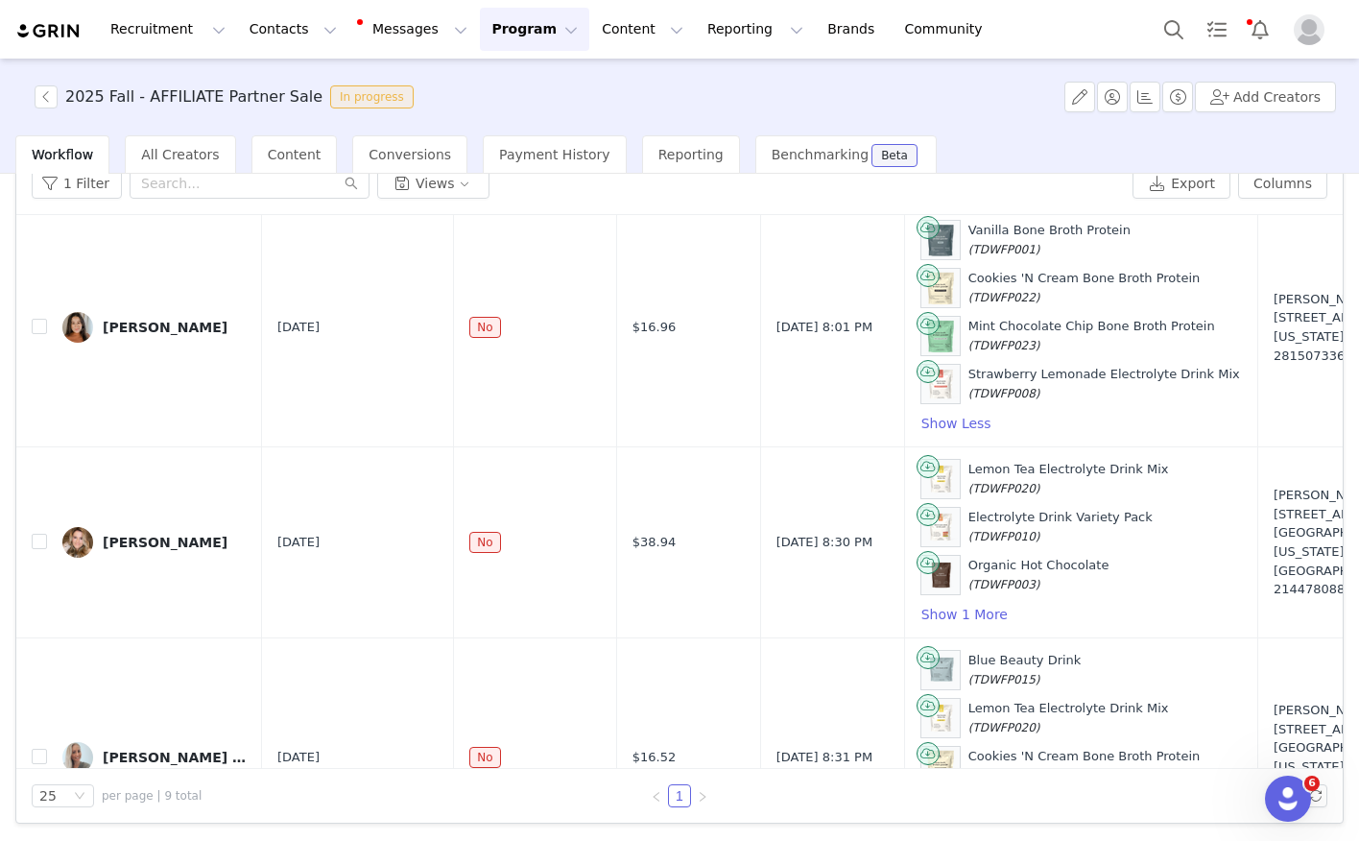
scroll to position [791, 0]
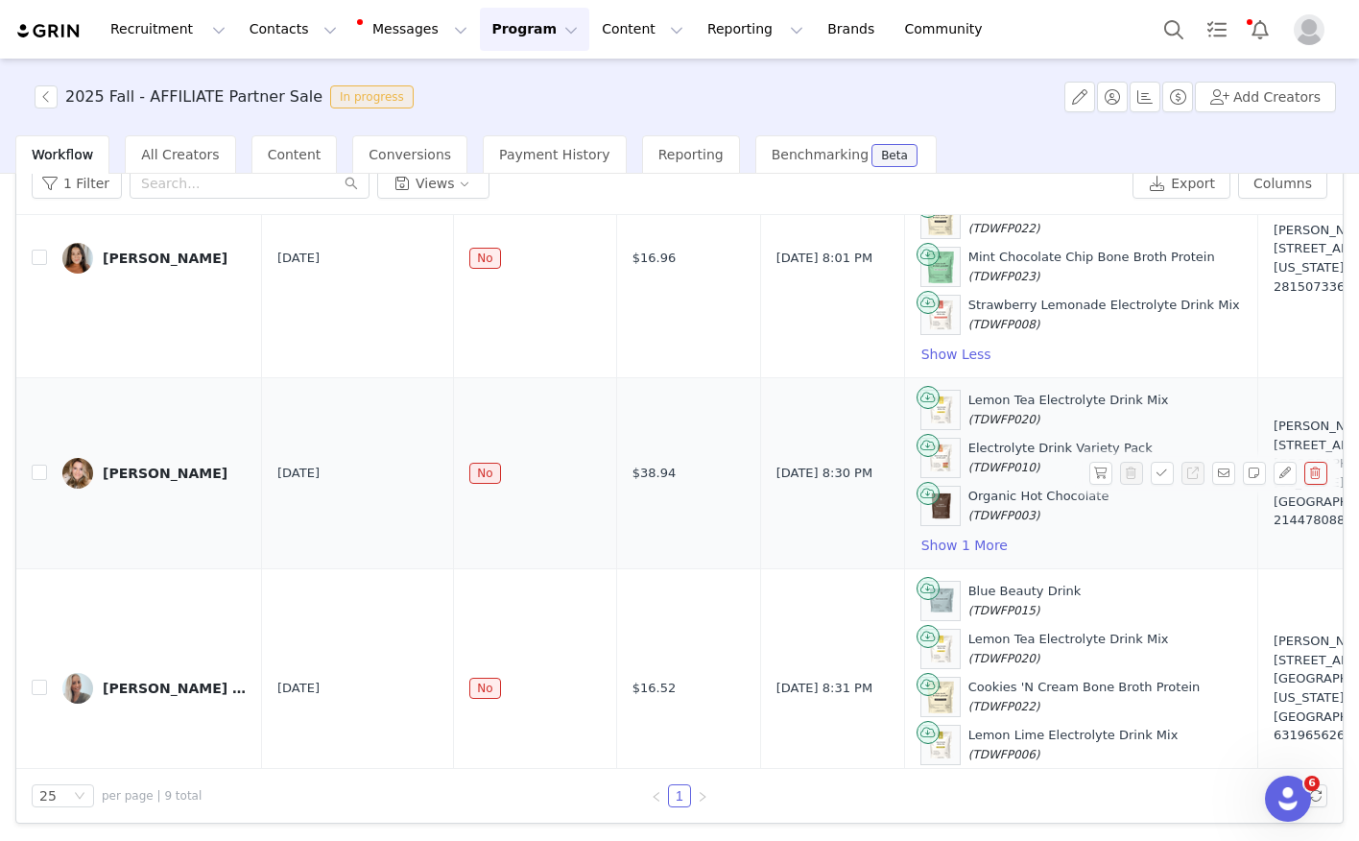
click at [947, 528] on div "Lemon Tea Electrolyte Drink Mix (TDWFP020) Electrolyte Drink Variety Pack (TDWF…" at bounding box center [1080, 473] width 321 height 167
click at [946, 534] on button "Show 1 More" at bounding box center [964, 545] width 88 height 23
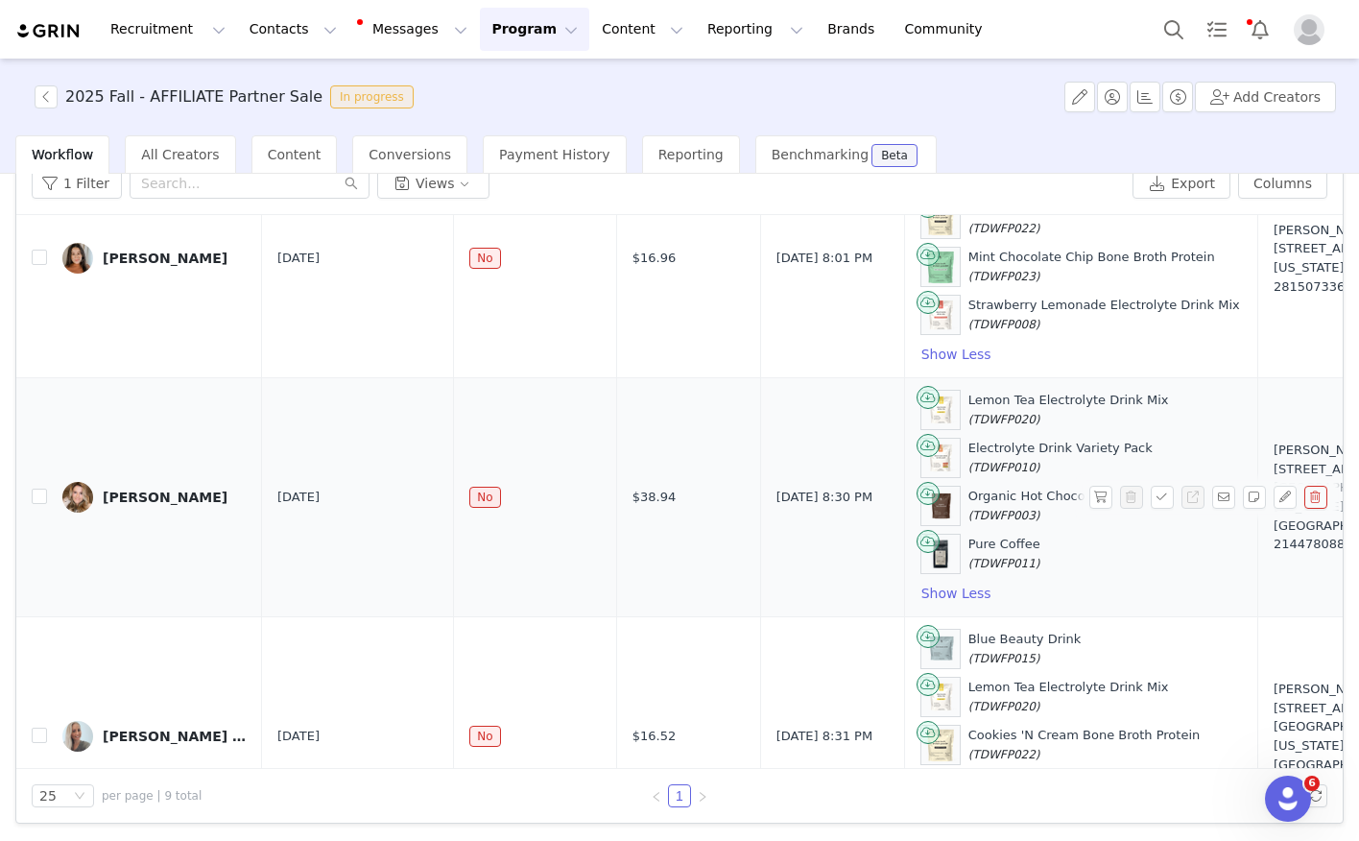
click at [143, 499] on div "Elyse Dieste" at bounding box center [165, 496] width 125 height 15
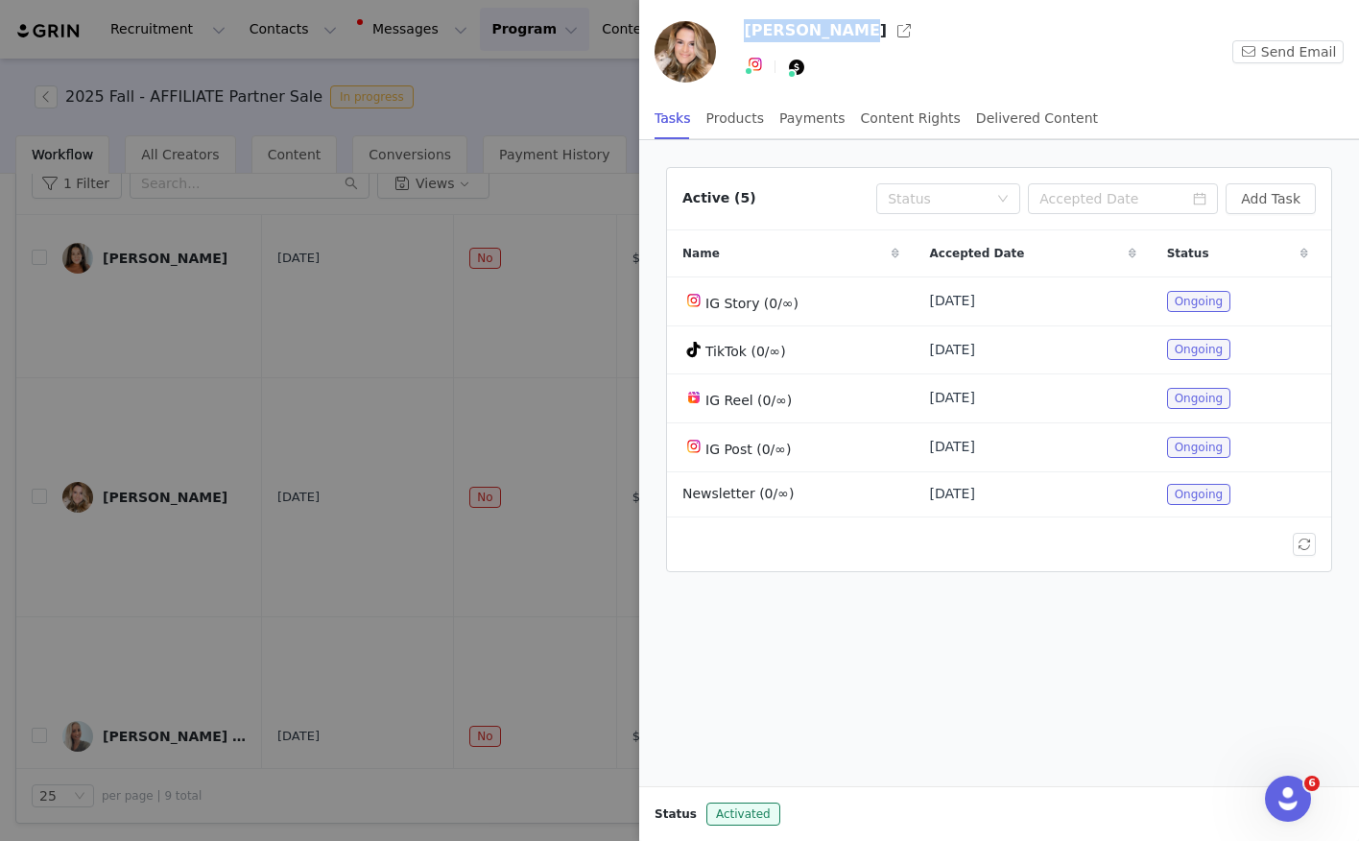
drag, startPoint x: 740, startPoint y: 29, endPoint x: 830, endPoint y: 33, distance: 90.3
click at [830, 33] on div "Elyse Dieste Send Email" at bounding box center [999, 56] width 720 height 82
copy h3 "Elyse Dieste"
click at [889, 37] on button "button" at bounding box center [904, 30] width 31 height 31
click at [449, 357] on div at bounding box center [679, 420] width 1359 height 841
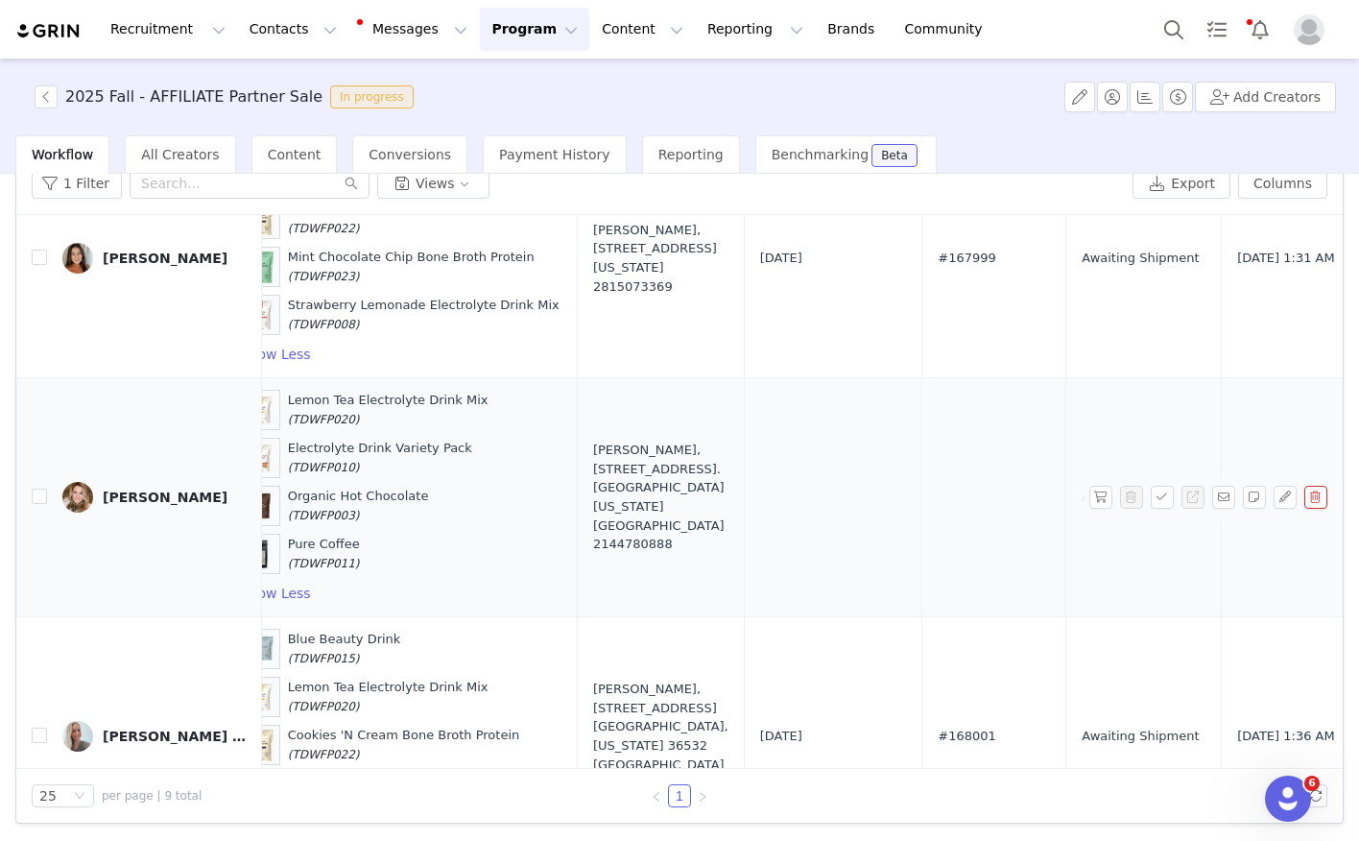
scroll to position [791, 609]
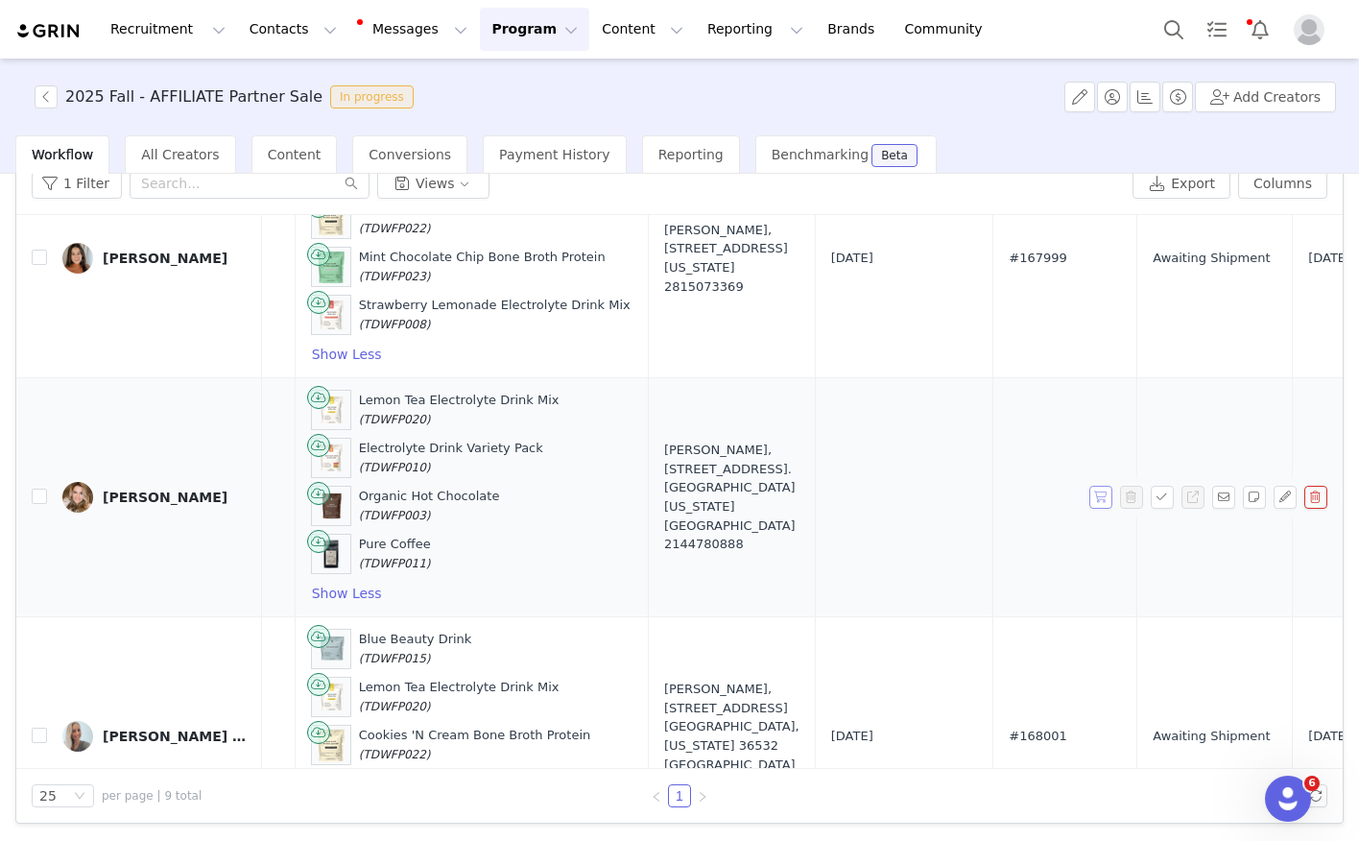
click at [1093, 493] on button "button" at bounding box center [1100, 497] width 23 height 23
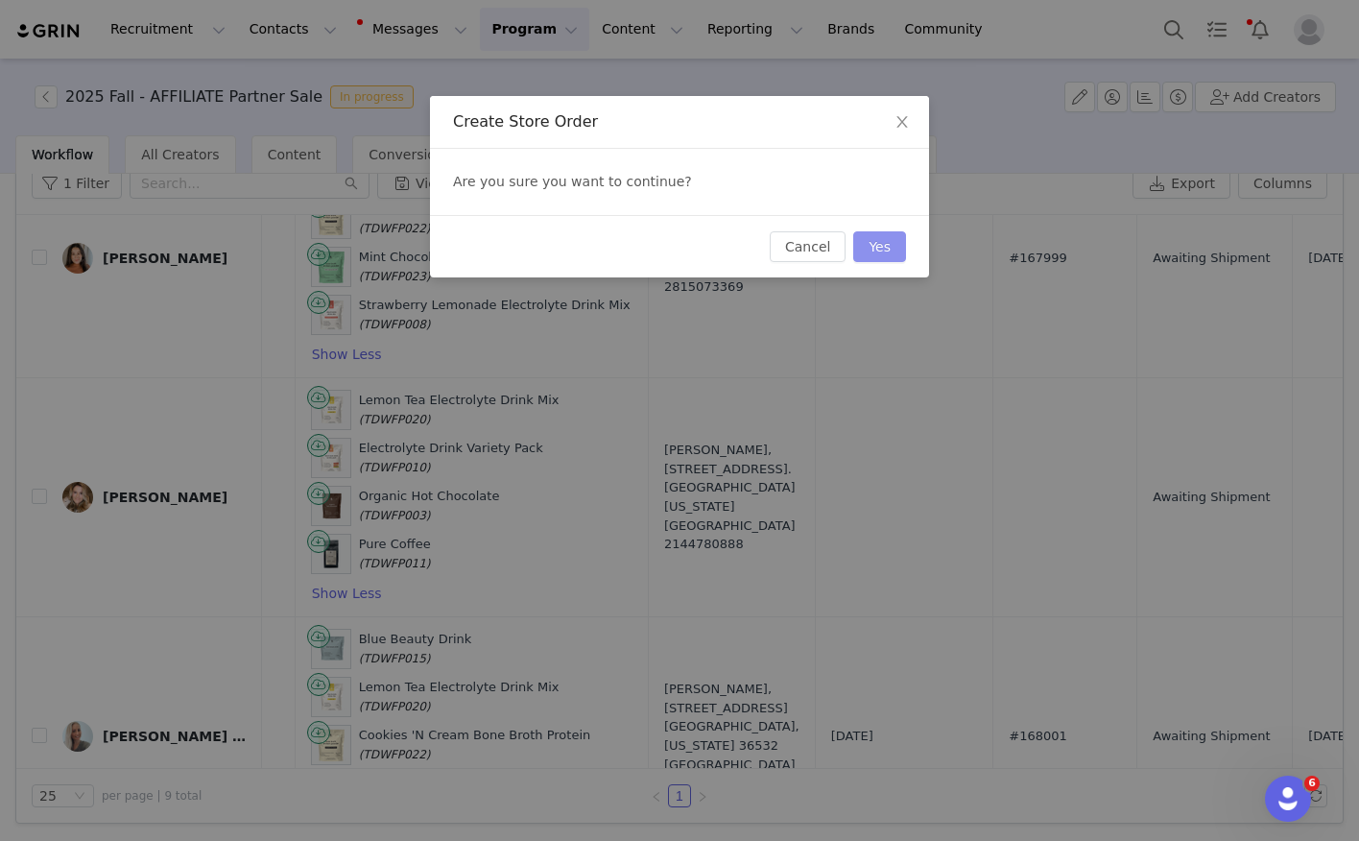
click at [875, 251] on button "Yes" at bounding box center [879, 246] width 53 height 31
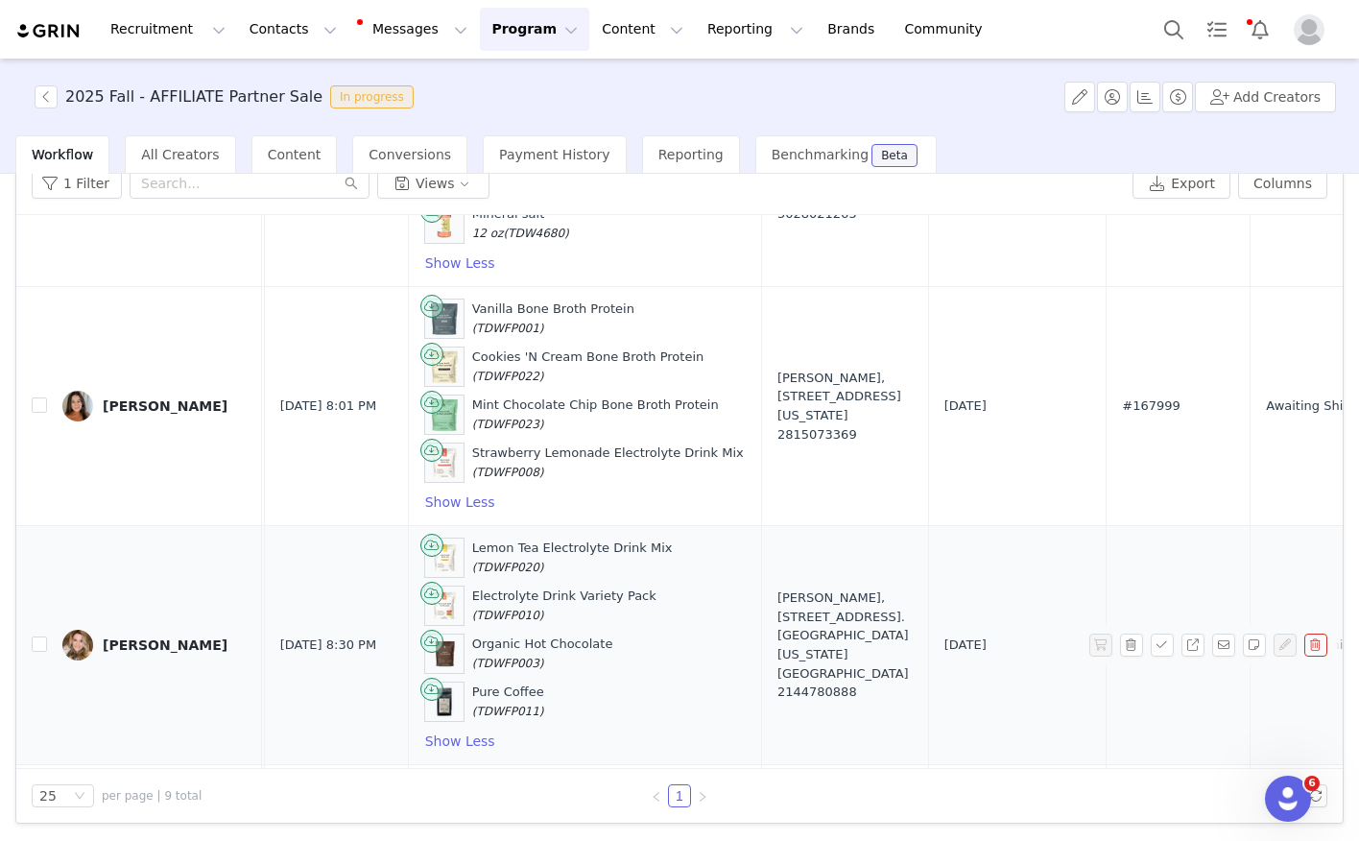
scroll to position [643, 727]
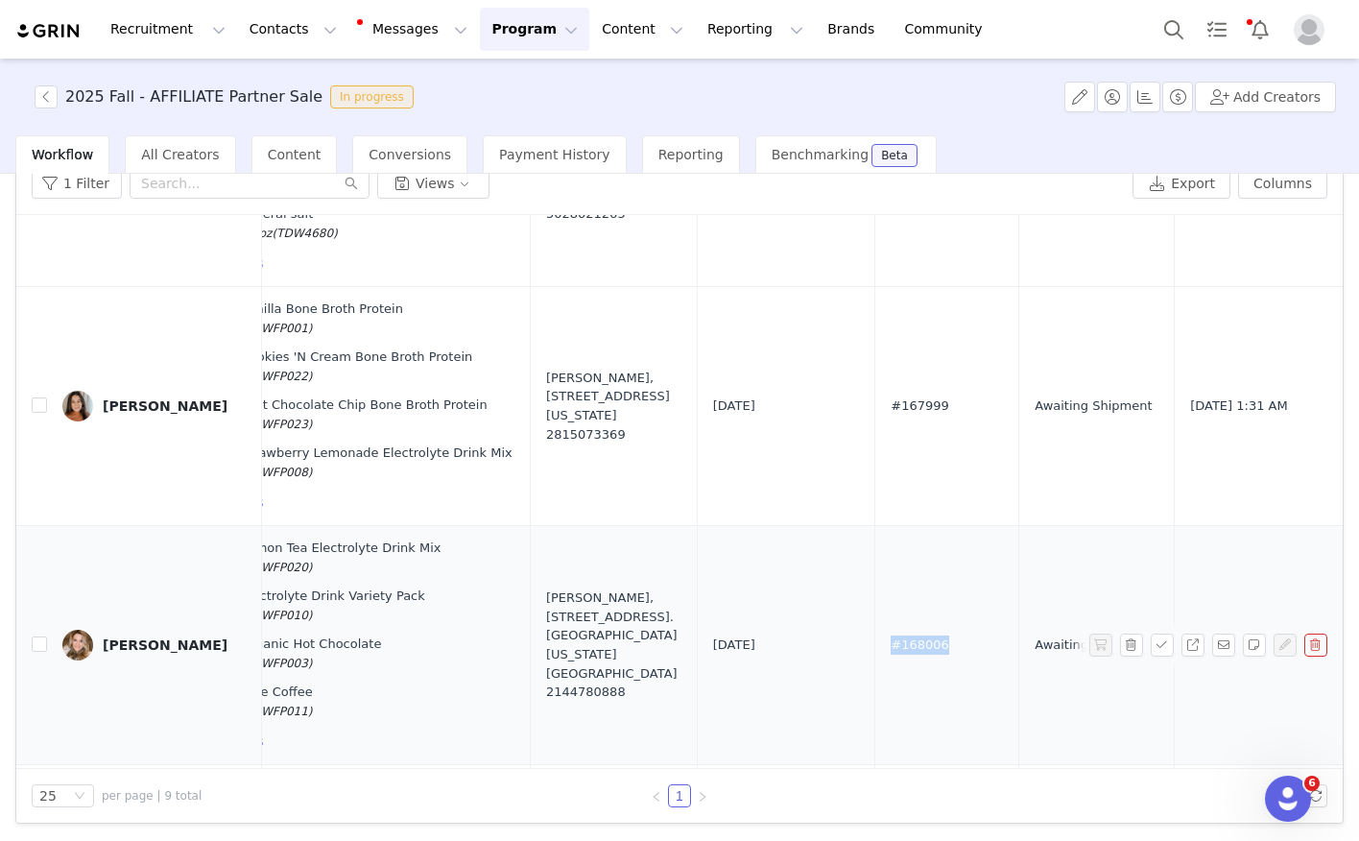
drag, startPoint x: 866, startPoint y: 639, endPoint x: 797, endPoint y: 640, distance: 68.1
click at [875, 640] on td "#168006" at bounding box center [947, 645] width 144 height 239
copy span "#168006"
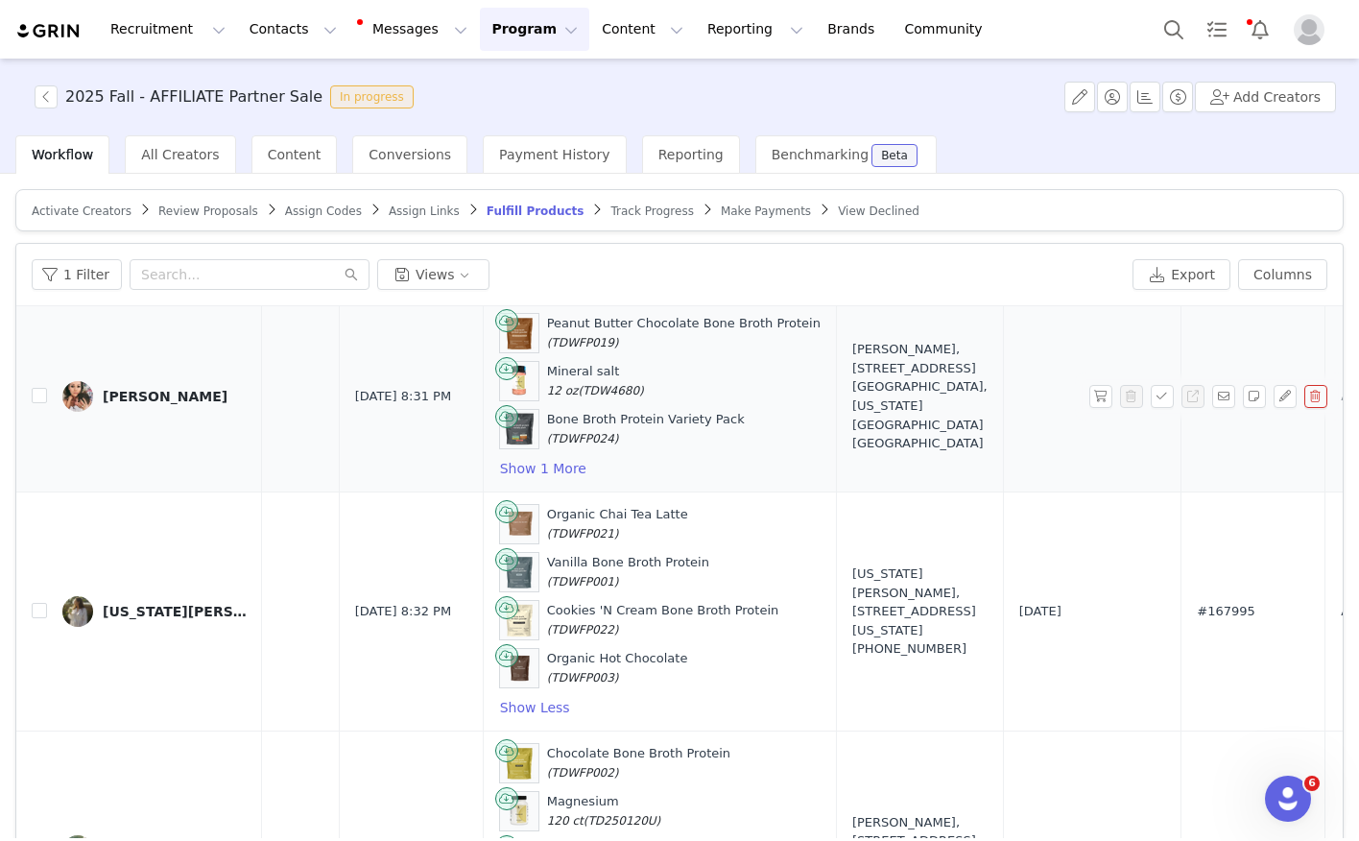
scroll to position [1437, 417]
click at [503, 463] on button "Show 1 More" at bounding box center [547, 468] width 88 height 23
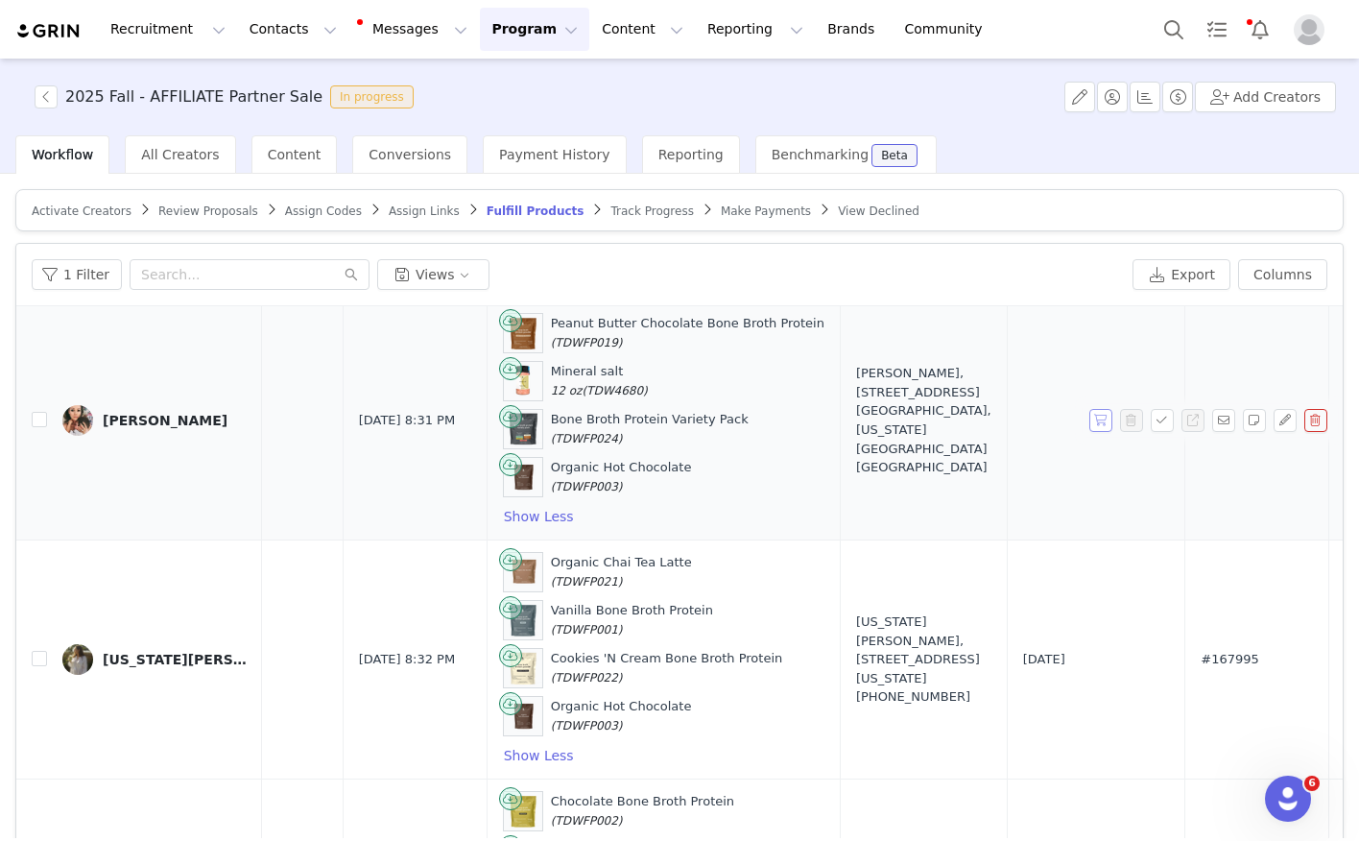
click at [1107, 422] on button "button" at bounding box center [1100, 420] width 23 height 23
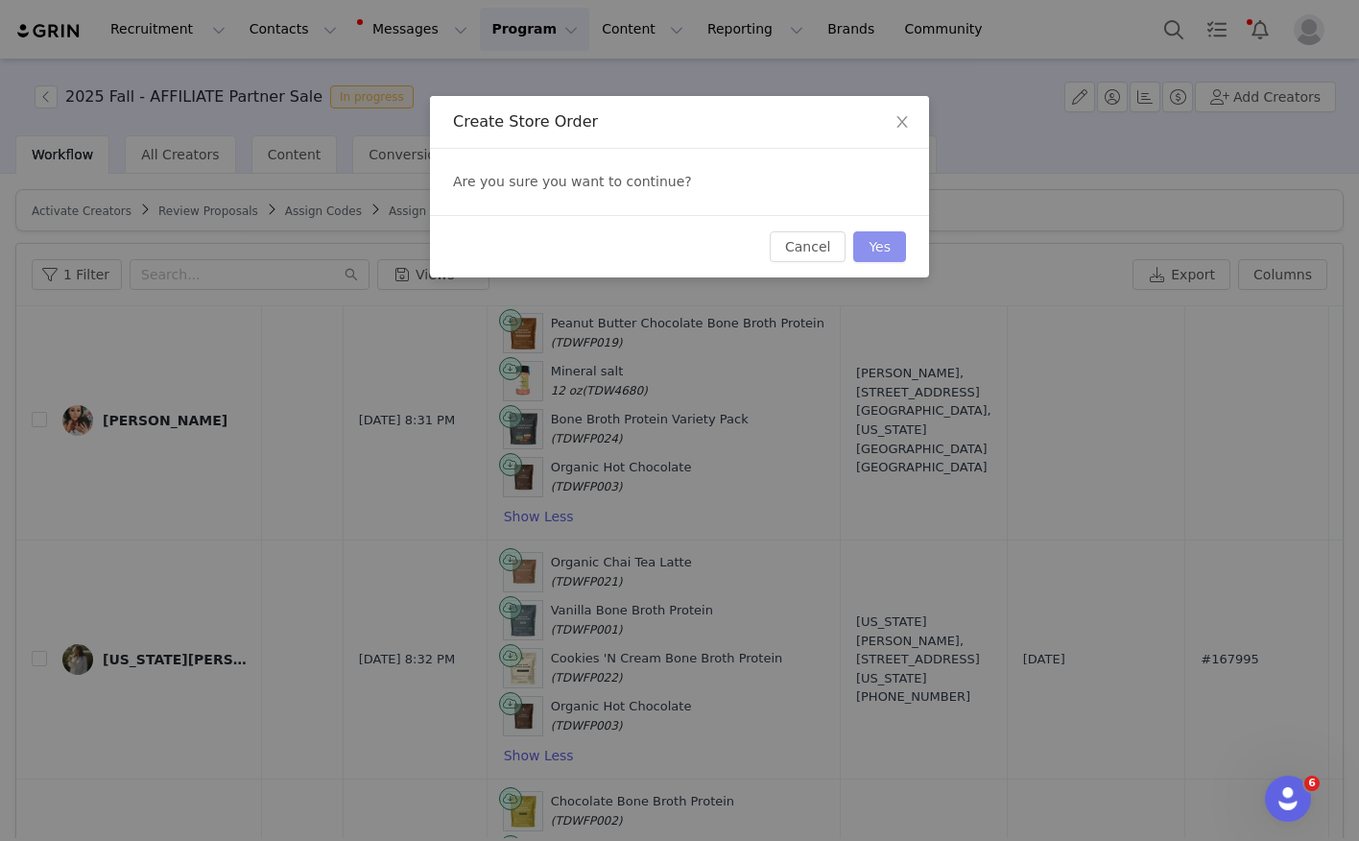
click at [891, 244] on button "Yes" at bounding box center [879, 246] width 53 height 31
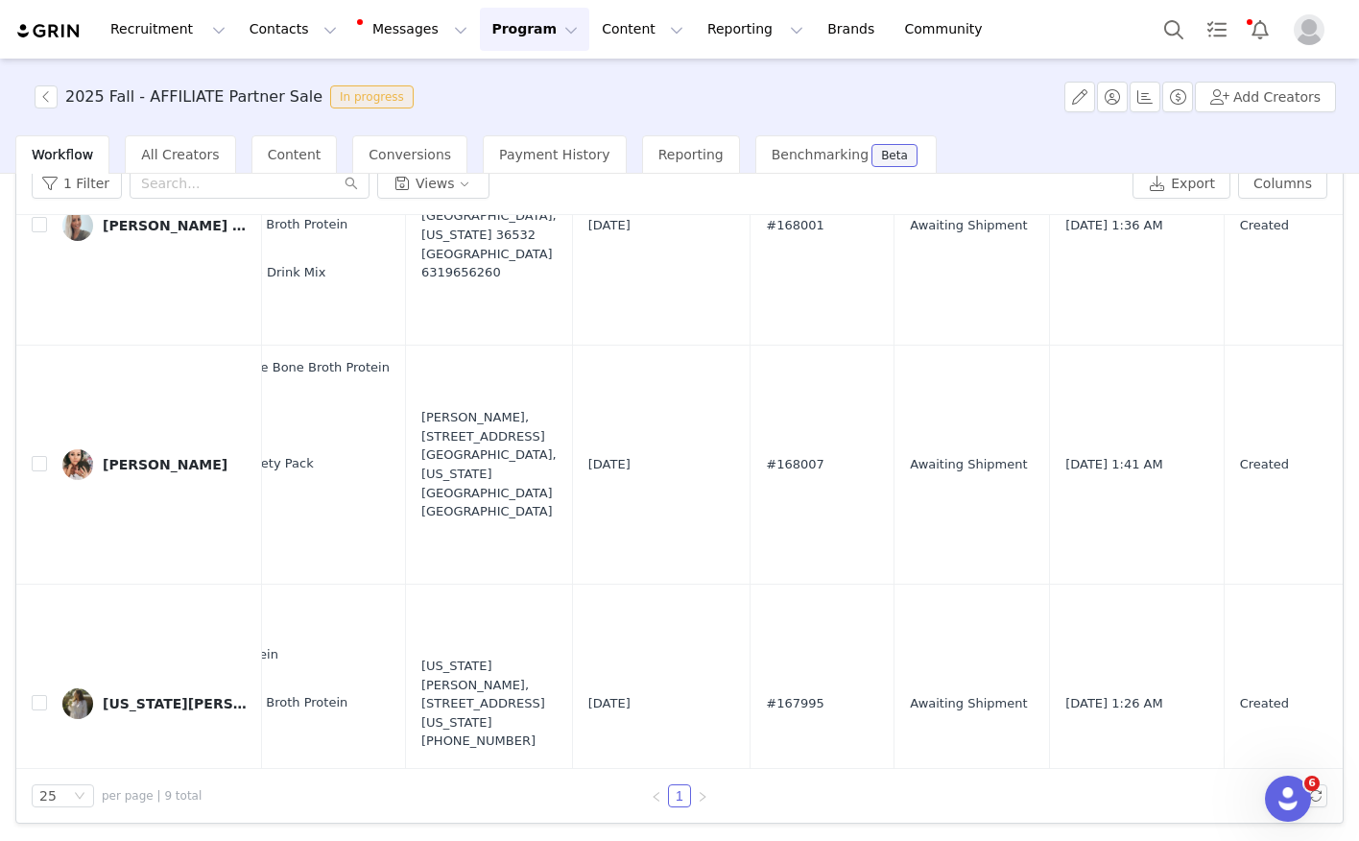
scroll to position [1301, 890]
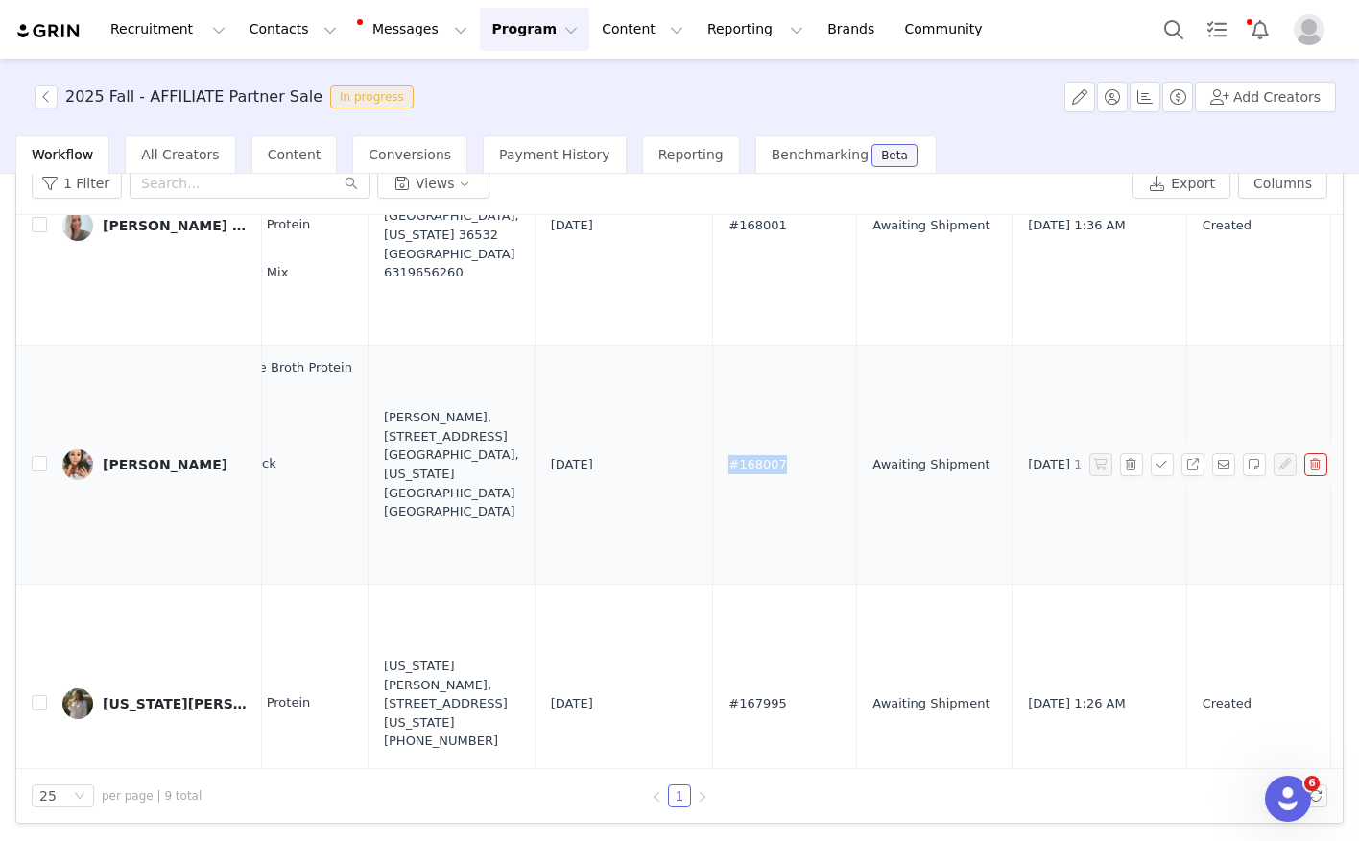
drag, startPoint x: 640, startPoint y: 469, endPoint x: 698, endPoint y: 470, distance: 57.6
click at [713, 470] on td "#168007" at bounding box center [785, 464] width 144 height 239
copy span "#168007"
click at [144, 463] on div "Britt Mayer" at bounding box center [165, 464] width 125 height 15
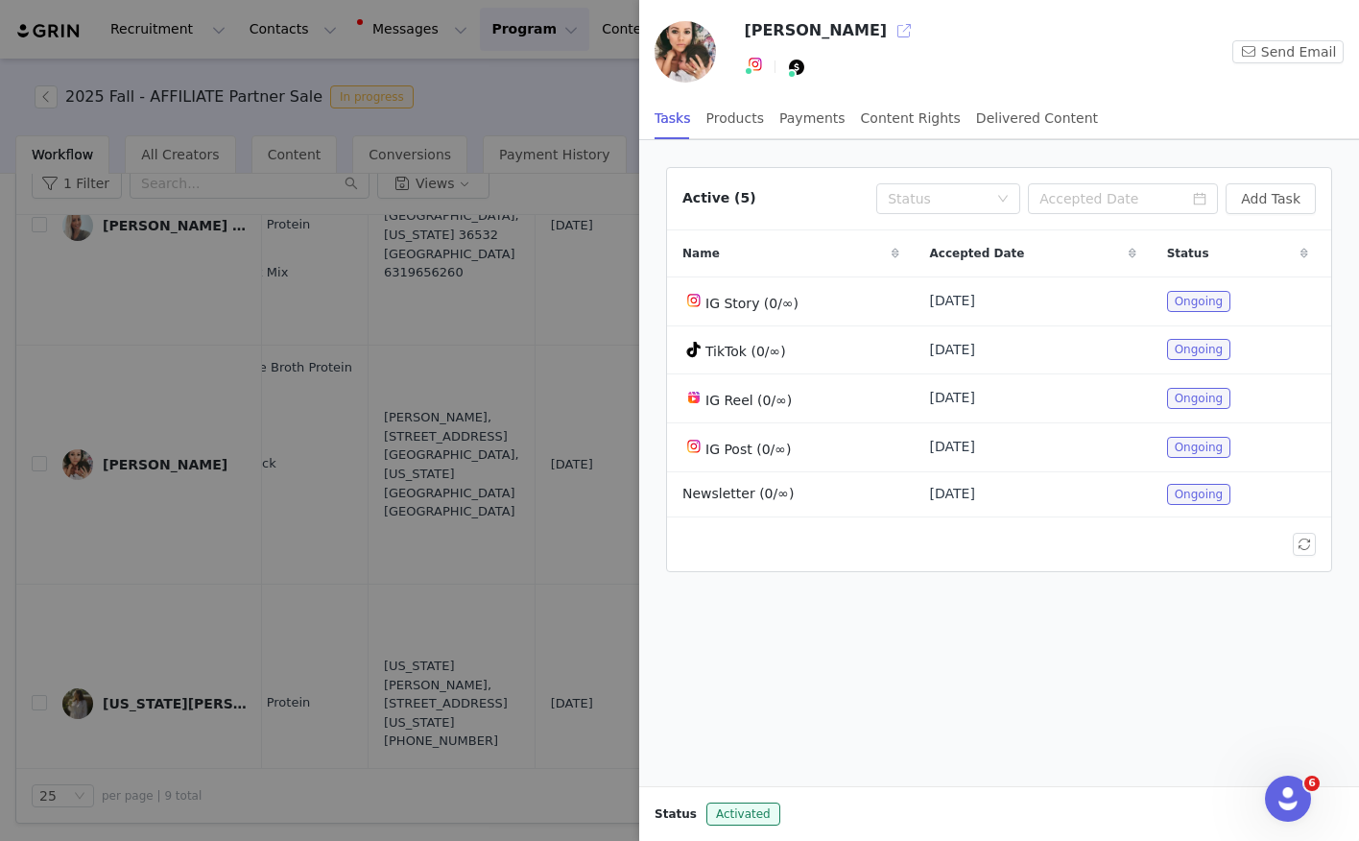
click at [889, 35] on button "button" at bounding box center [904, 30] width 31 height 31
click at [253, 256] on div at bounding box center [679, 420] width 1359 height 841
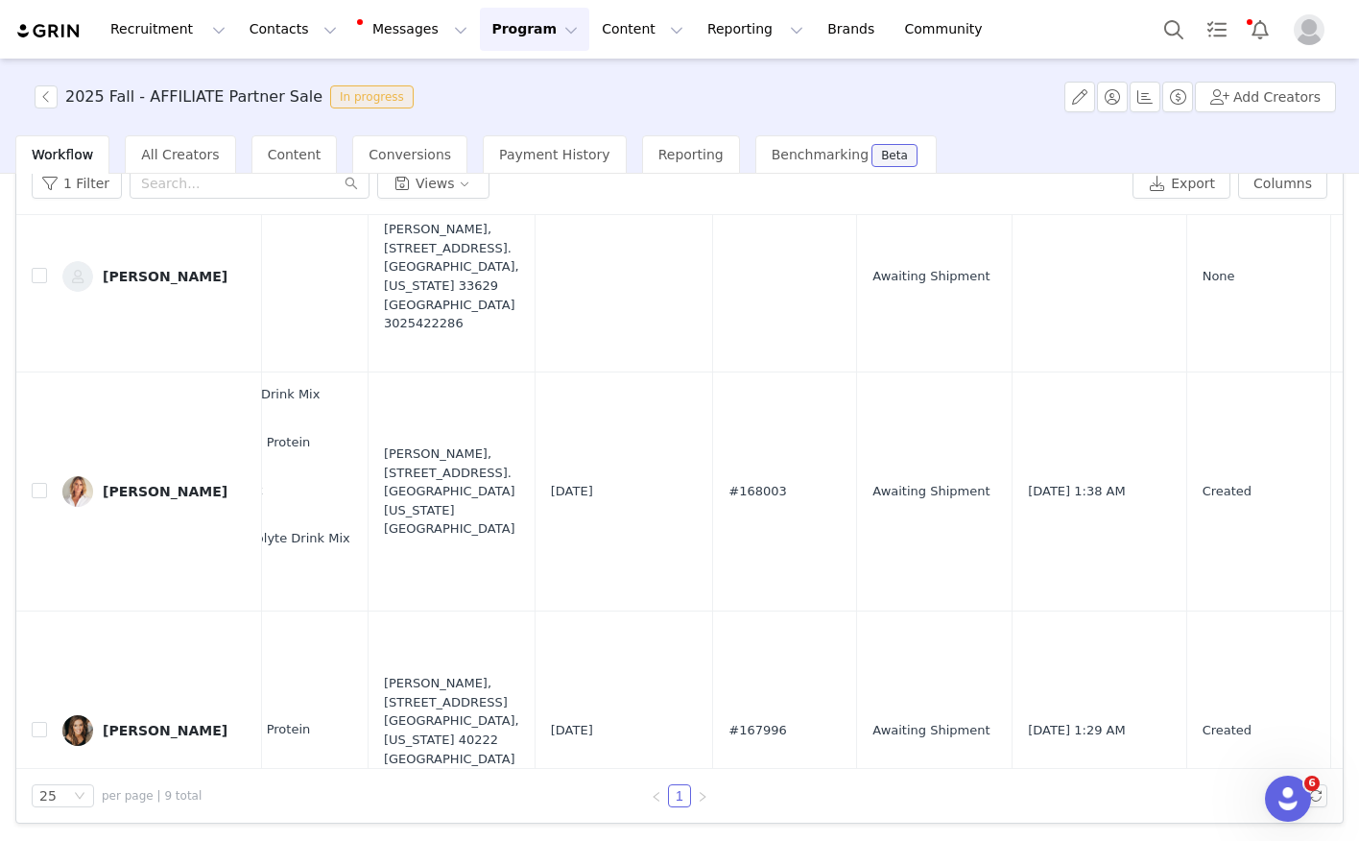
scroll to position [0, 890]
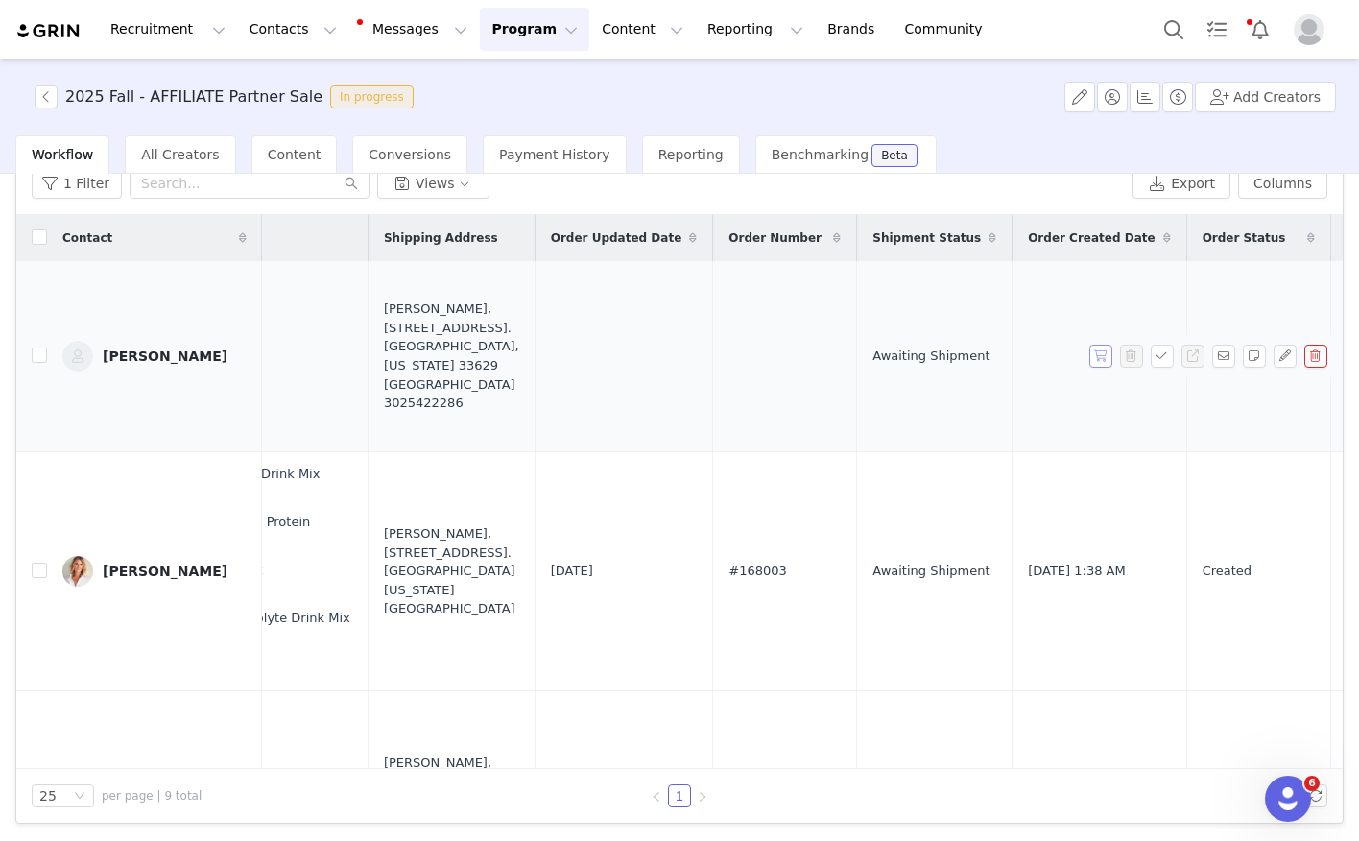
click at [1101, 357] on button "button" at bounding box center [1100, 355] width 23 height 23
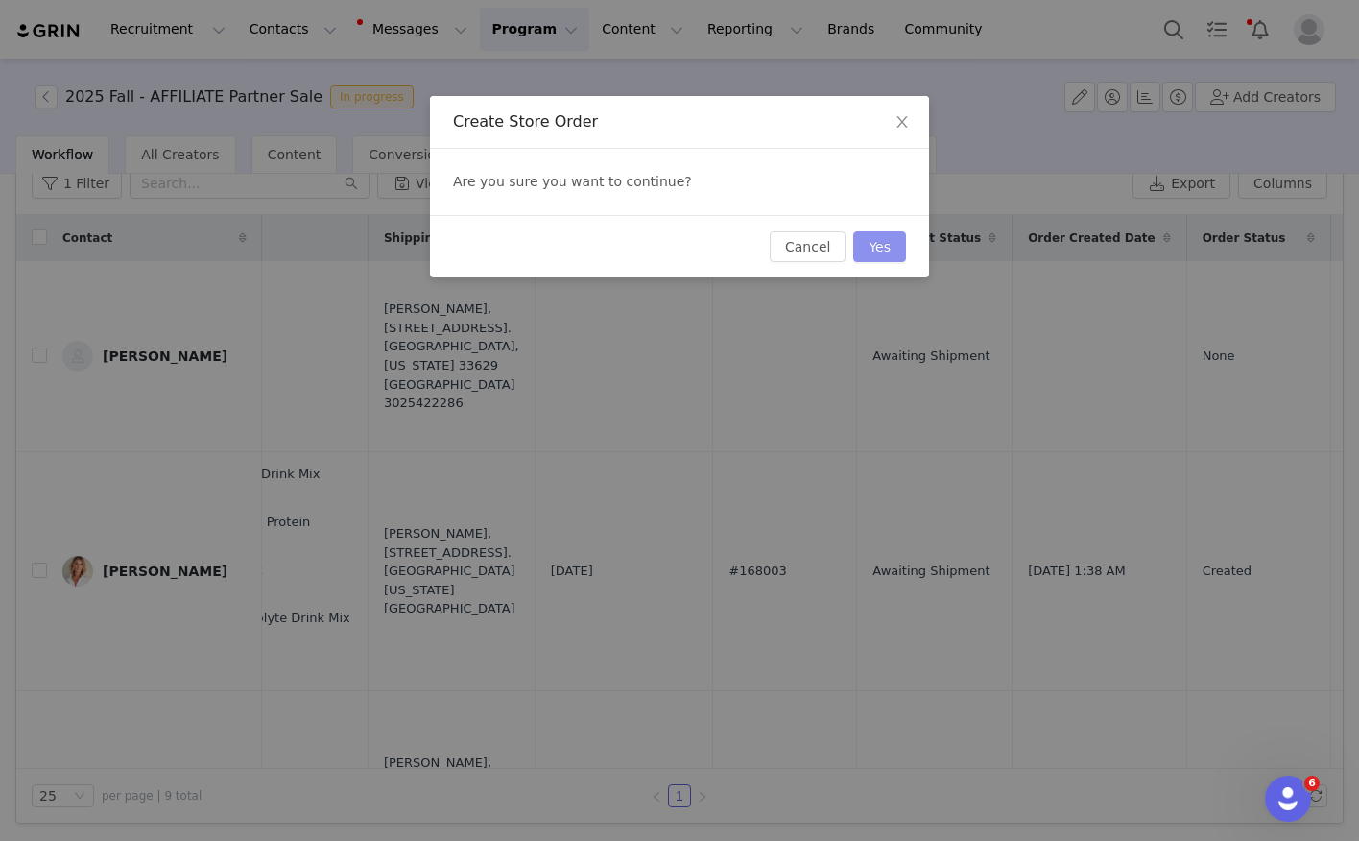
click at [855, 242] on button "Yes" at bounding box center [879, 246] width 53 height 31
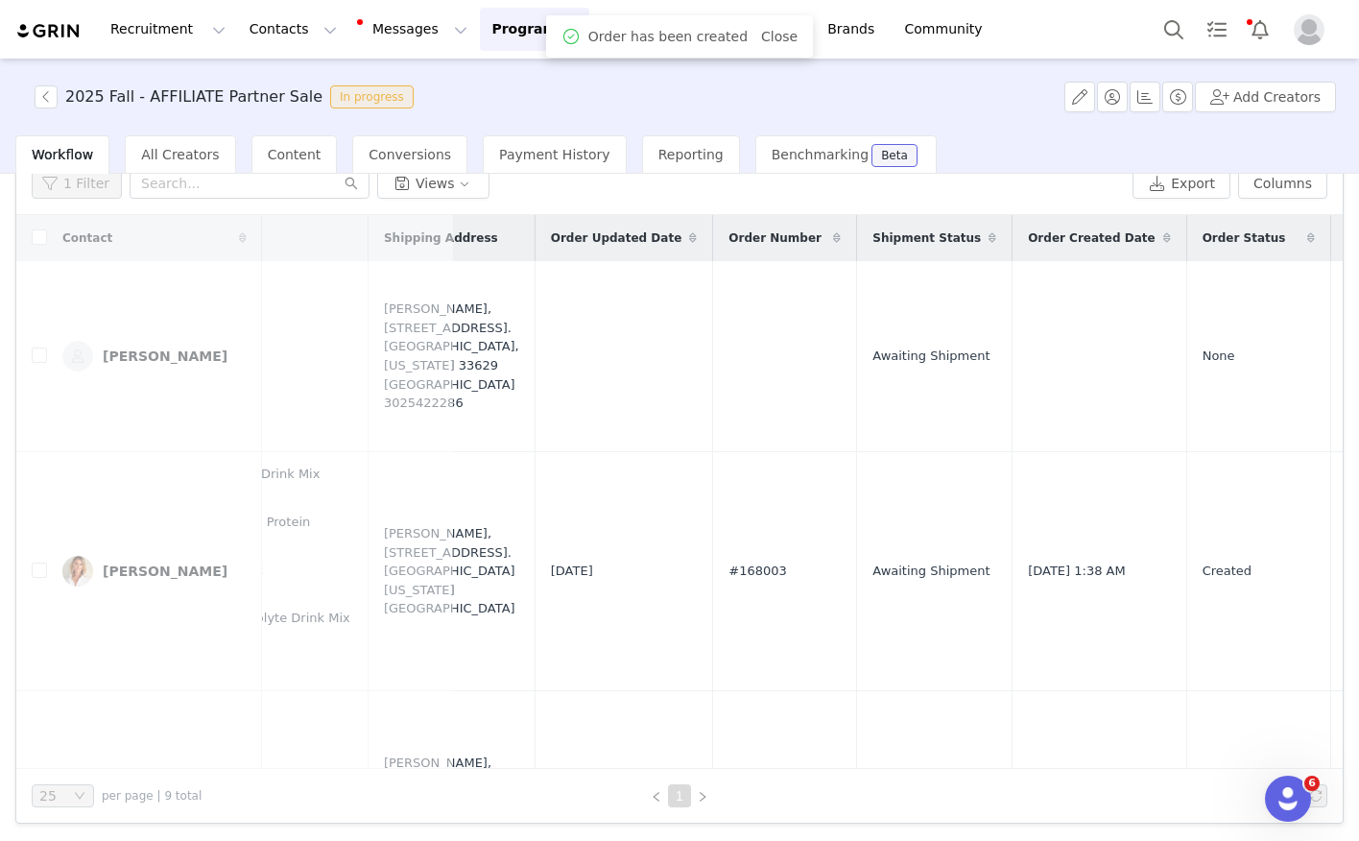
scroll to position [0, 0]
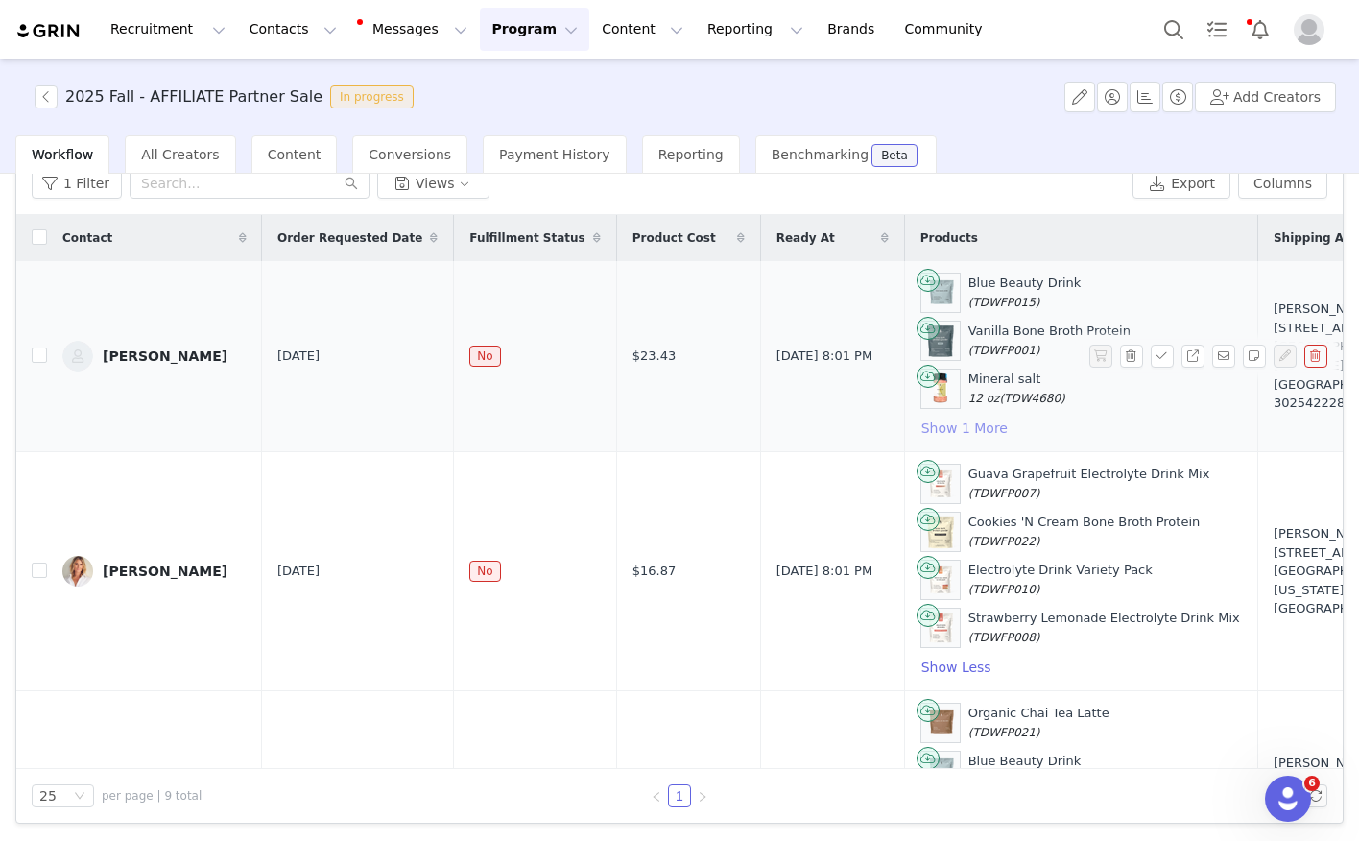
click at [920, 429] on button "Show 1 More" at bounding box center [964, 427] width 88 height 23
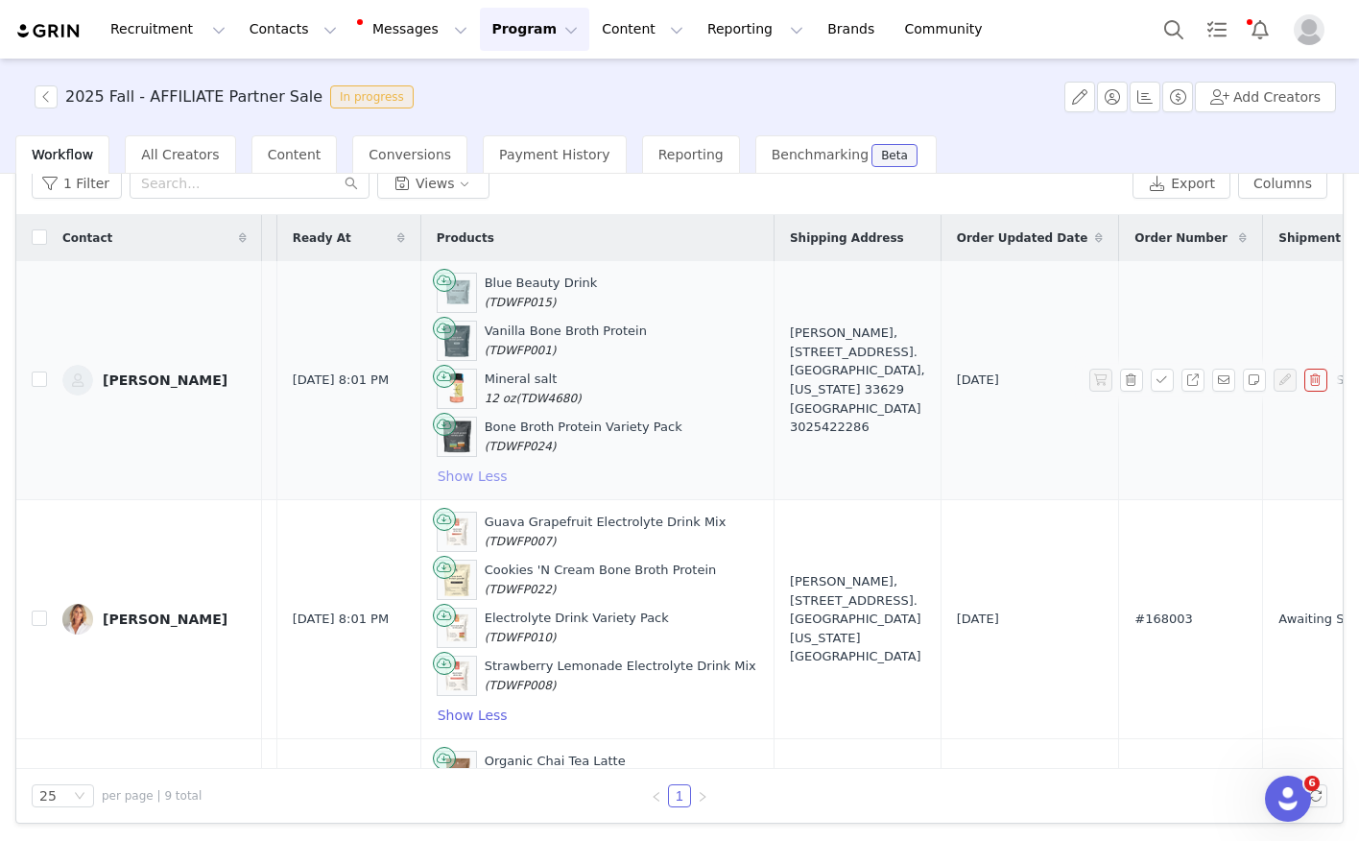
scroll to position [0, 755]
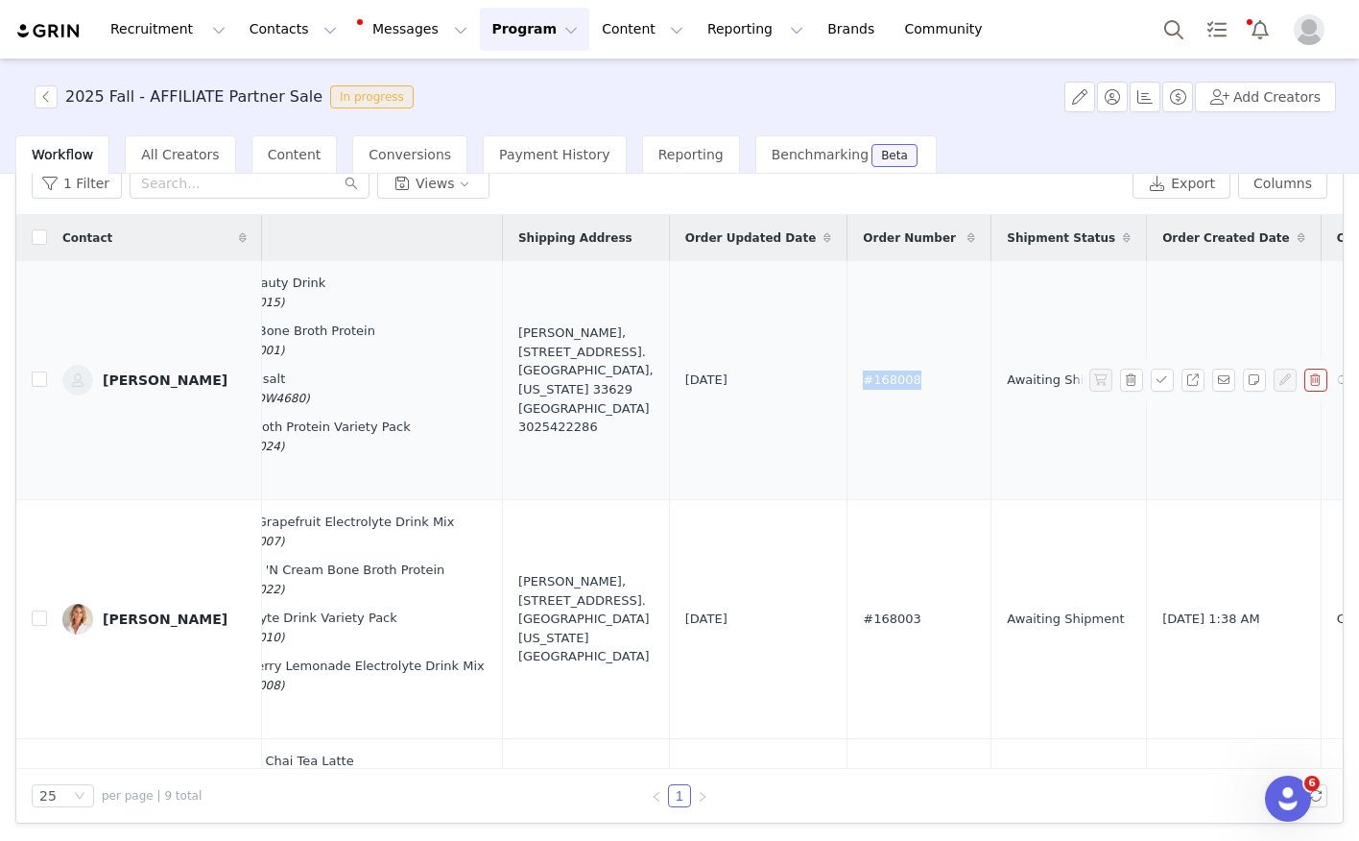
drag, startPoint x: 772, startPoint y: 379, endPoint x: 837, endPoint y: 383, distance: 65.4
click at [847, 383] on td "#168008" at bounding box center [919, 380] width 144 height 239
copy span "#168008"
click at [150, 386] on div "[PERSON_NAME]" at bounding box center [165, 379] width 125 height 15
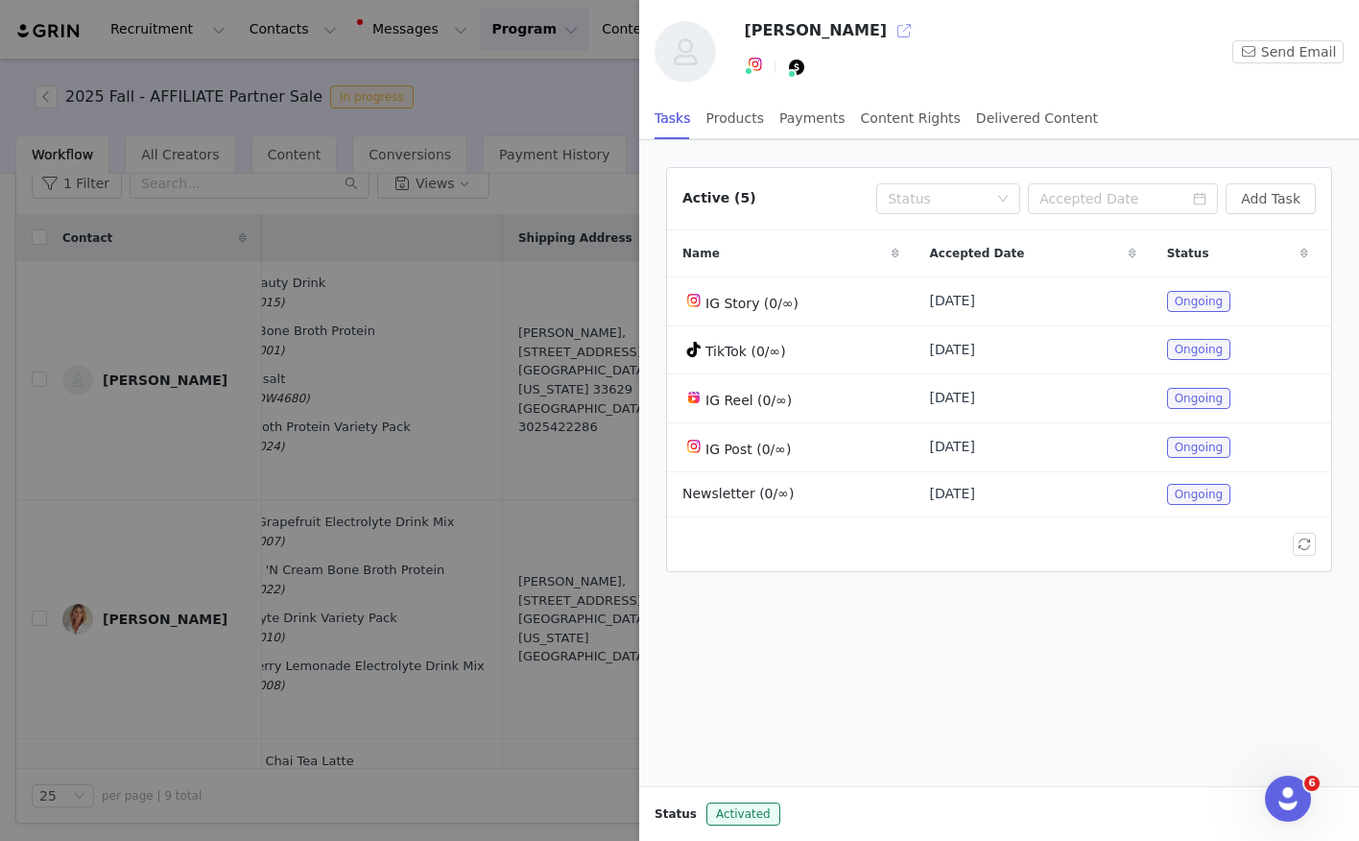
click at [889, 30] on button "button" at bounding box center [904, 30] width 31 height 31
click at [273, 545] on div at bounding box center [679, 420] width 1359 height 841
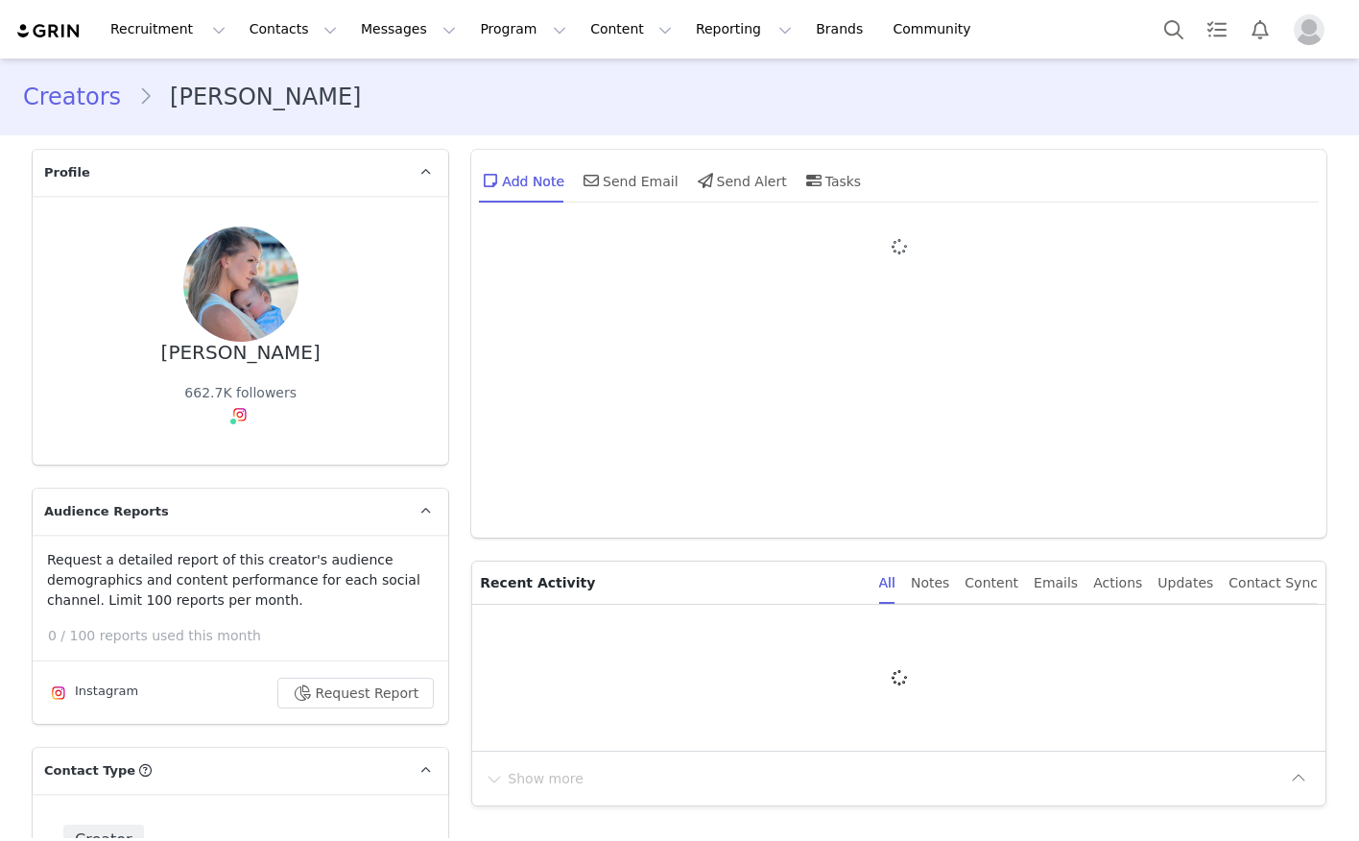
type input "+1 ([GEOGRAPHIC_DATA])"
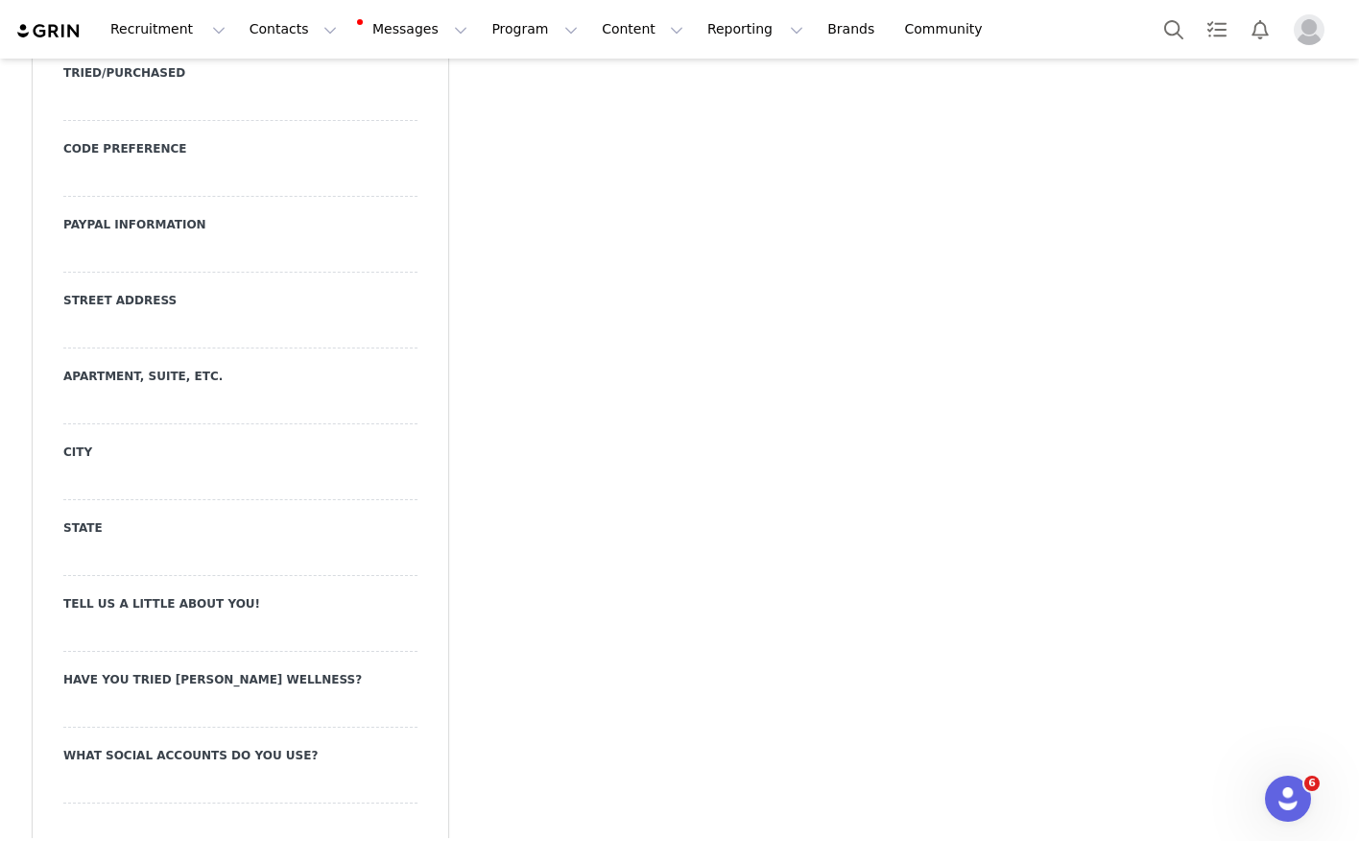
scroll to position [1467, 0]
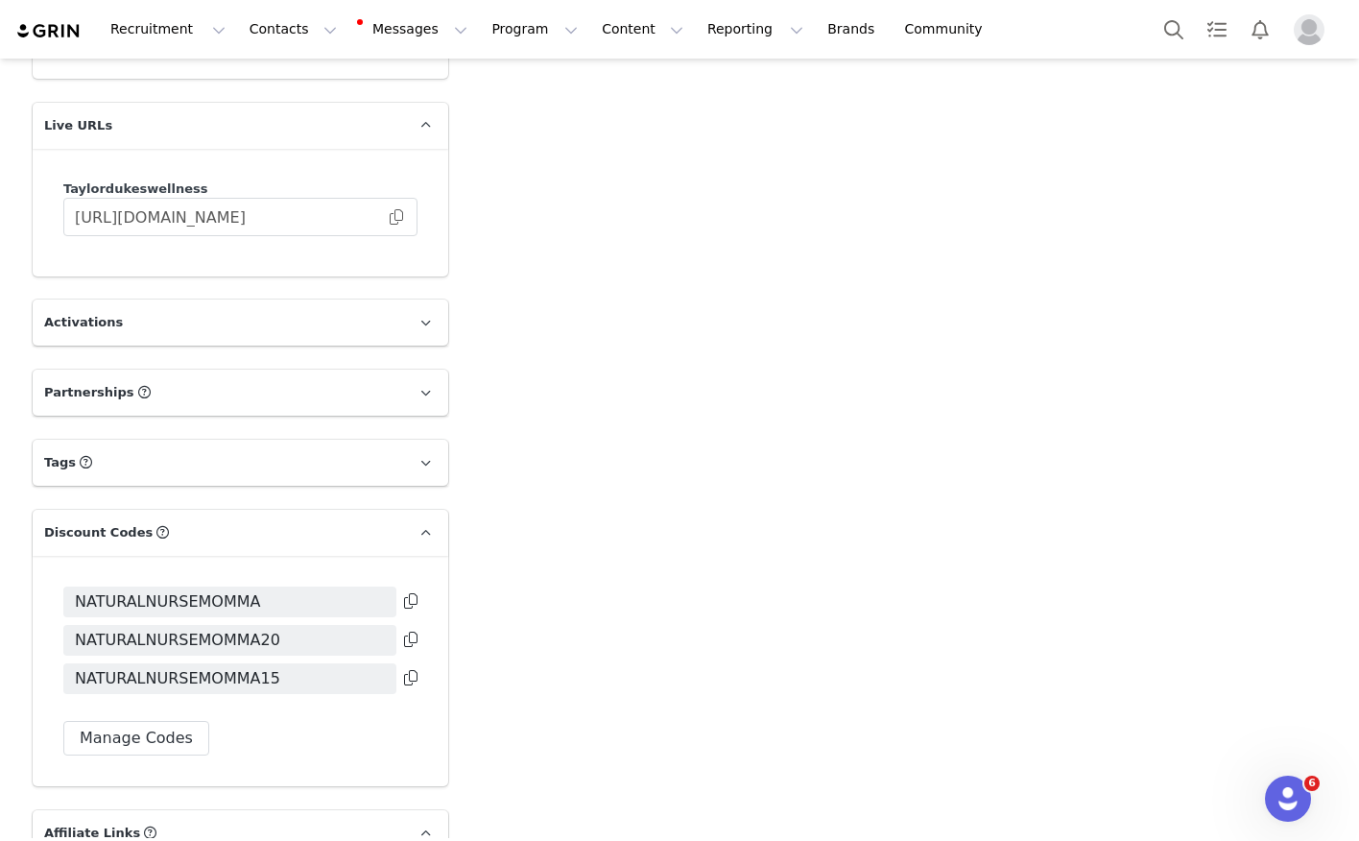
scroll to position [4091, 0]
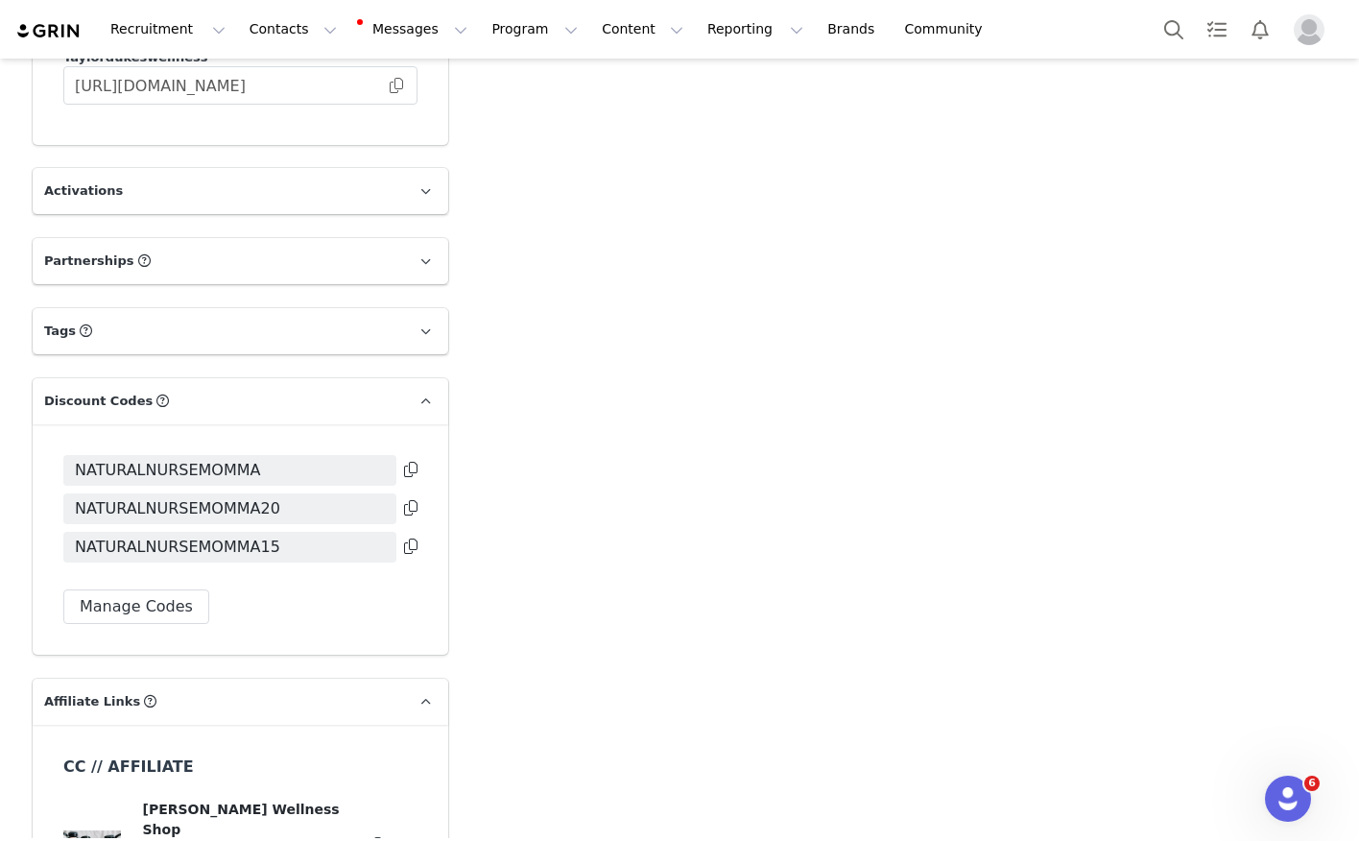
click at [409, 538] on icon at bounding box center [410, 545] width 13 height 15
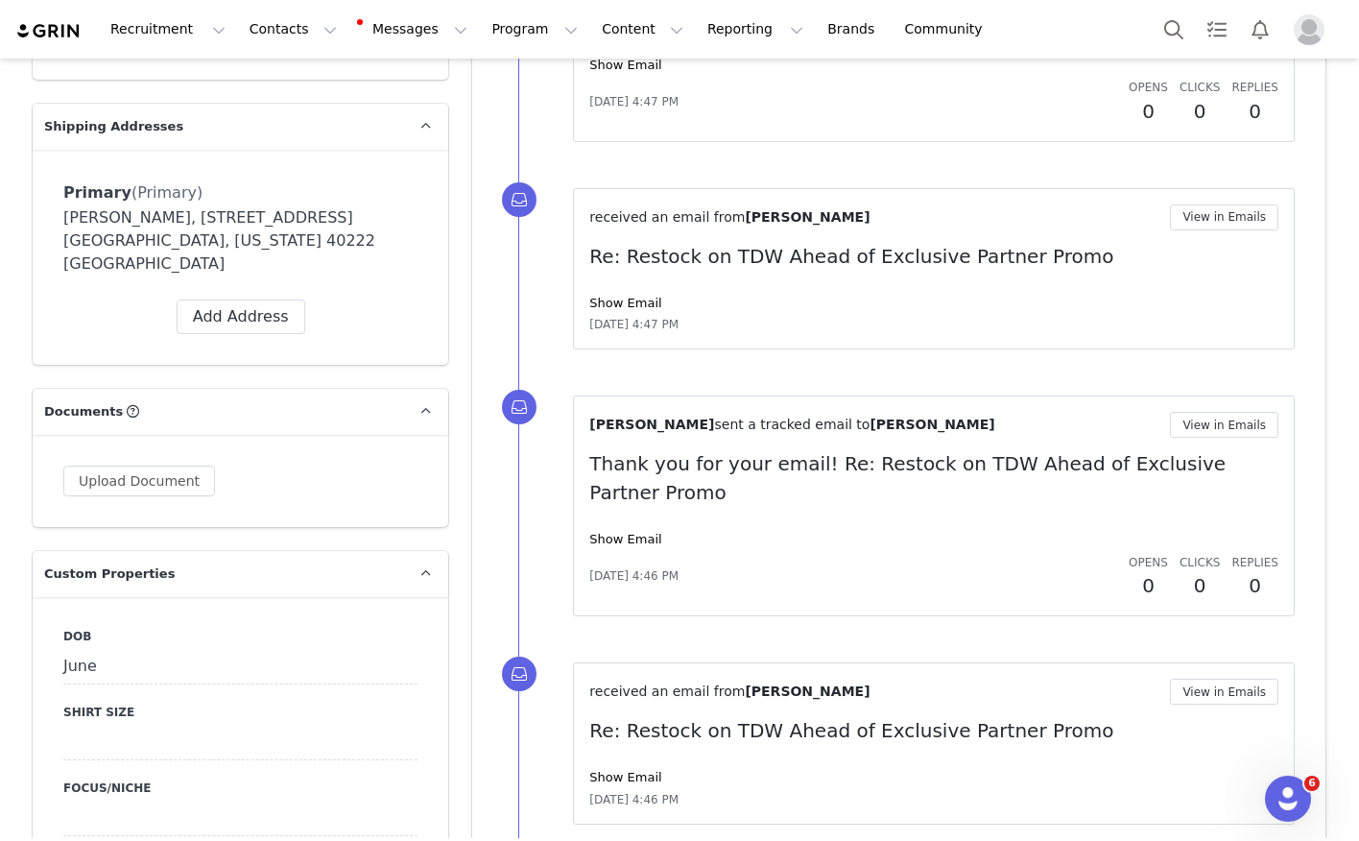
scroll to position [0, 0]
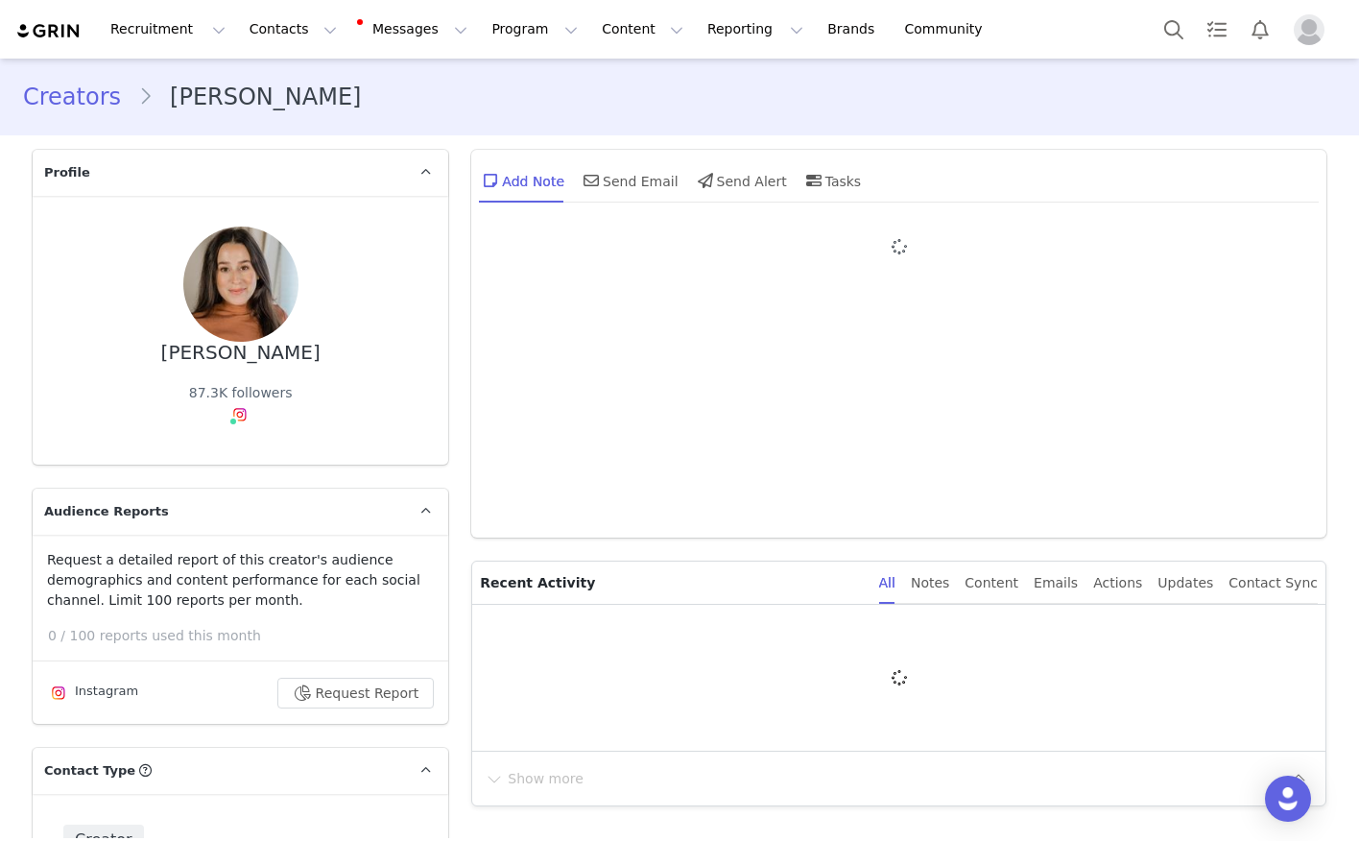
type input "+1 ([GEOGRAPHIC_DATA])"
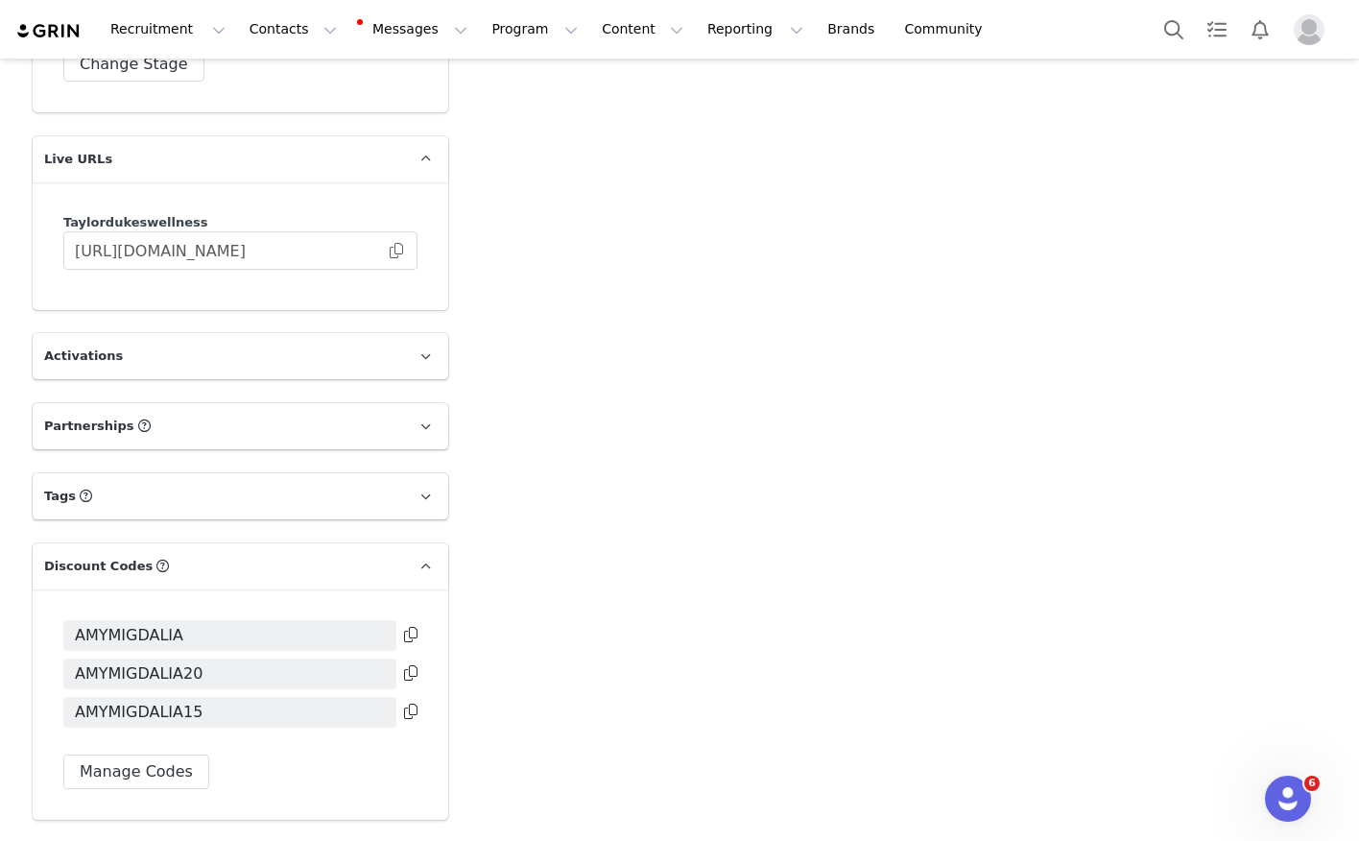
scroll to position [4255, 0]
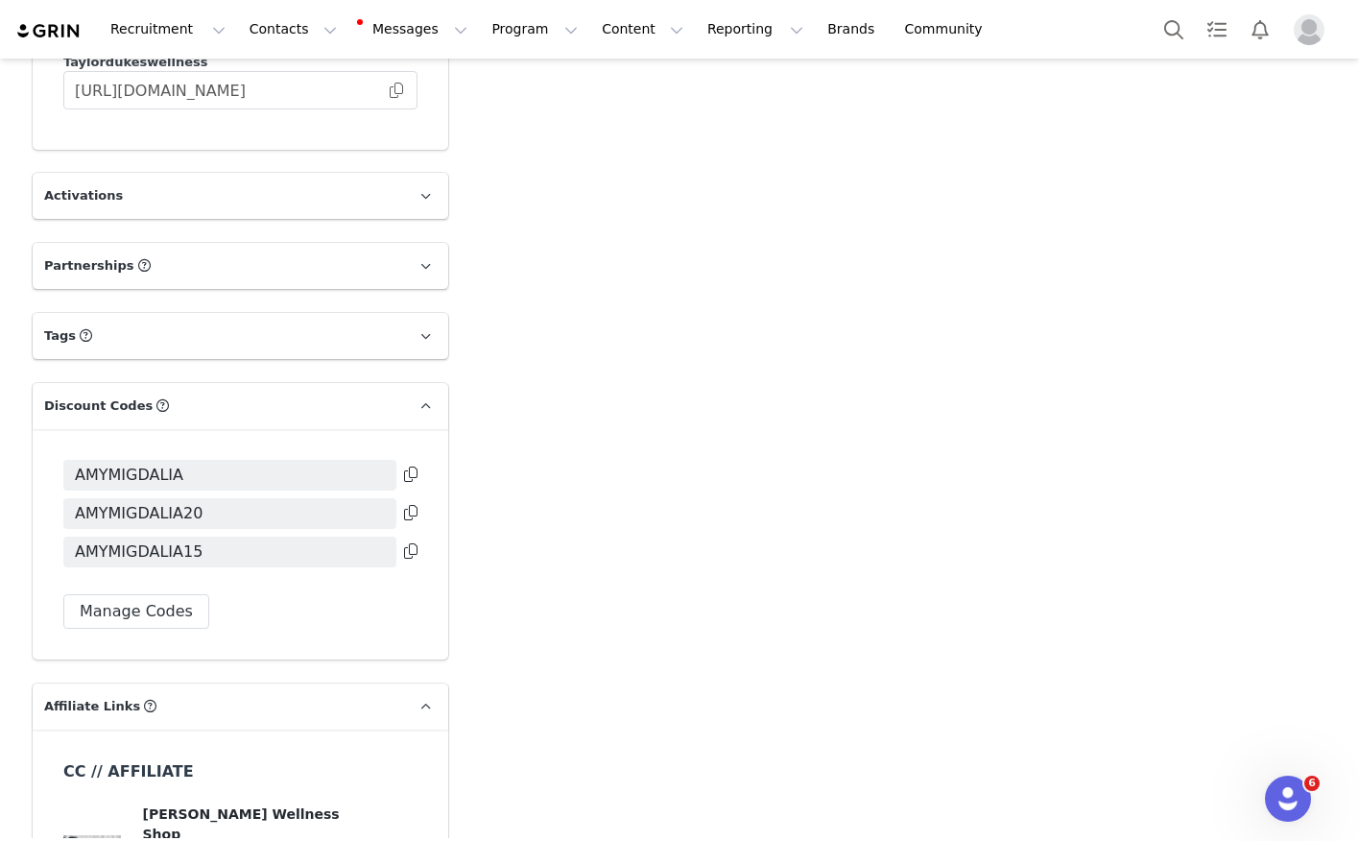
click at [407, 543] on icon at bounding box center [410, 550] width 13 height 15
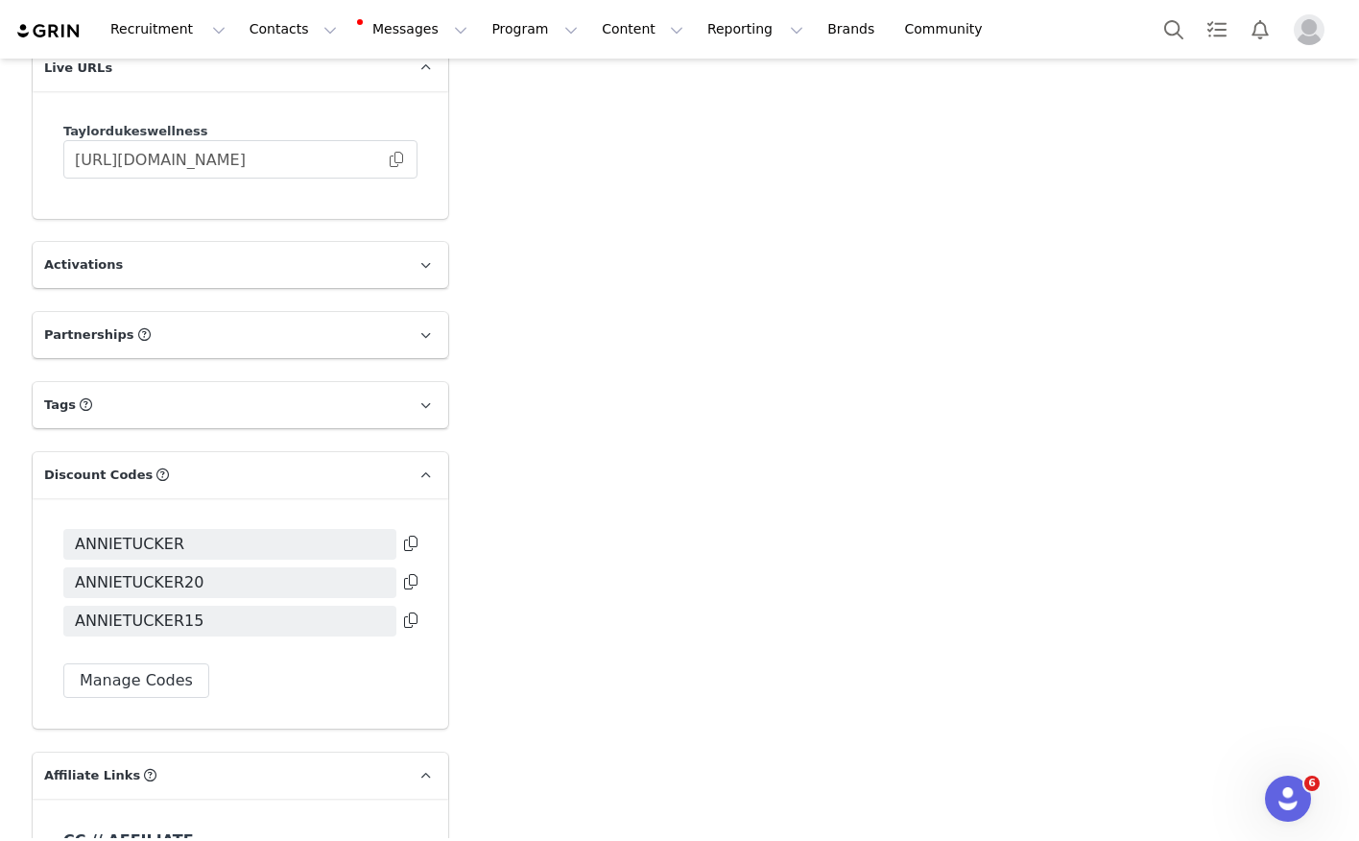
scroll to position [4058, 0]
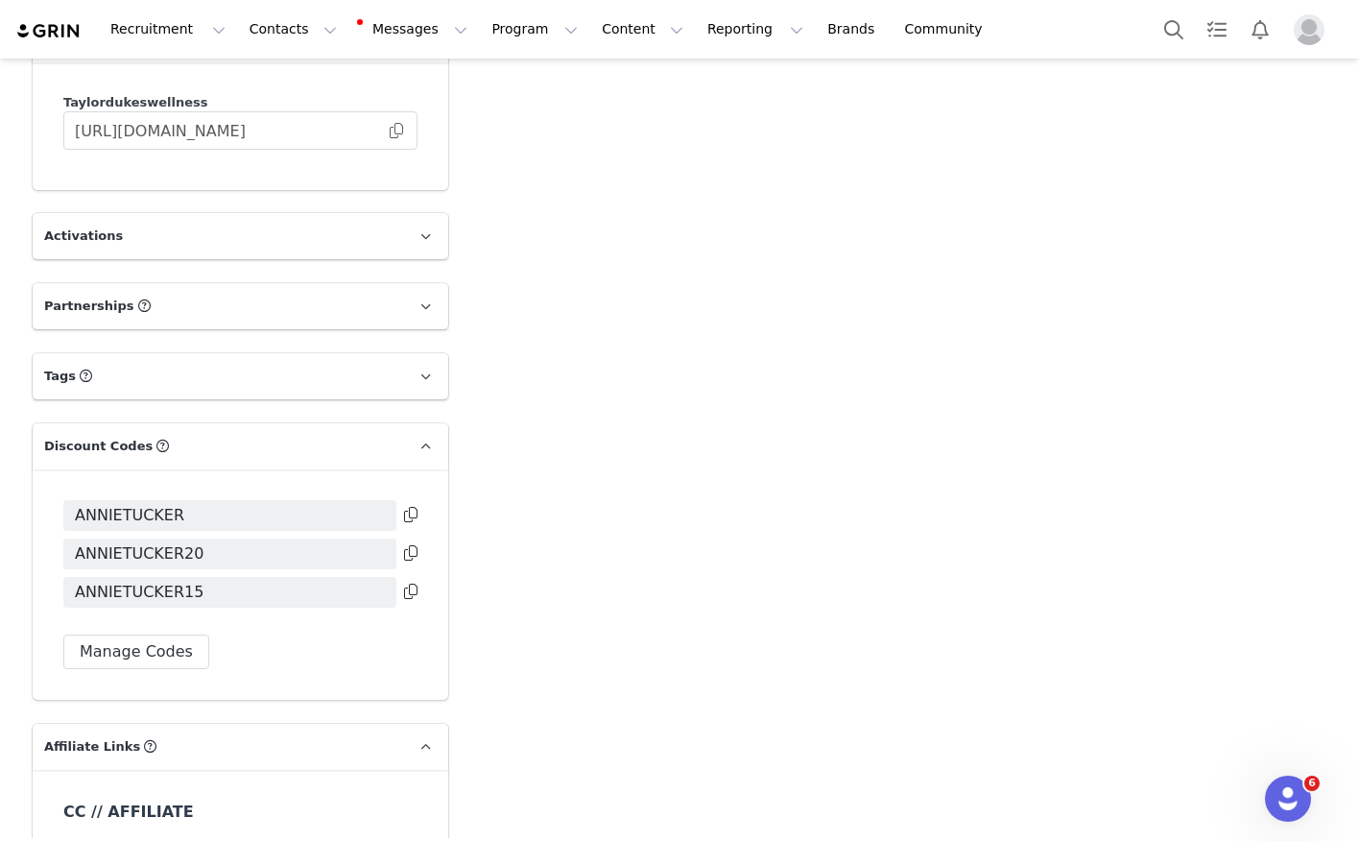
click at [414, 583] on icon at bounding box center [410, 590] width 13 height 15
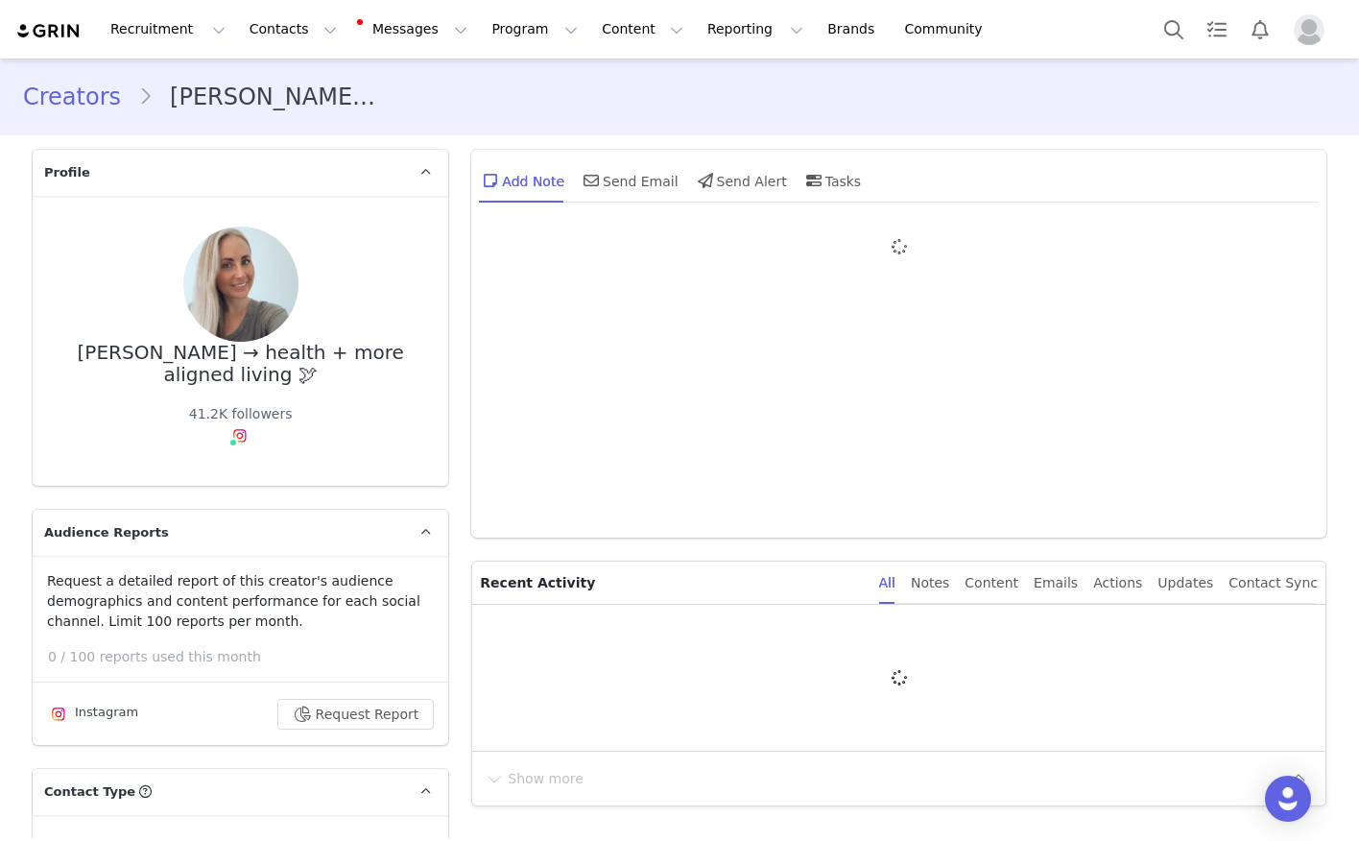
type input "+1 ([GEOGRAPHIC_DATA])"
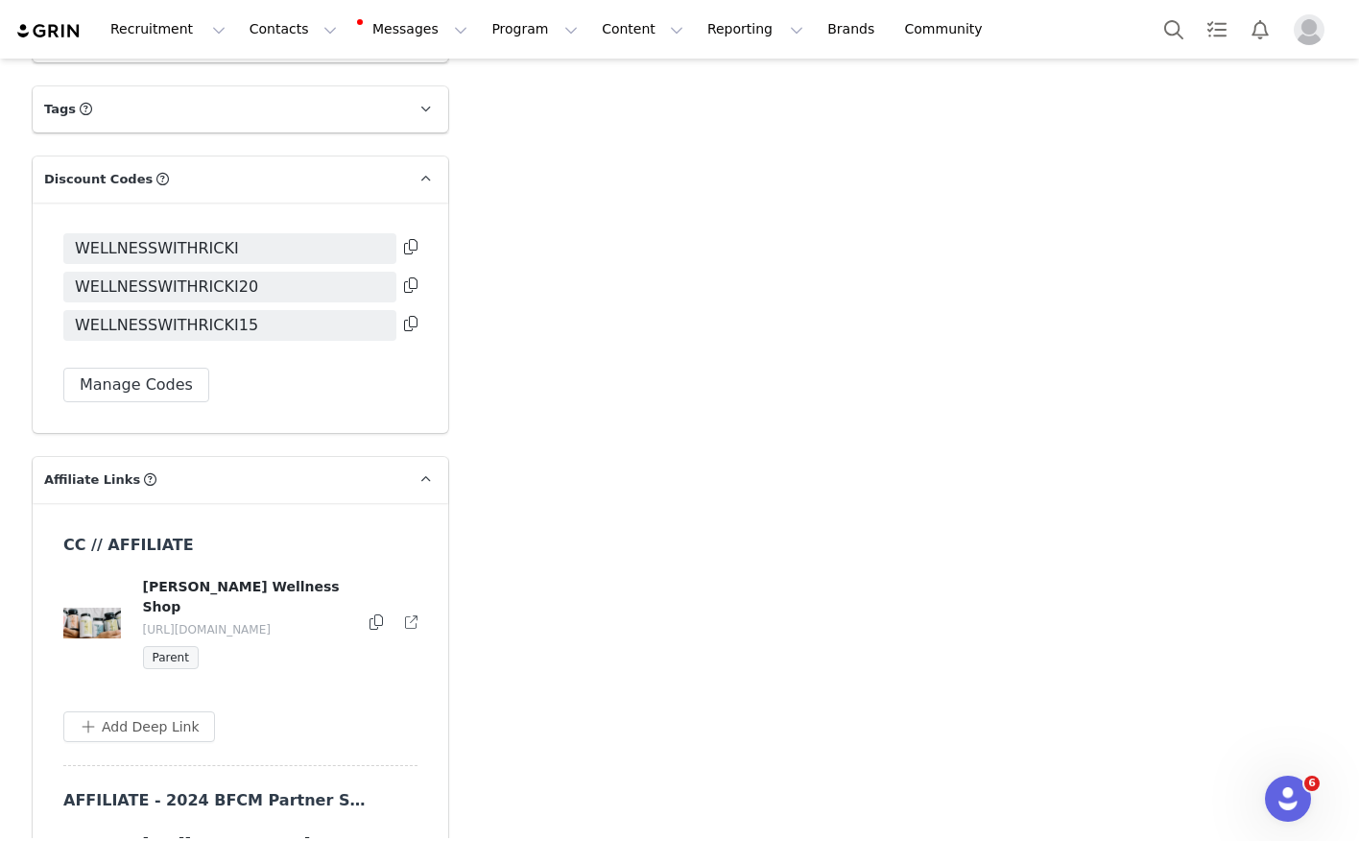
scroll to position [4341, 0]
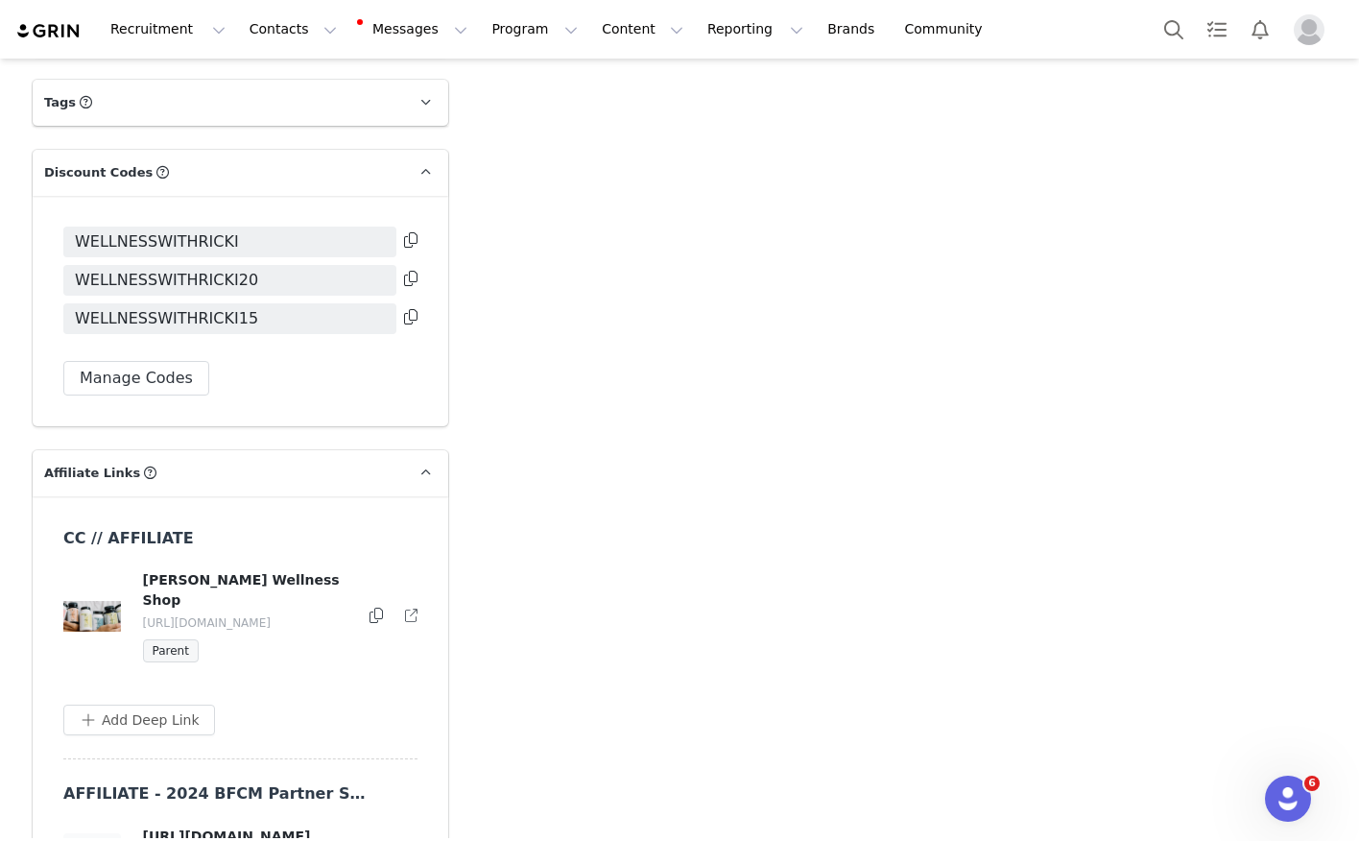
click at [404, 309] on icon at bounding box center [410, 316] width 13 height 15
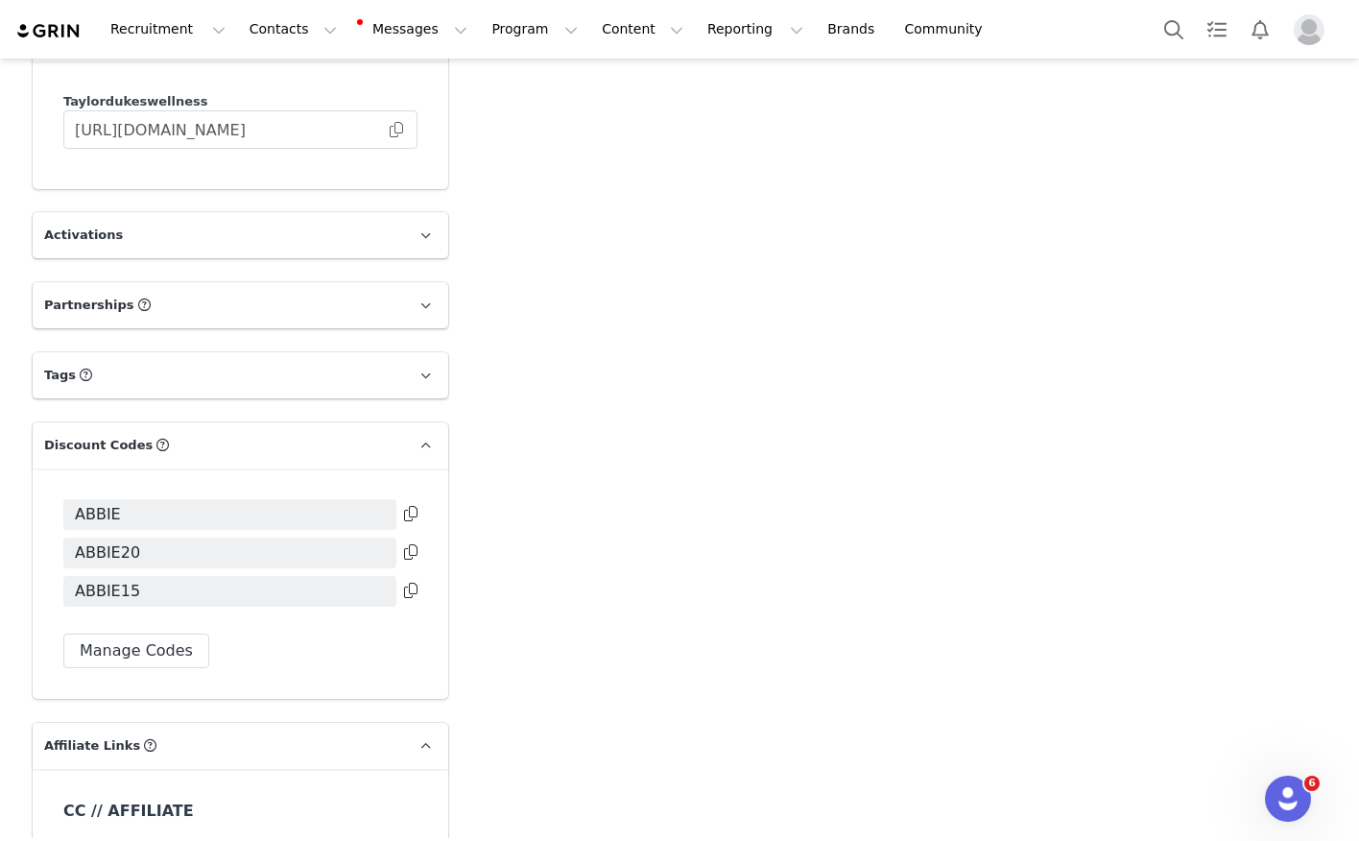
scroll to position [4051, 0]
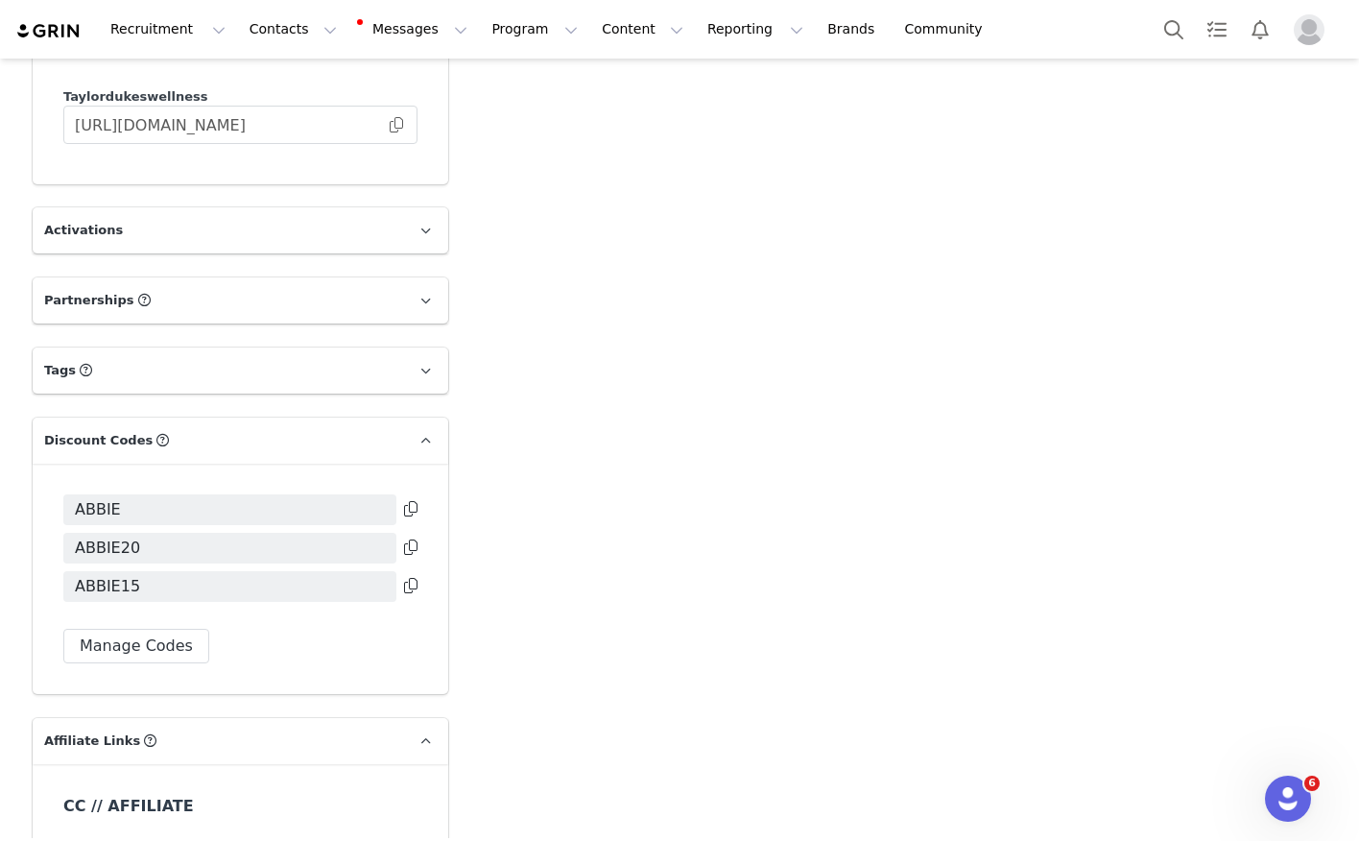
click at [412, 578] on icon at bounding box center [410, 585] width 13 height 15
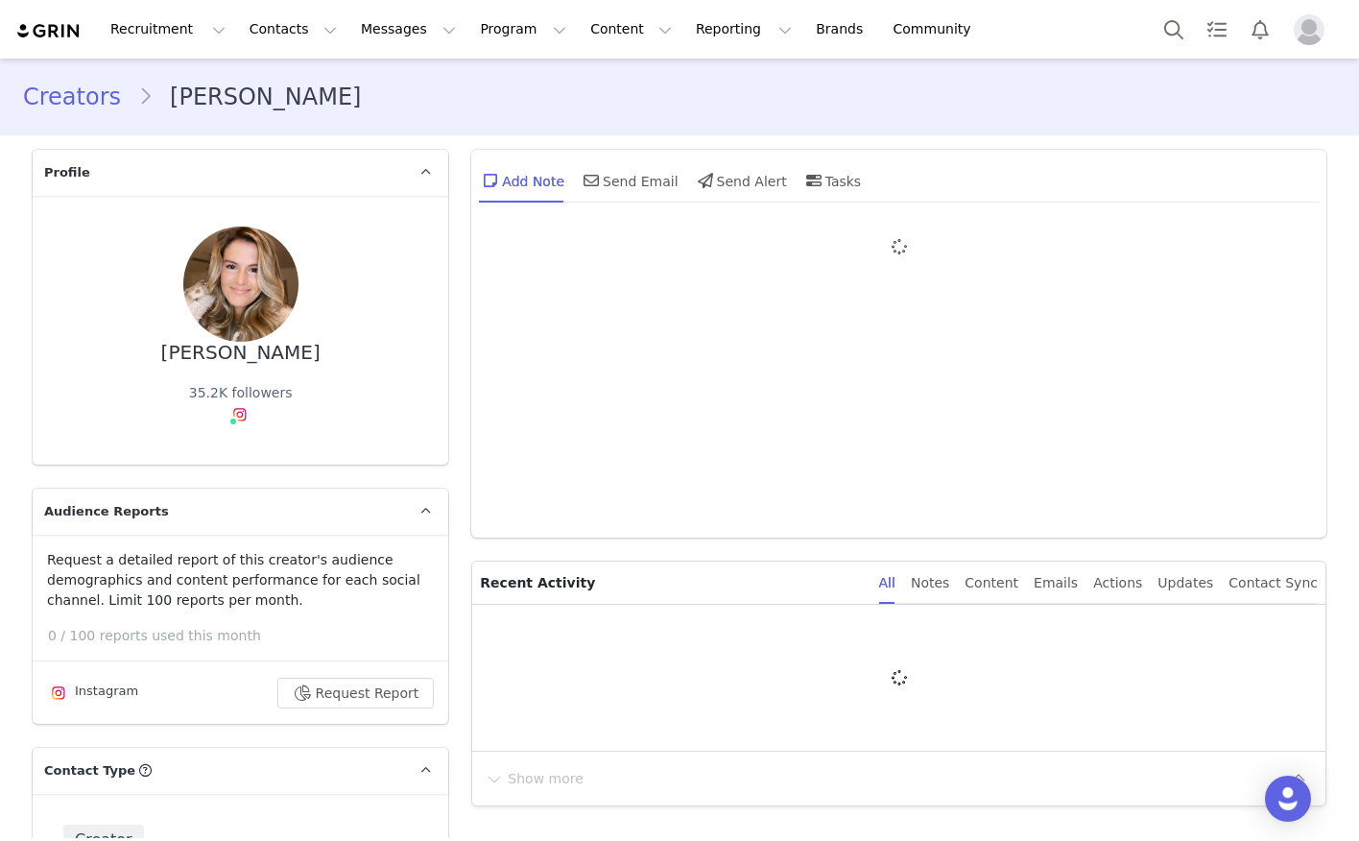
type input "+1 ([GEOGRAPHIC_DATA])"
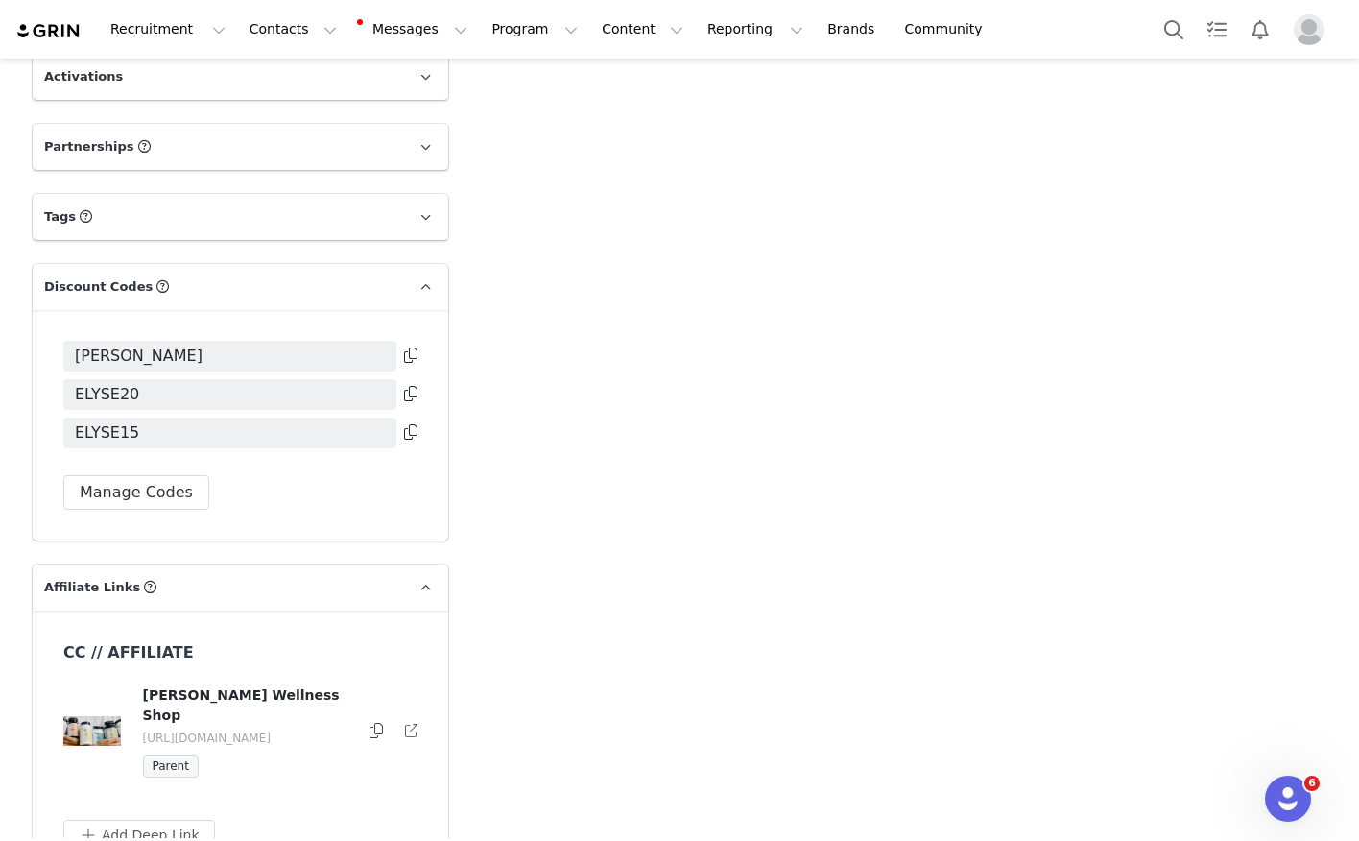
scroll to position [4201, 0]
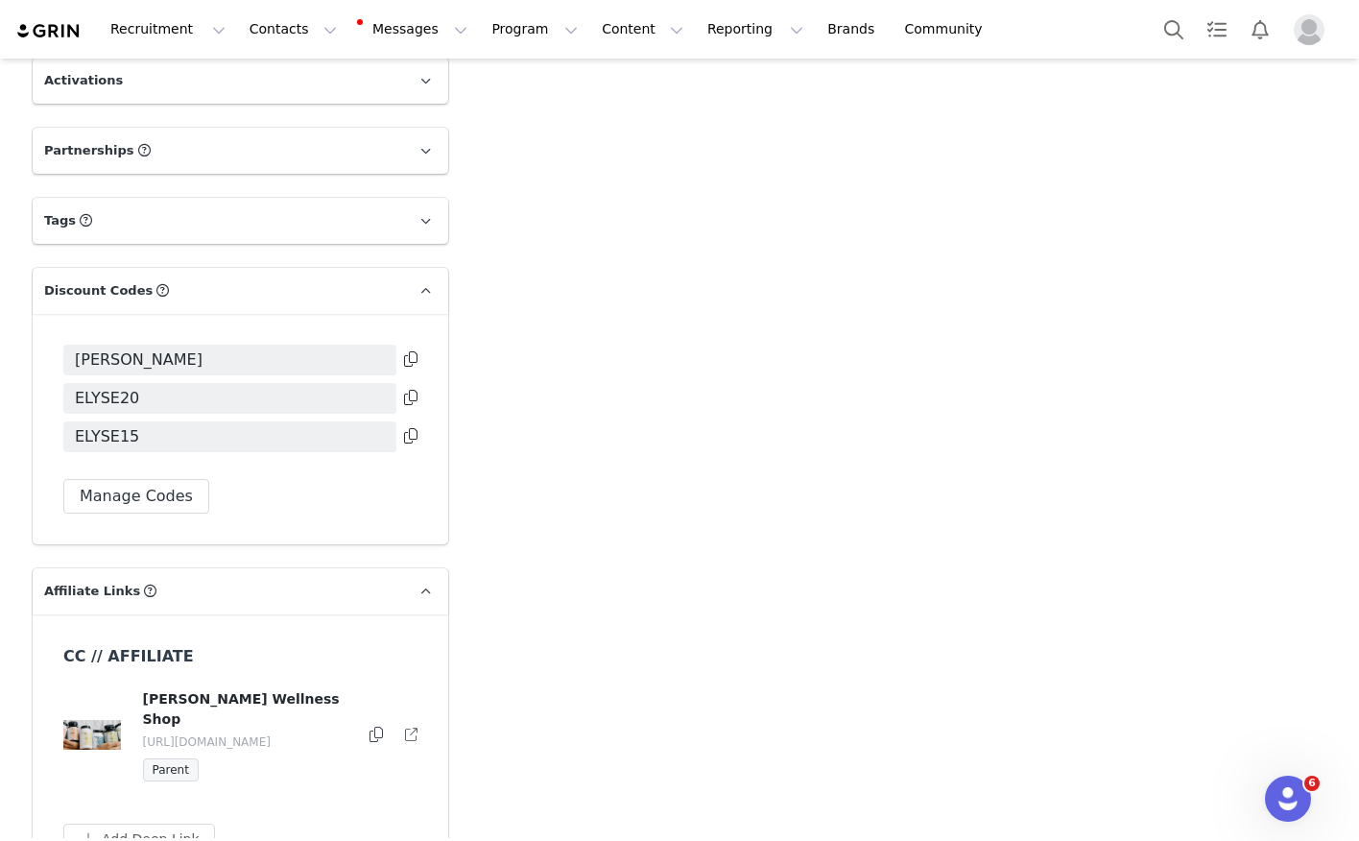
click at [416, 428] on icon at bounding box center [410, 435] width 13 height 15
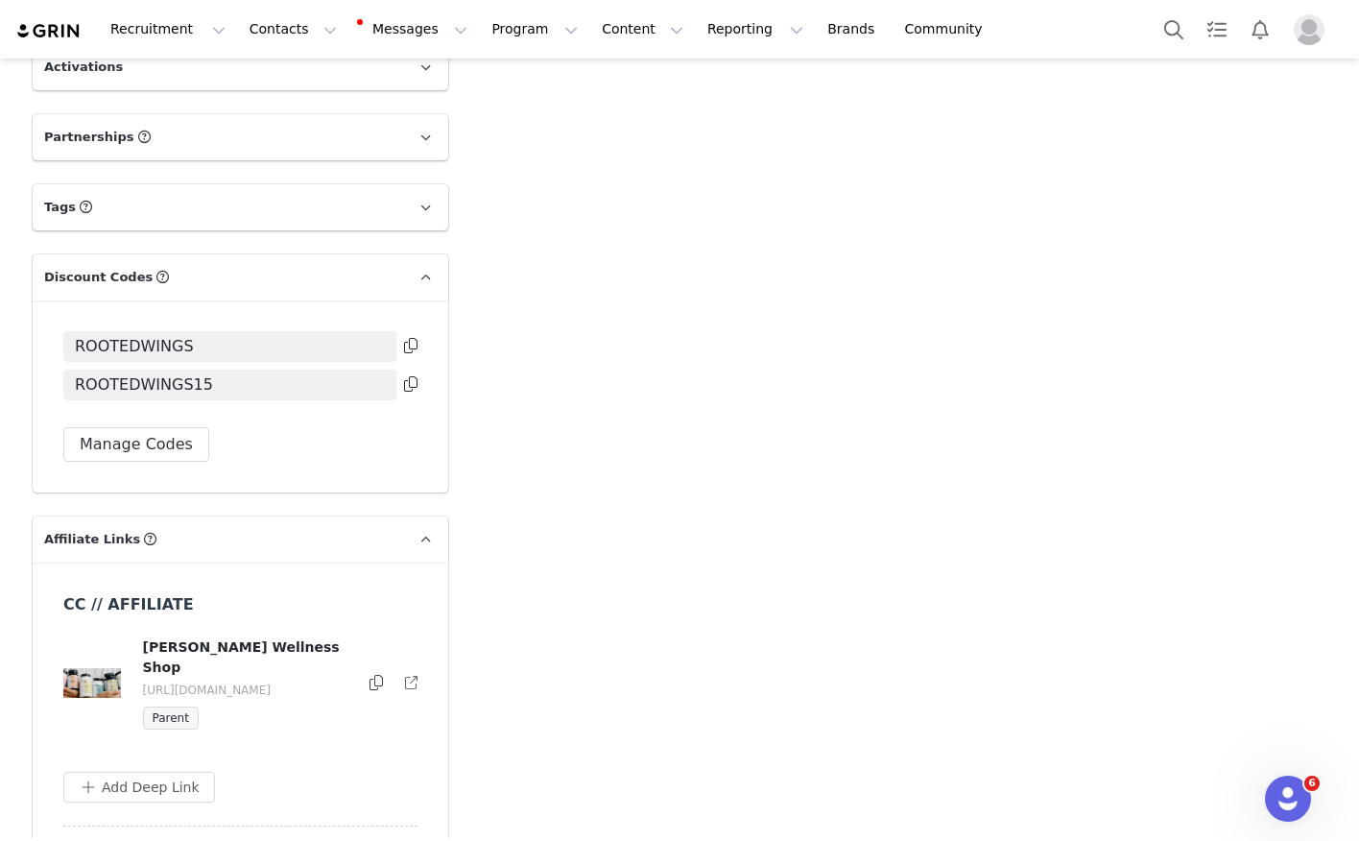
scroll to position [4201, 0]
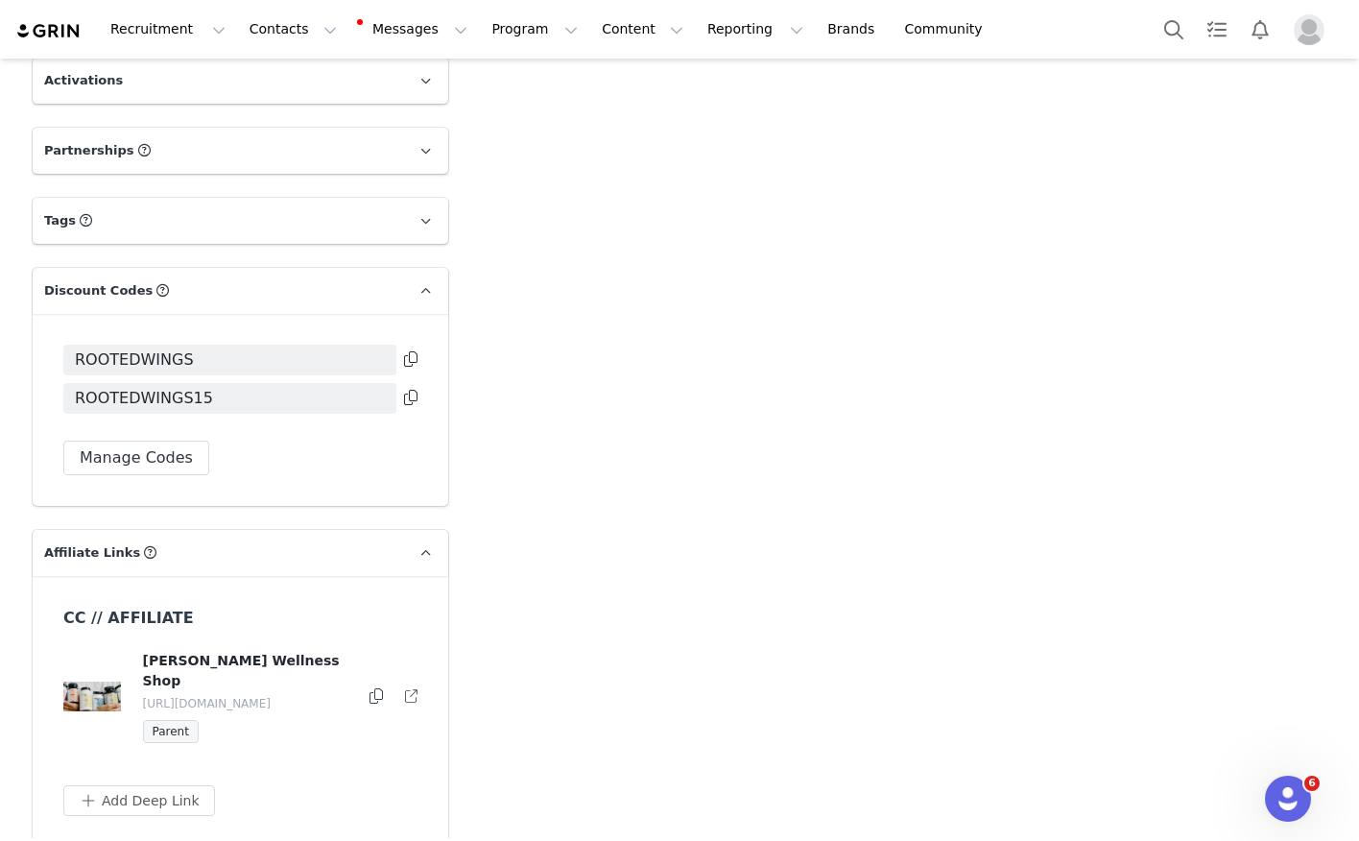
click at [410, 390] on icon at bounding box center [410, 397] width 13 height 15
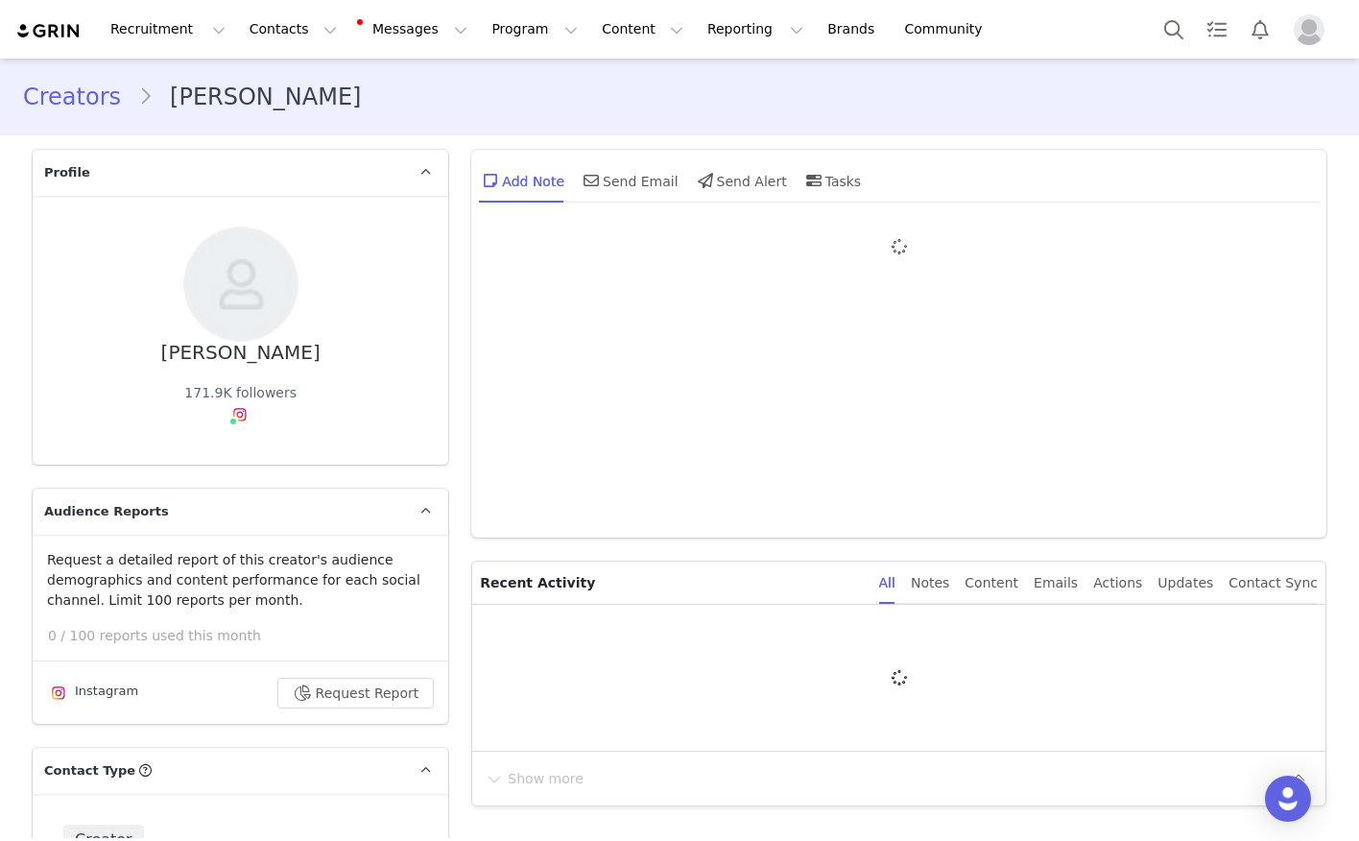
type input "+1 ([GEOGRAPHIC_DATA])"
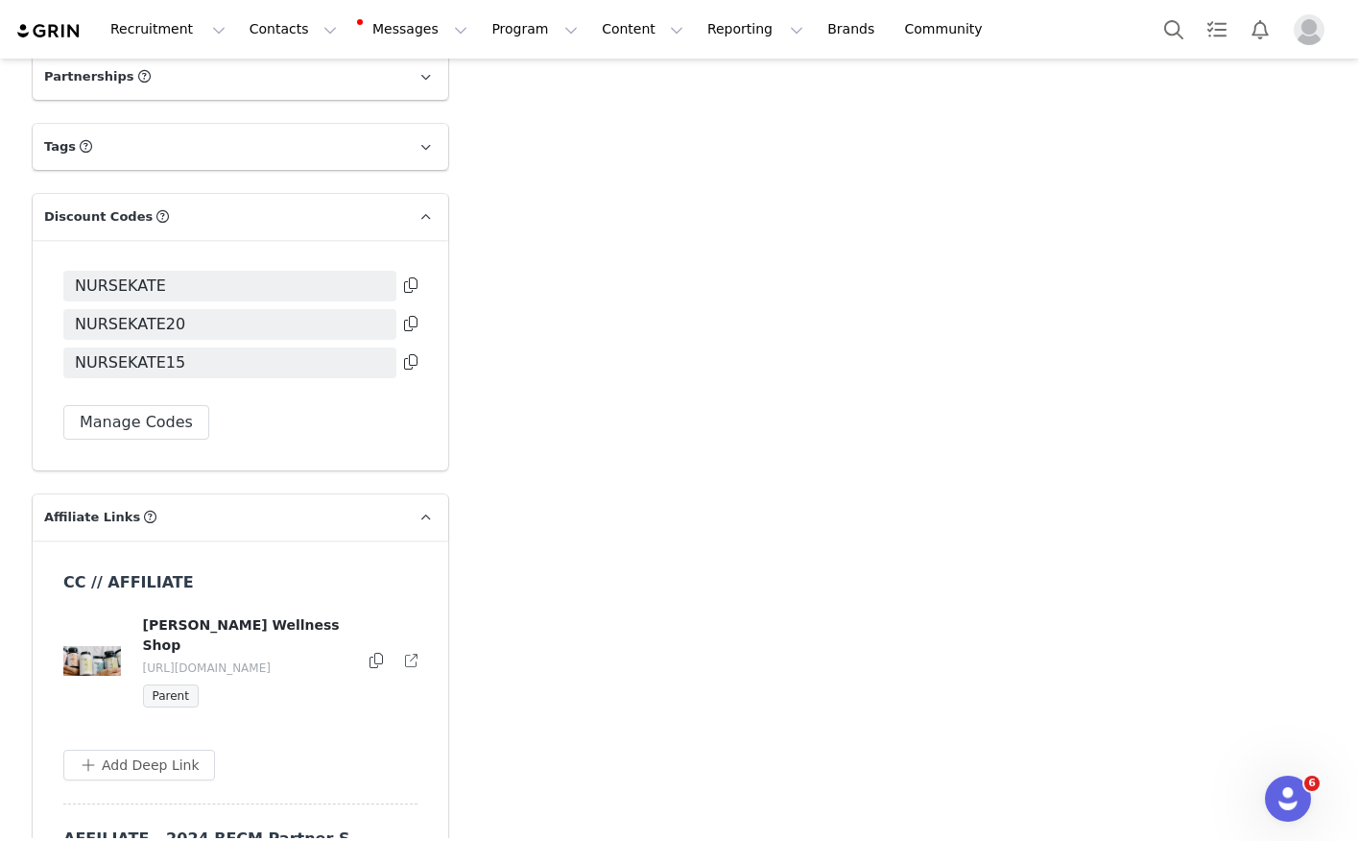
scroll to position [4159, 0]
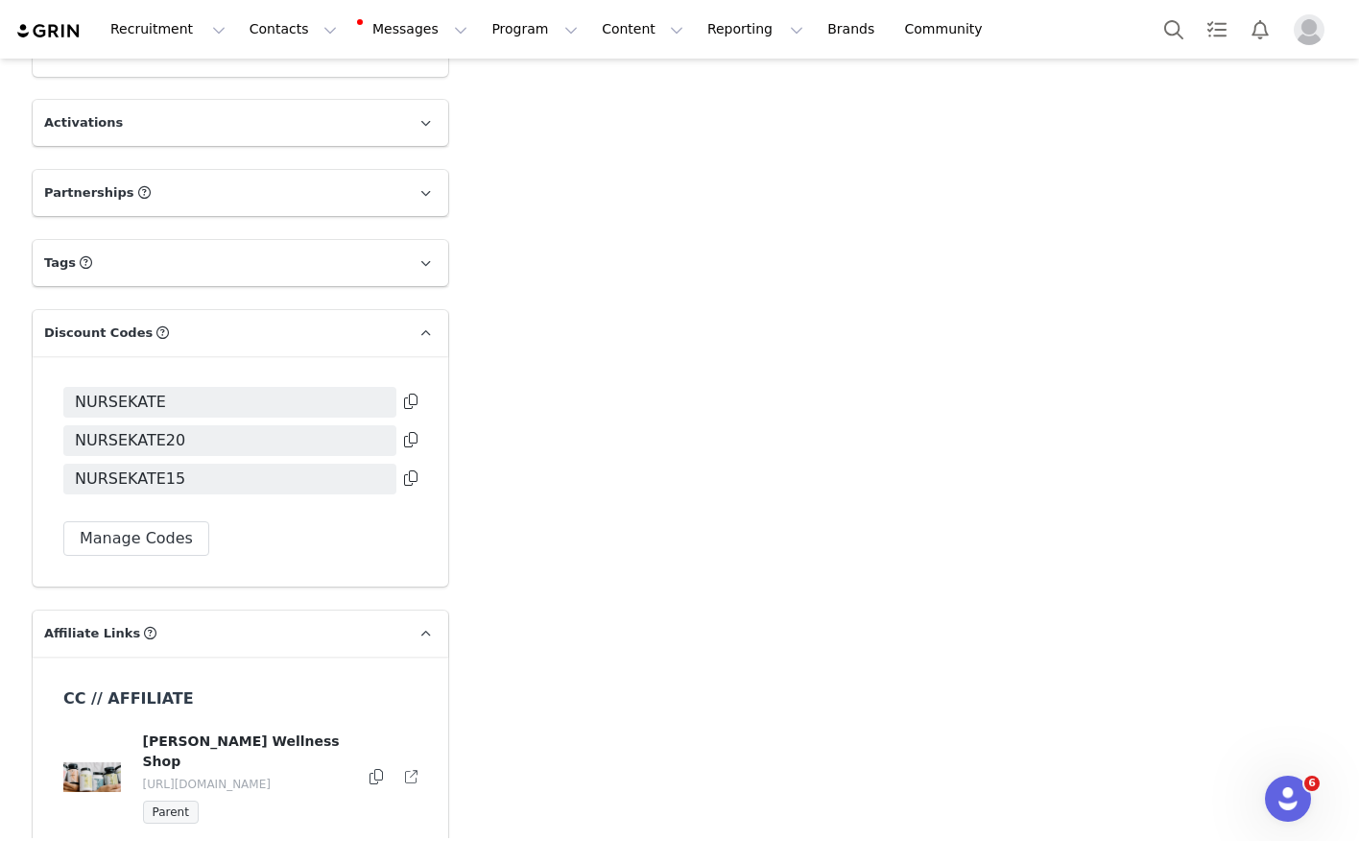
click at [415, 470] on icon at bounding box center [410, 477] width 13 height 15
